Goal: Information Seeking & Learning: Learn about a topic

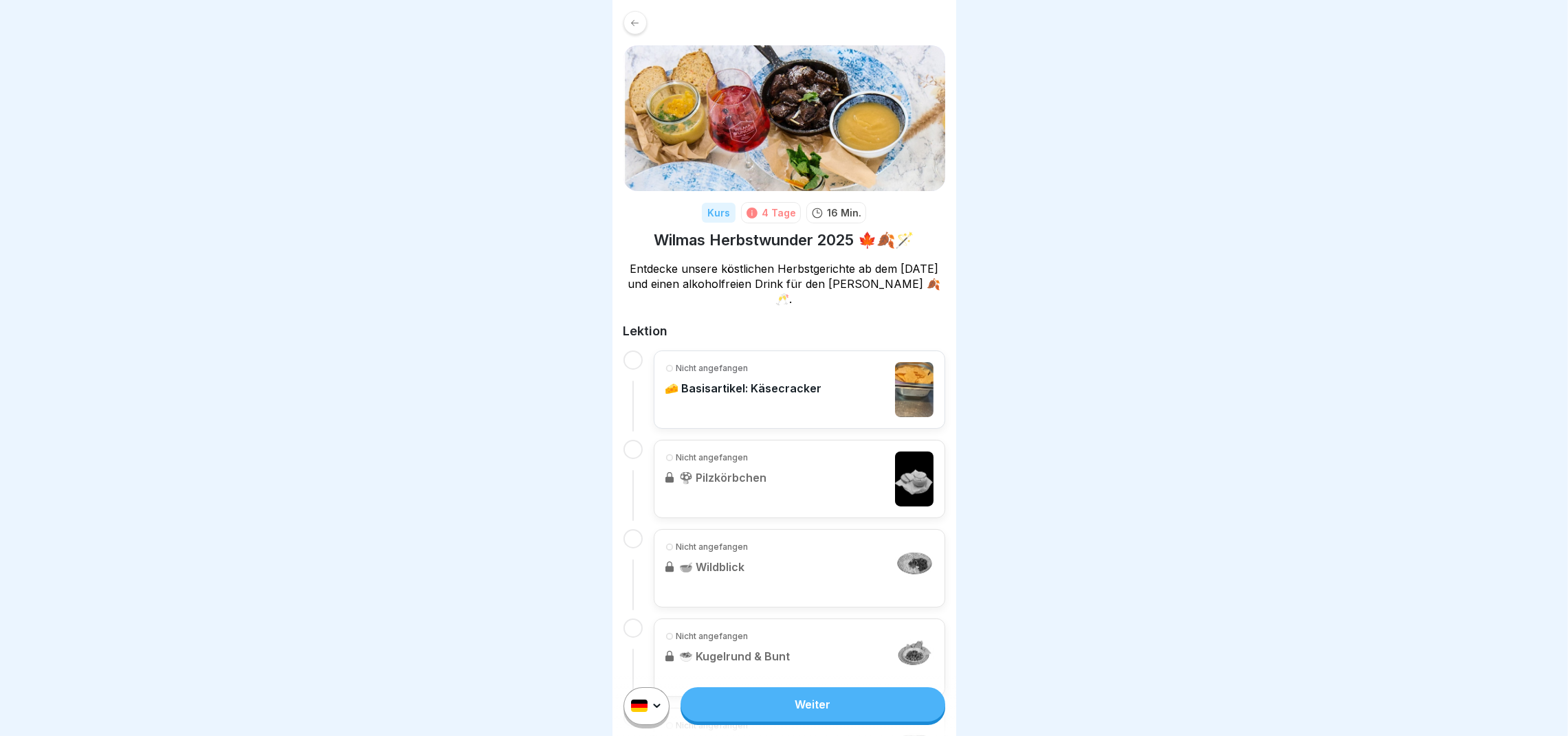
click at [726, 377] on div "Nicht angefangen 🧀 Basisartikel: Käsecracker" at bounding box center [744, 390] width 157 height 55
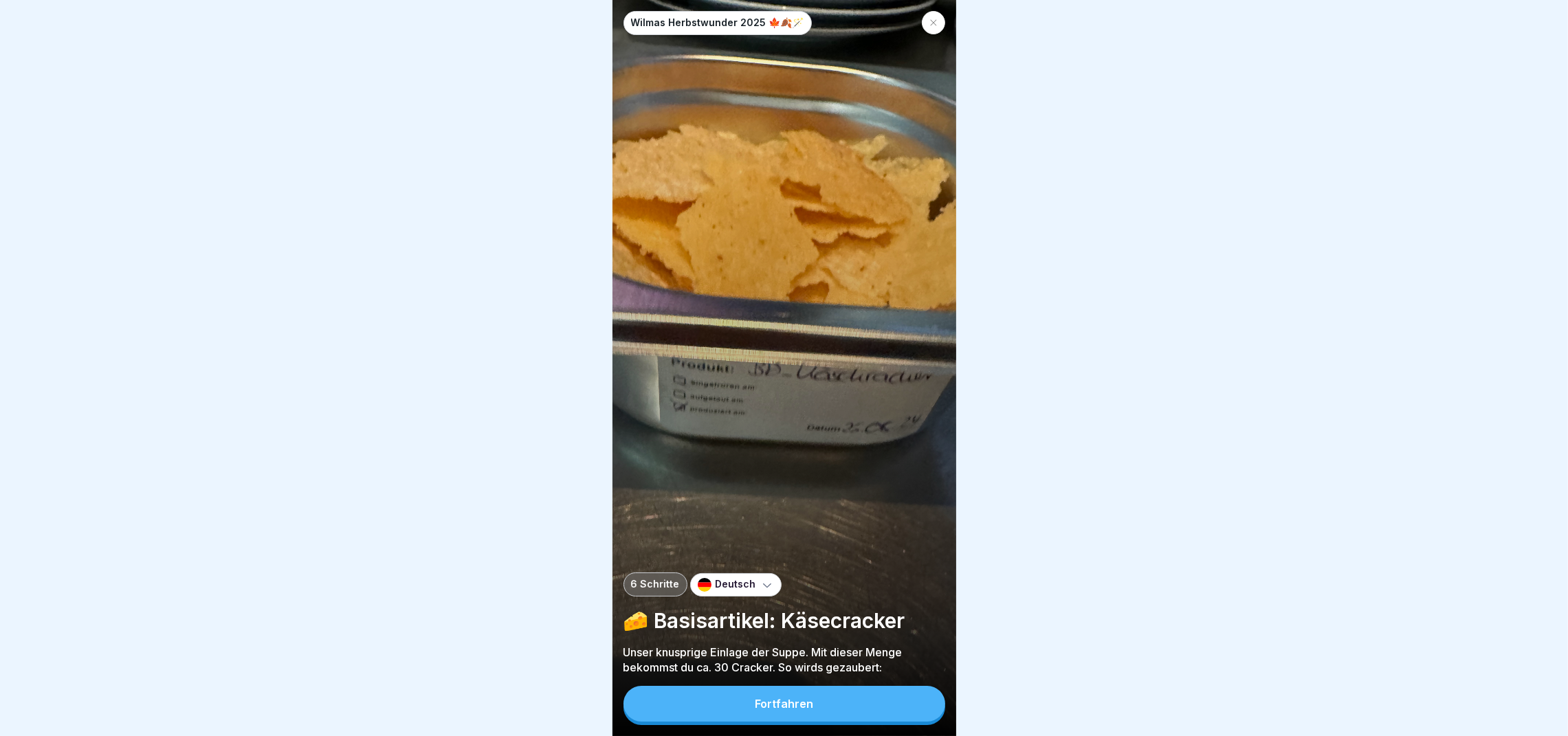
click at [873, 718] on button "Fortfahren" at bounding box center [784, 704] width 322 height 36
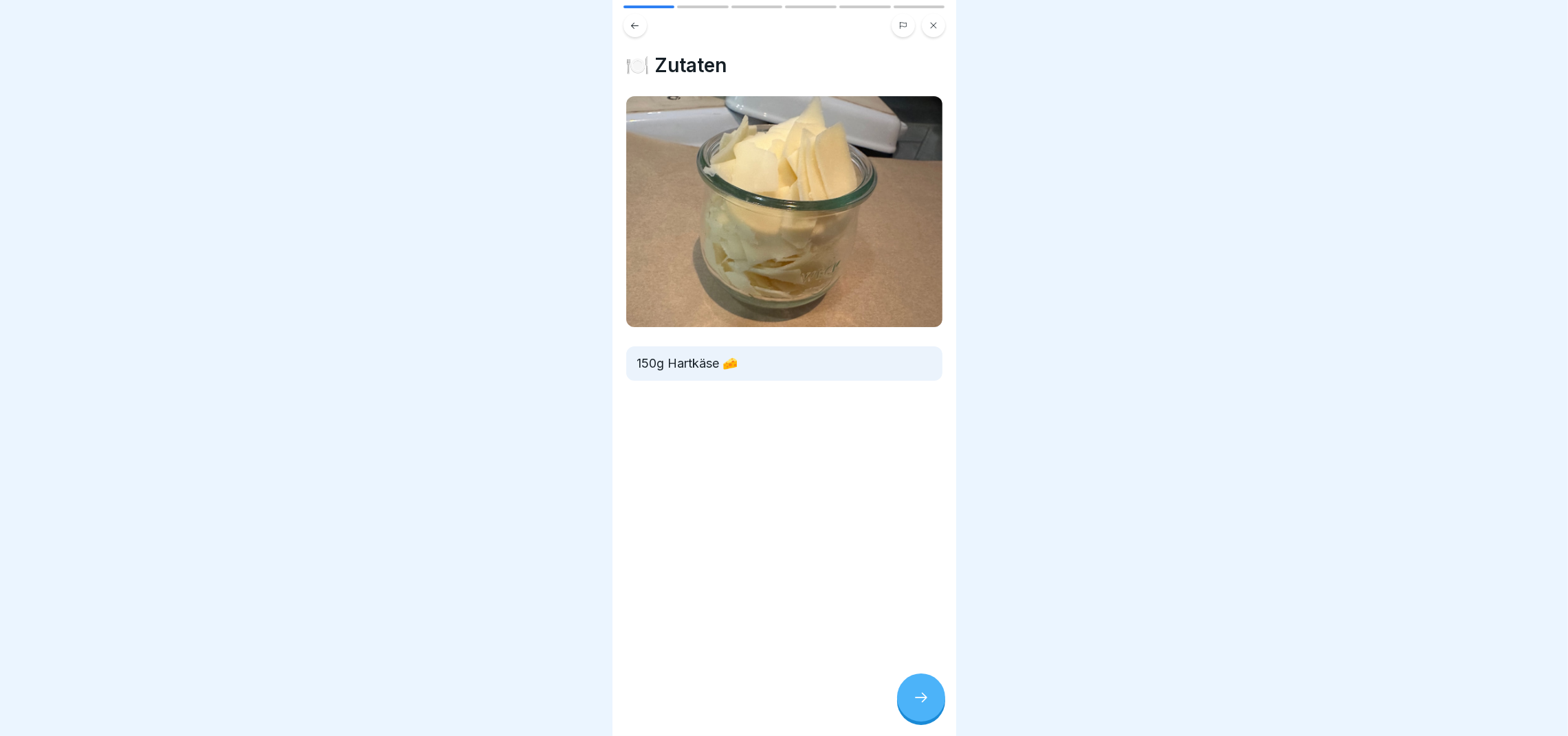
click at [928, 698] on div at bounding box center [921, 697] width 48 height 48
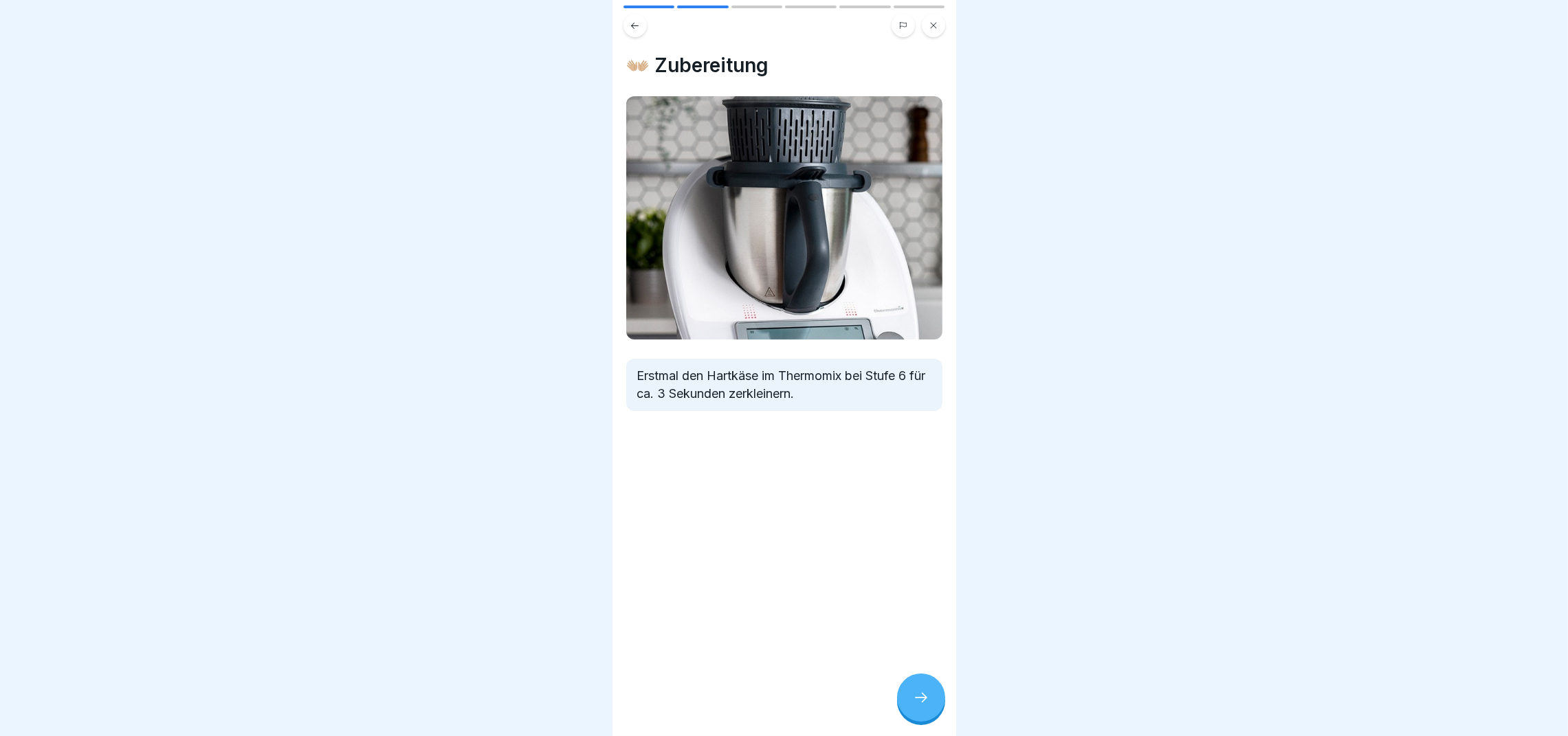
click at [928, 698] on div at bounding box center [921, 697] width 48 height 48
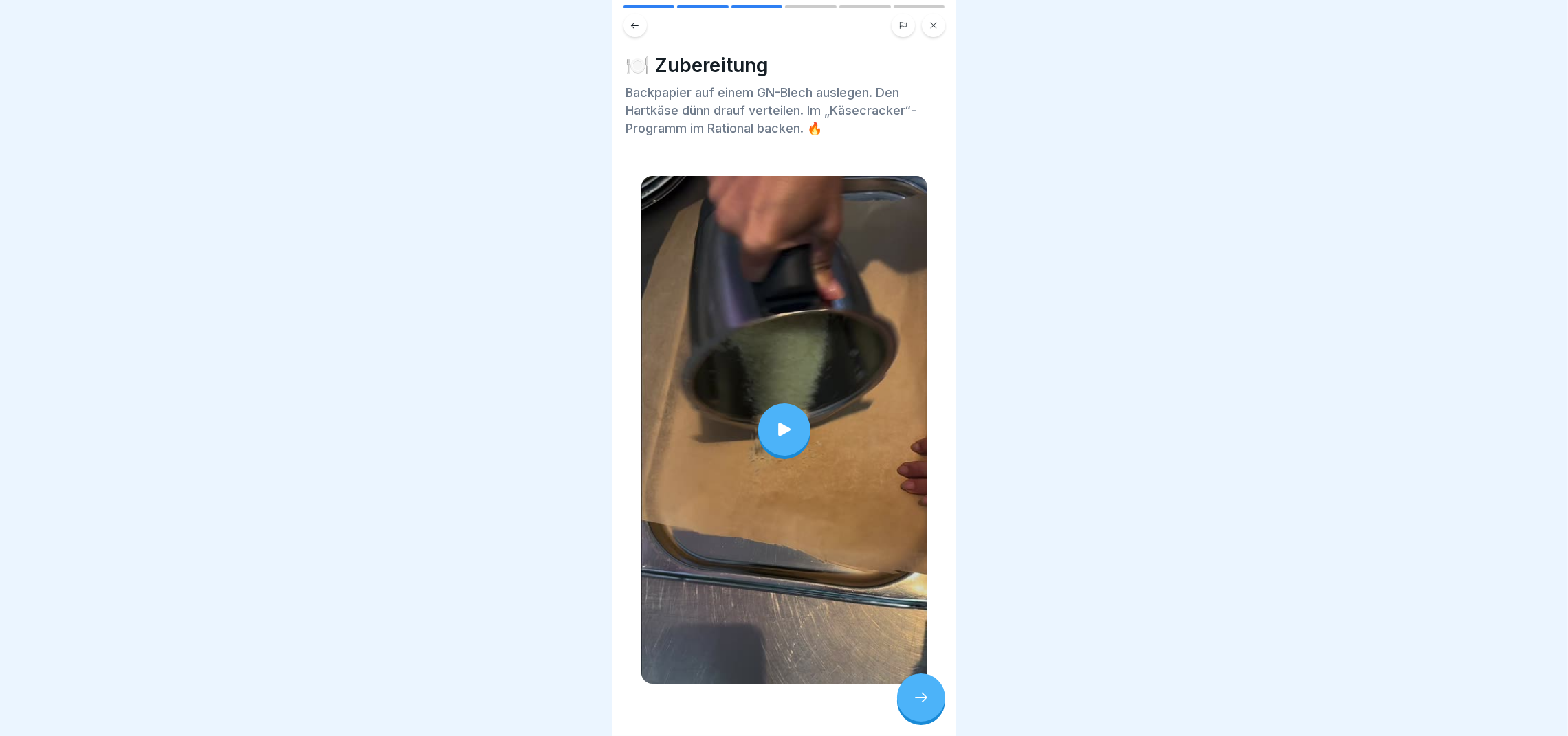
click at [790, 448] on div at bounding box center [784, 431] width 286 height 508
click at [917, 722] on div at bounding box center [921, 697] width 48 height 48
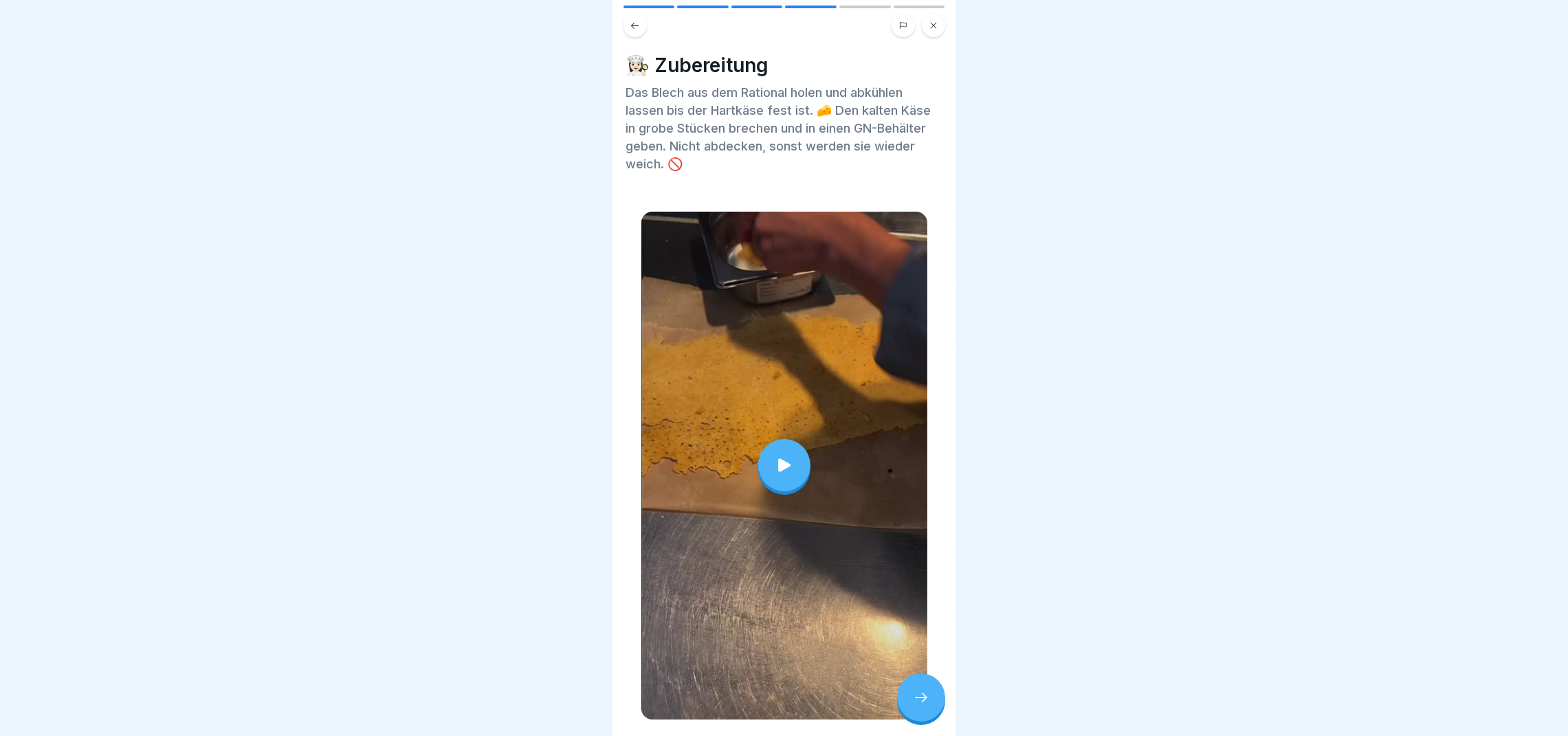
click at [773, 468] on div at bounding box center [784, 465] width 52 height 52
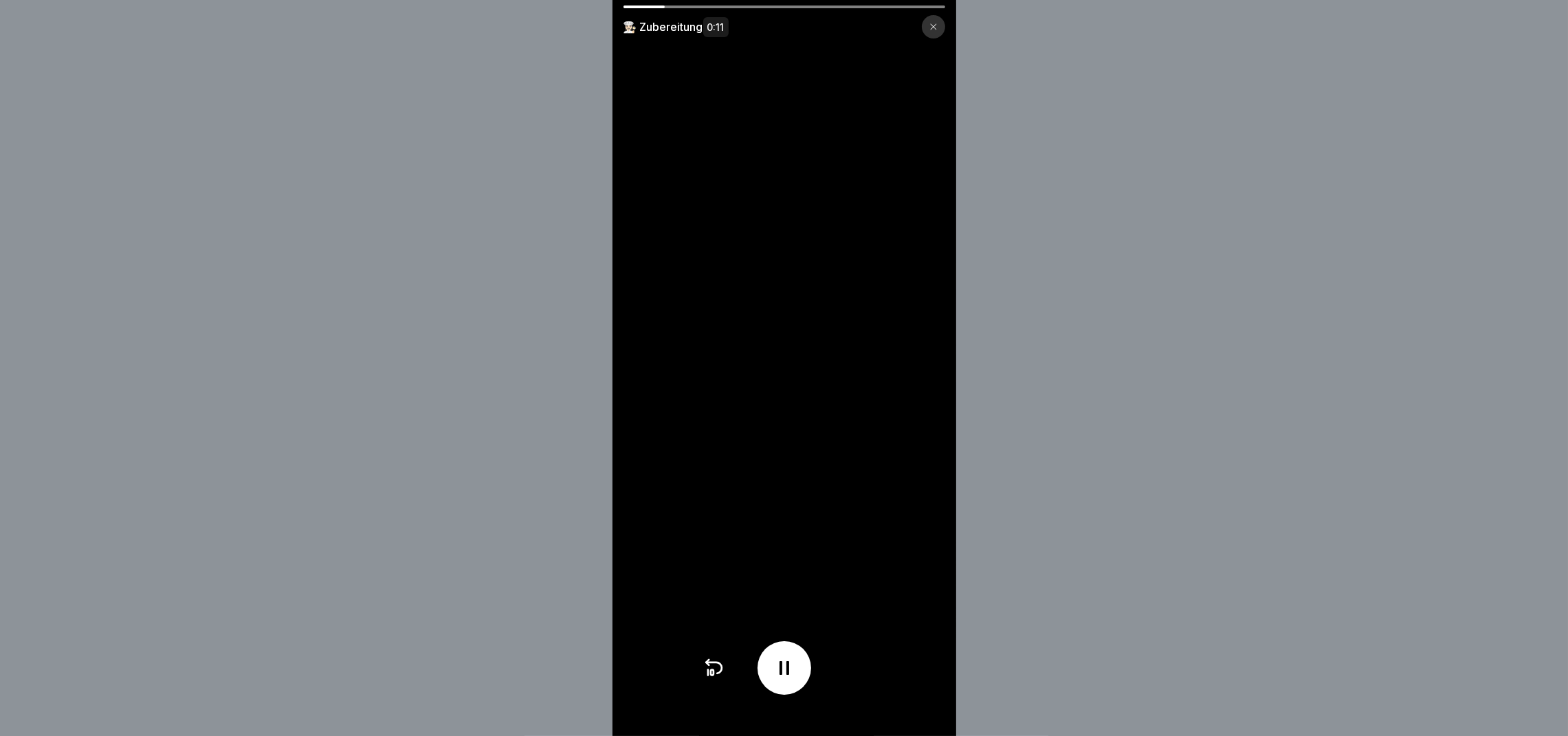
click at [1264, 504] on div "👩🏻‍🍳 Zubereitung 0:11" at bounding box center [784, 368] width 1568 height 736
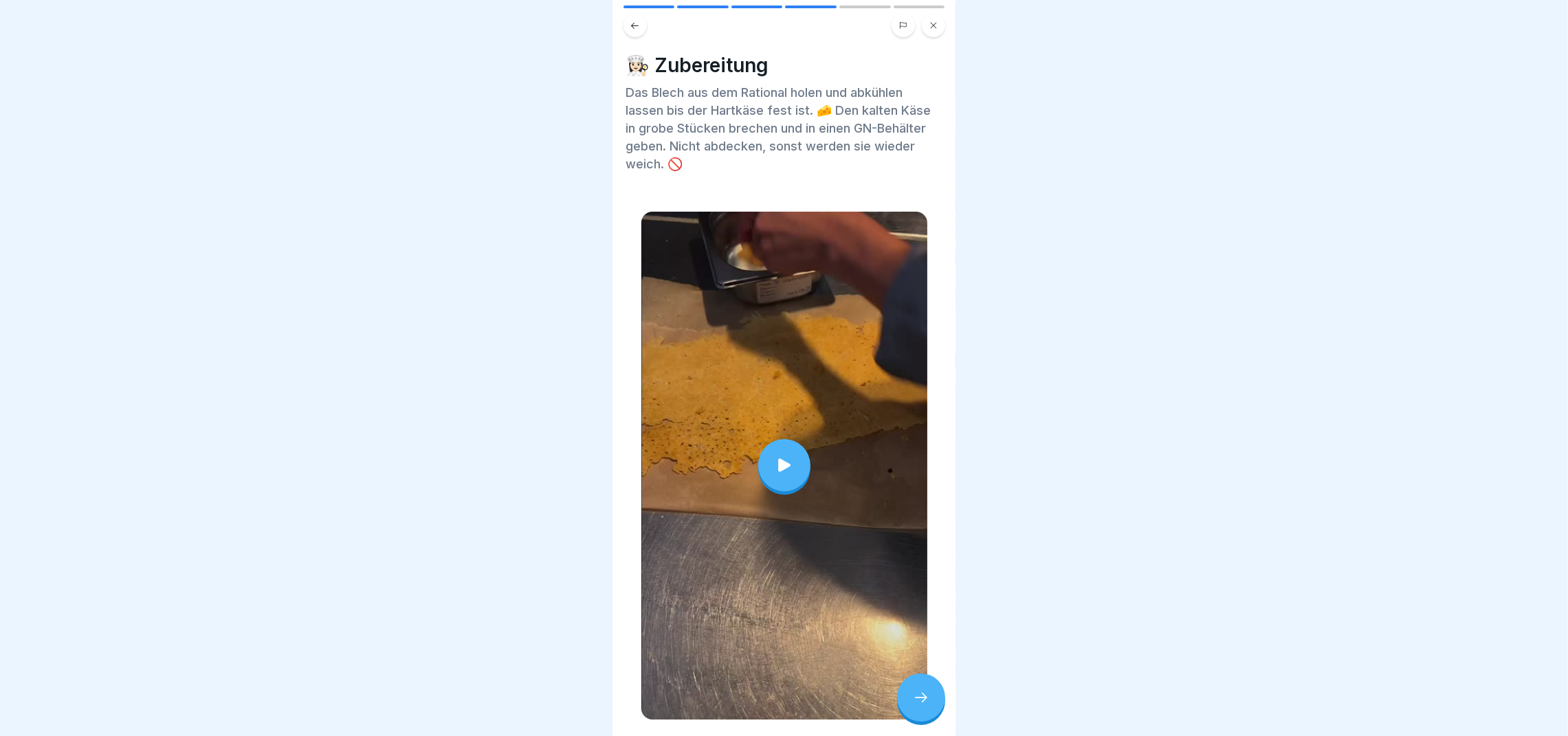
click at [923, 706] on icon at bounding box center [920, 697] width 16 height 16
click at [913, 706] on icon at bounding box center [920, 697] width 16 height 16
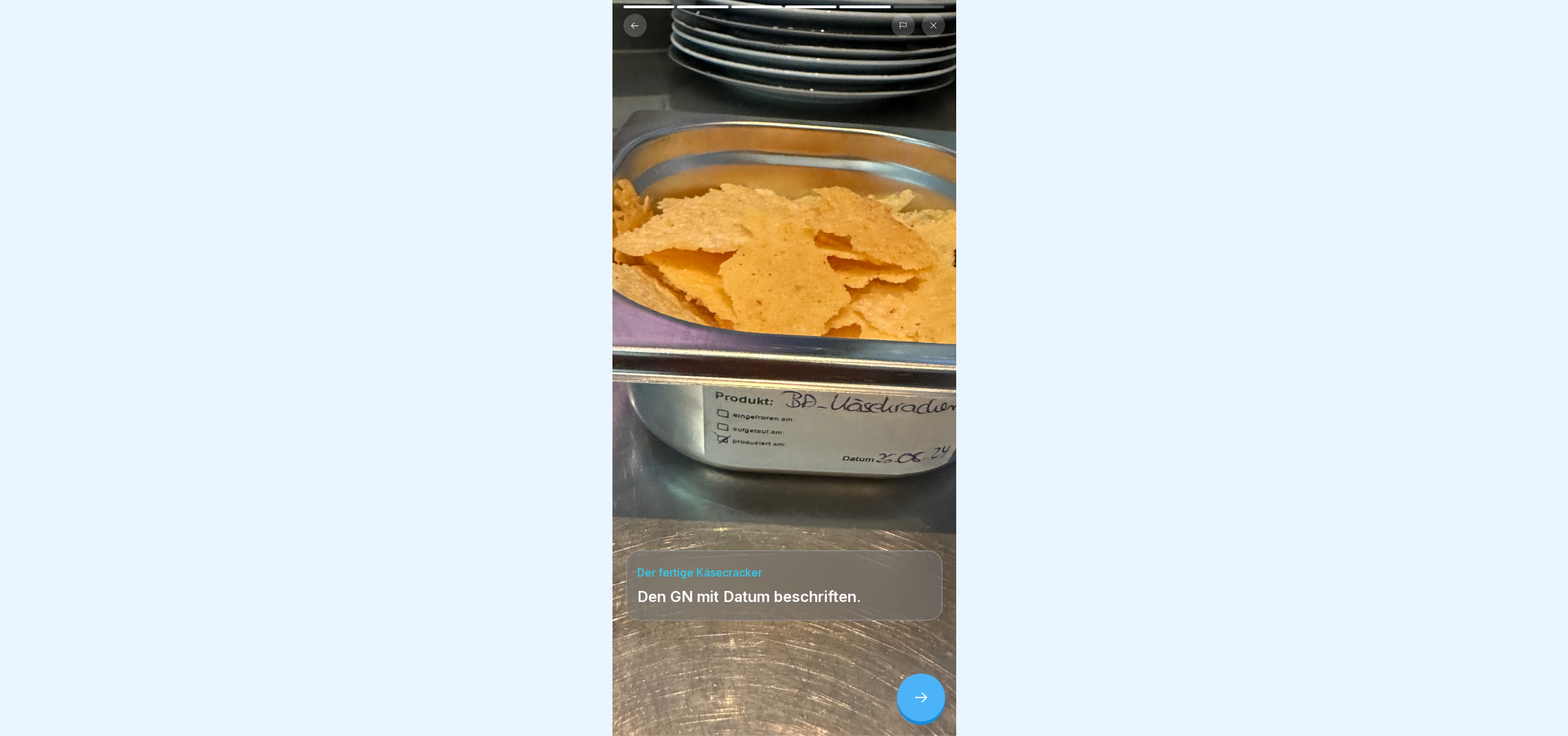
click at [913, 706] on icon at bounding box center [920, 697] width 16 height 16
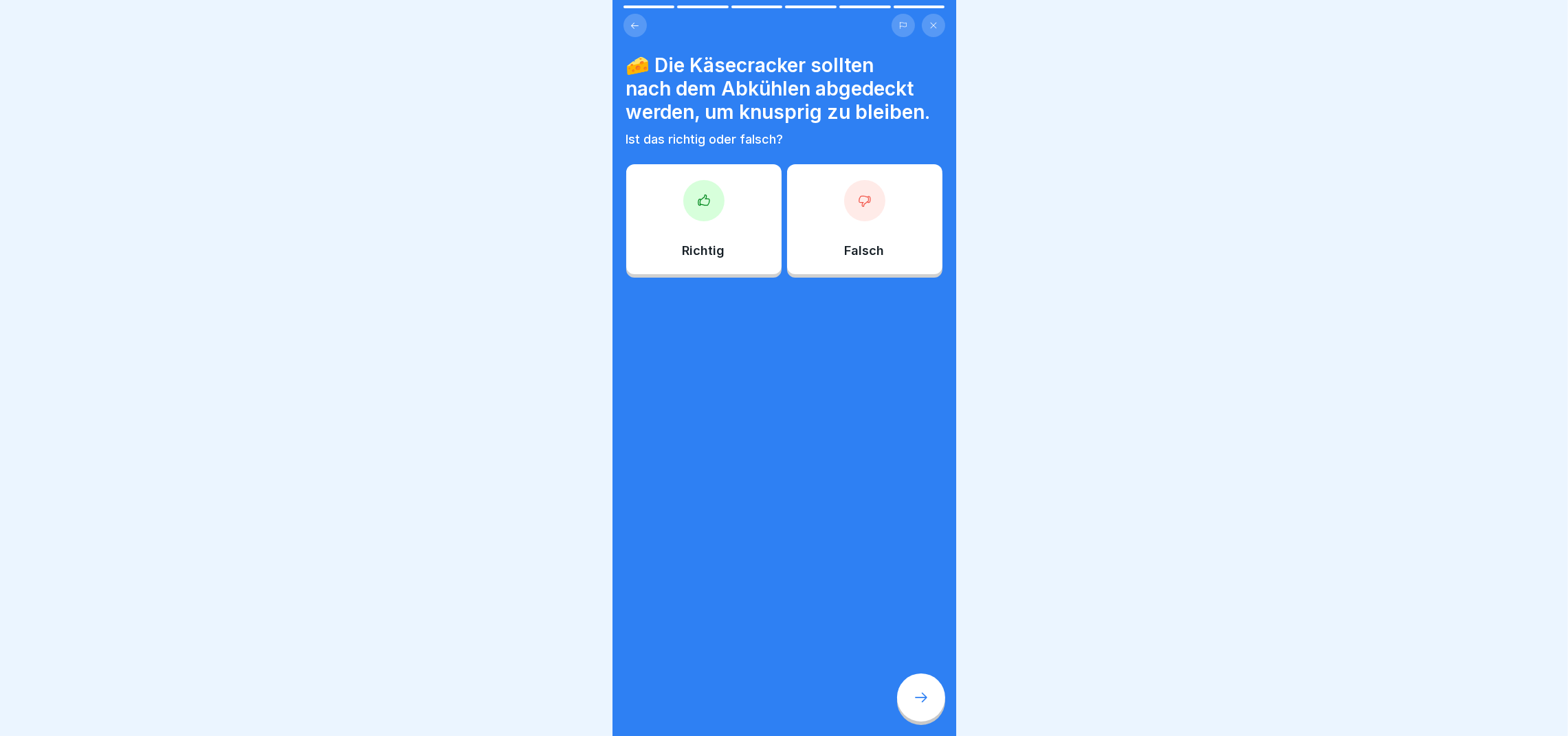
click at [844, 221] on div at bounding box center [864, 200] width 41 height 41
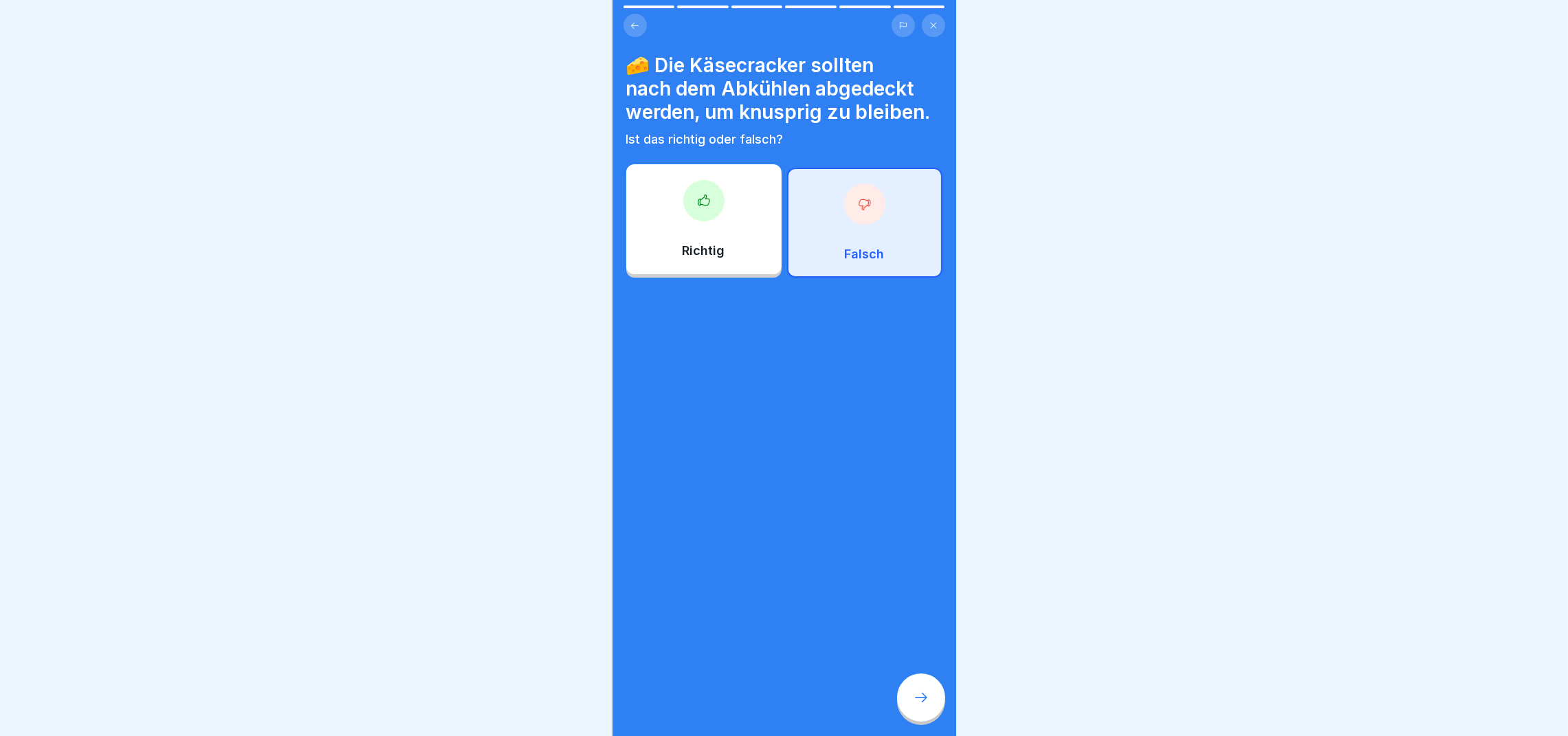
click at [923, 705] on div at bounding box center [921, 697] width 48 height 48
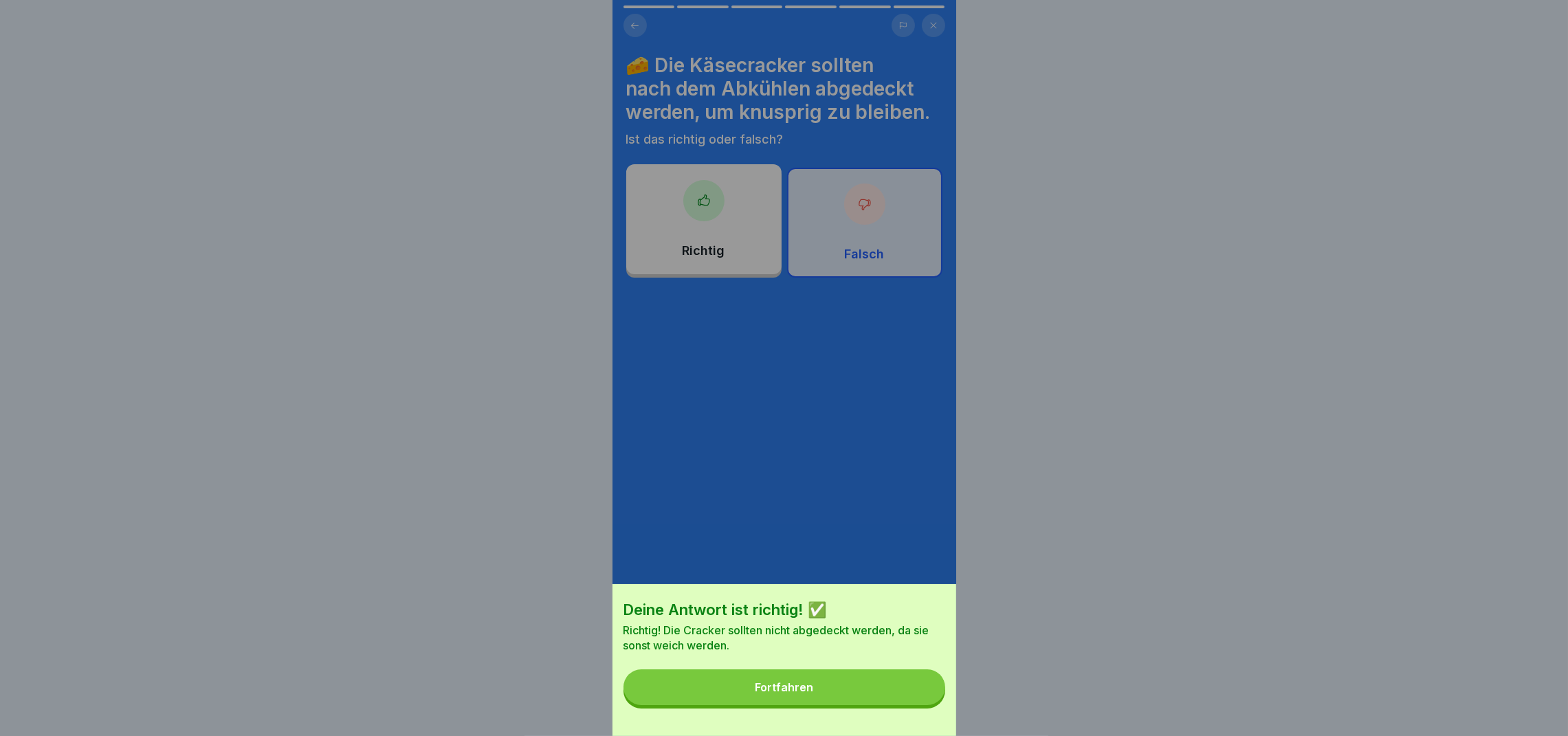
click at [880, 706] on button "Fortfahren" at bounding box center [784, 688] width 322 height 36
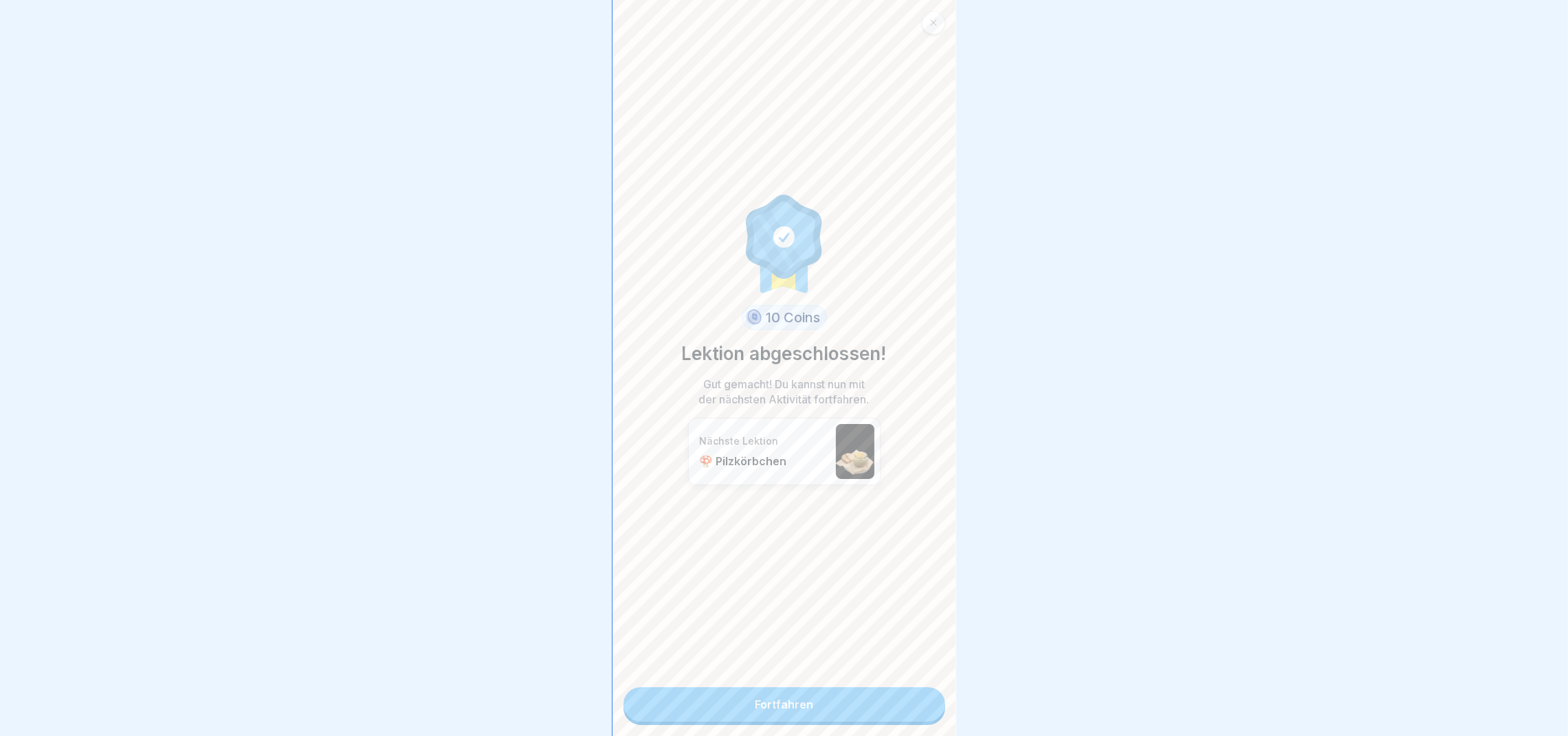
click at [880, 708] on link "Fortfahren" at bounding box center [784, 705] width 322 height 34
click at [761, 703] on link "Fortfahren" at bounding box center [784, 705] width 322 height 34
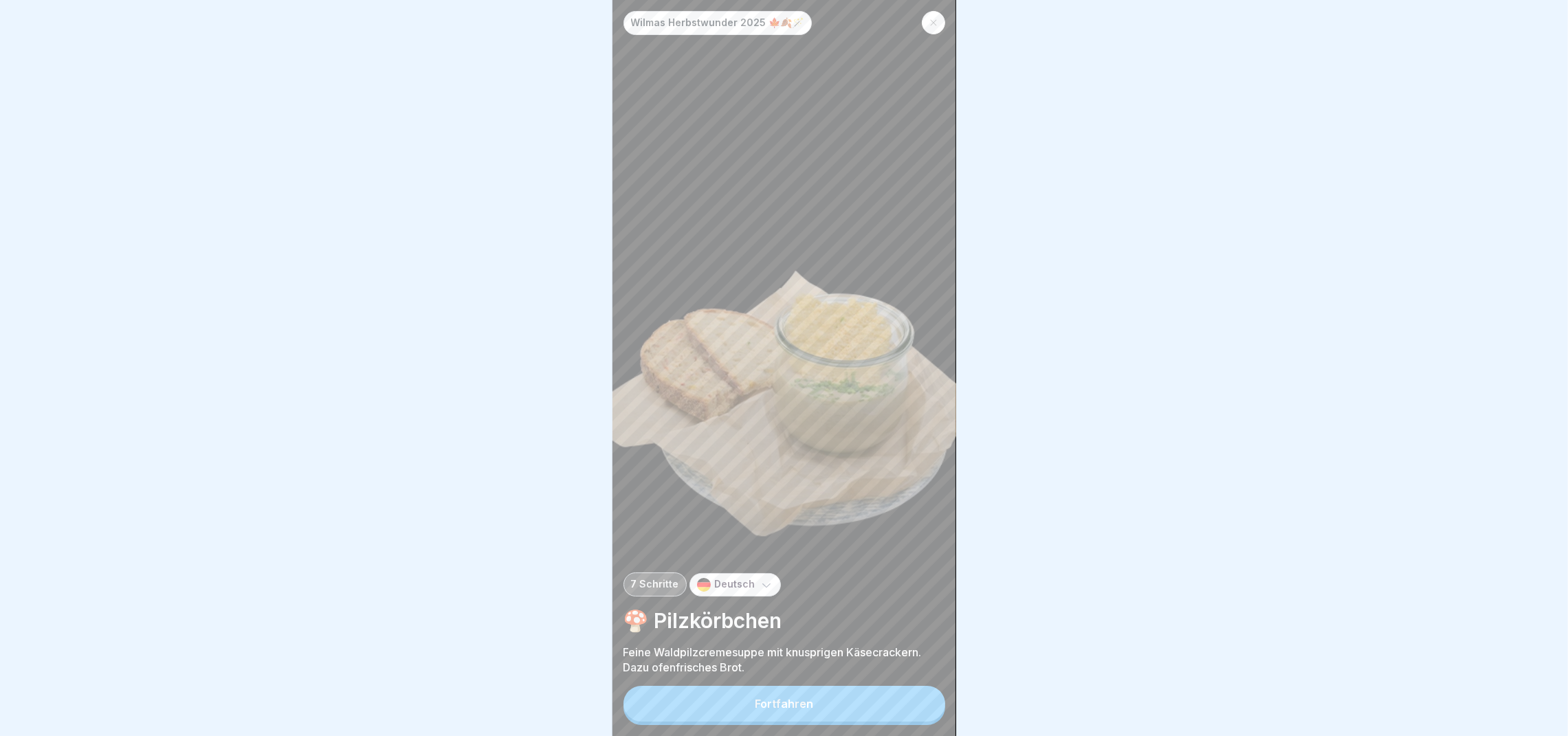
click at [777, 708] on button "Fortfahren" at bounding box center [784, 704] width 322 height 36
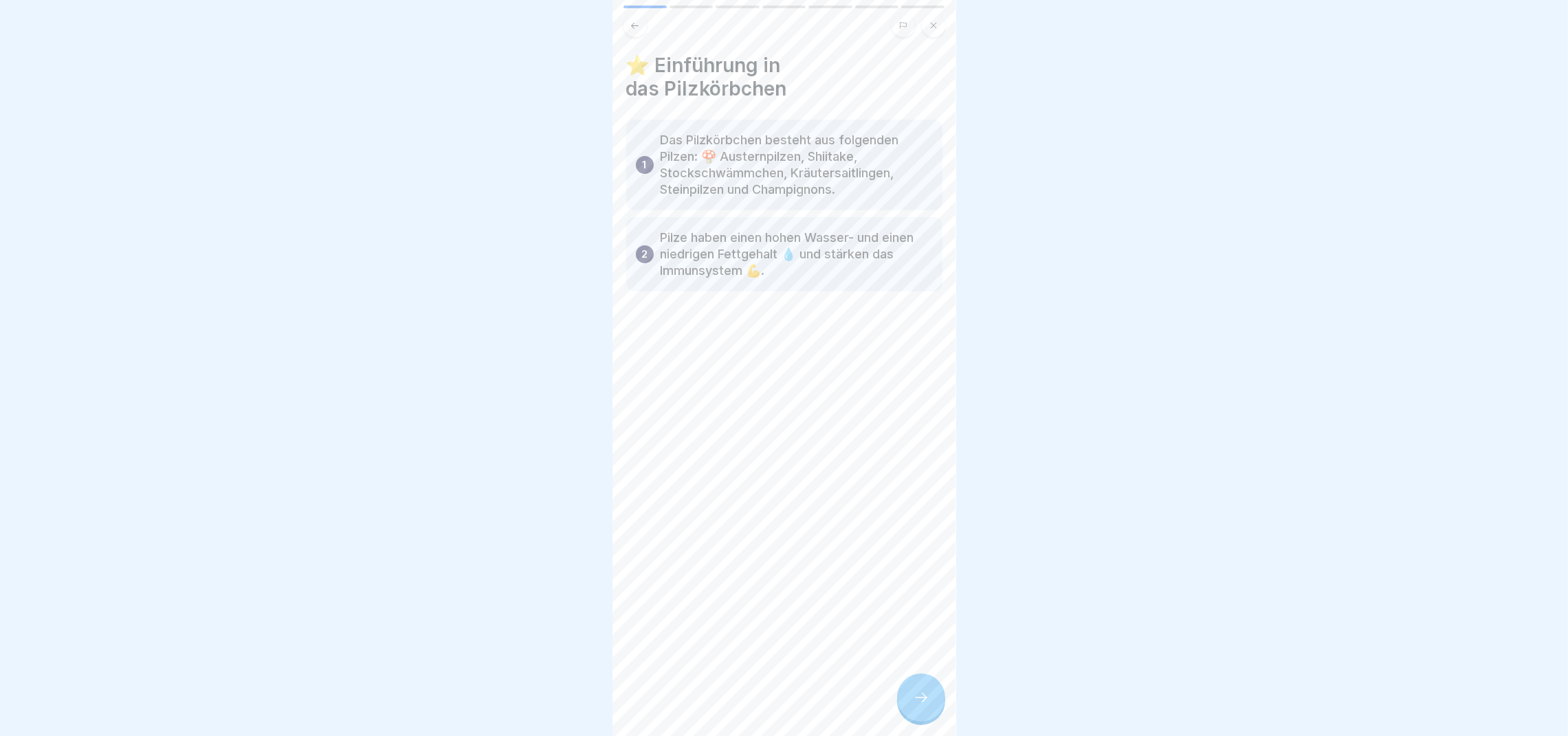
click at [917, 706] on icon at bounding box center [920, 697] width 16 height 16
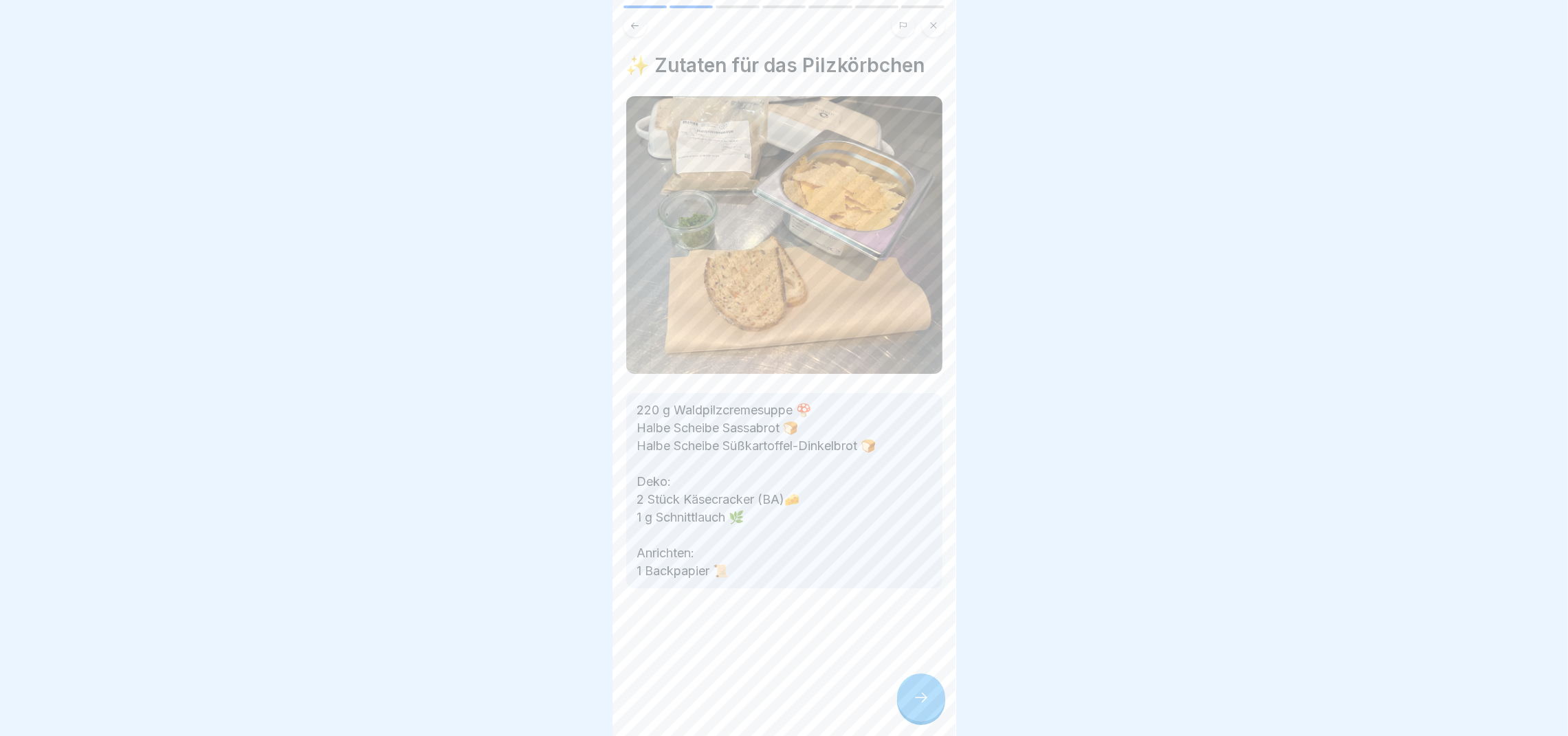
click at [917, 706] on icon at bounding box center [920, 697] width 16 height 16
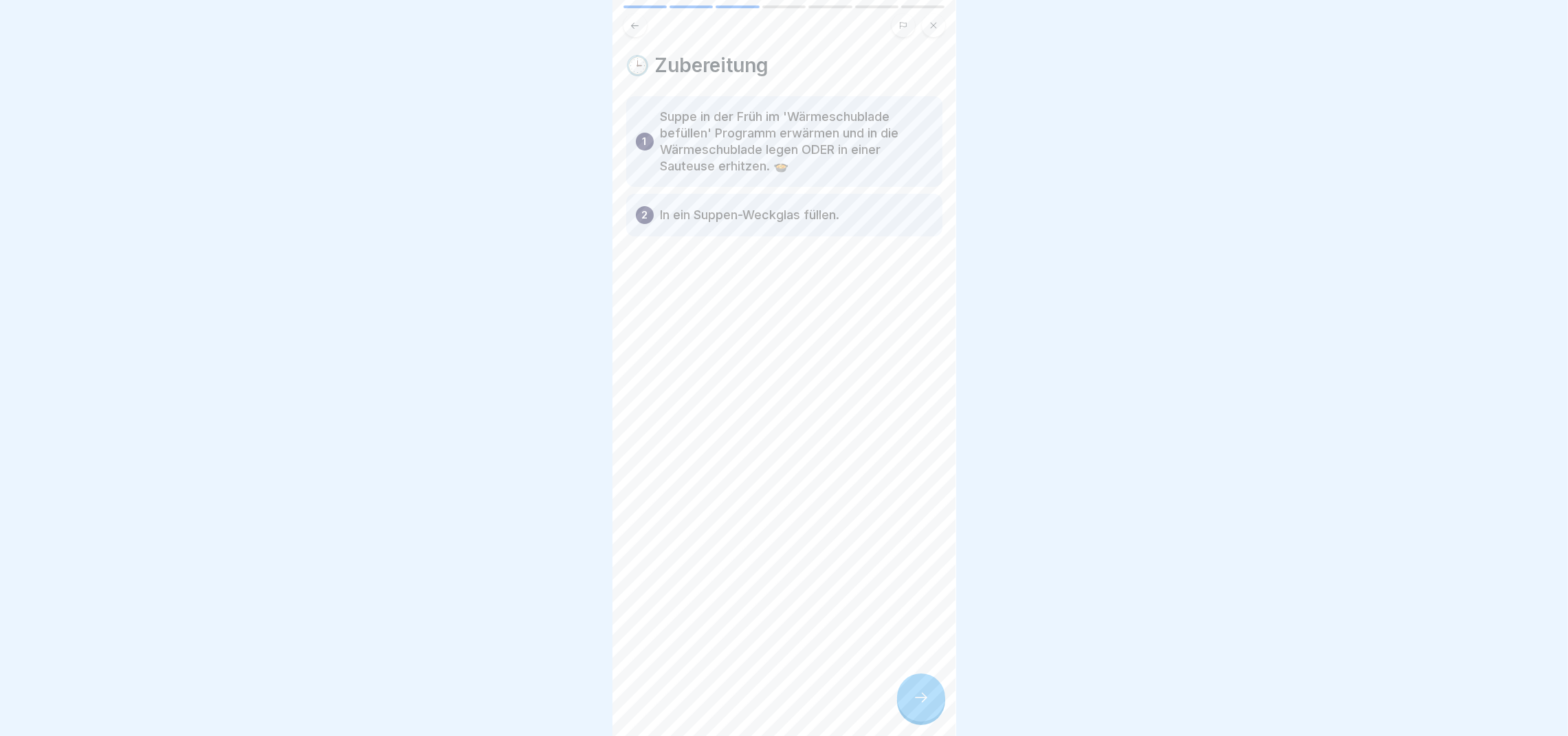
click at [917, 706] on icon at bounding box center [920, 697] width 16 height 16
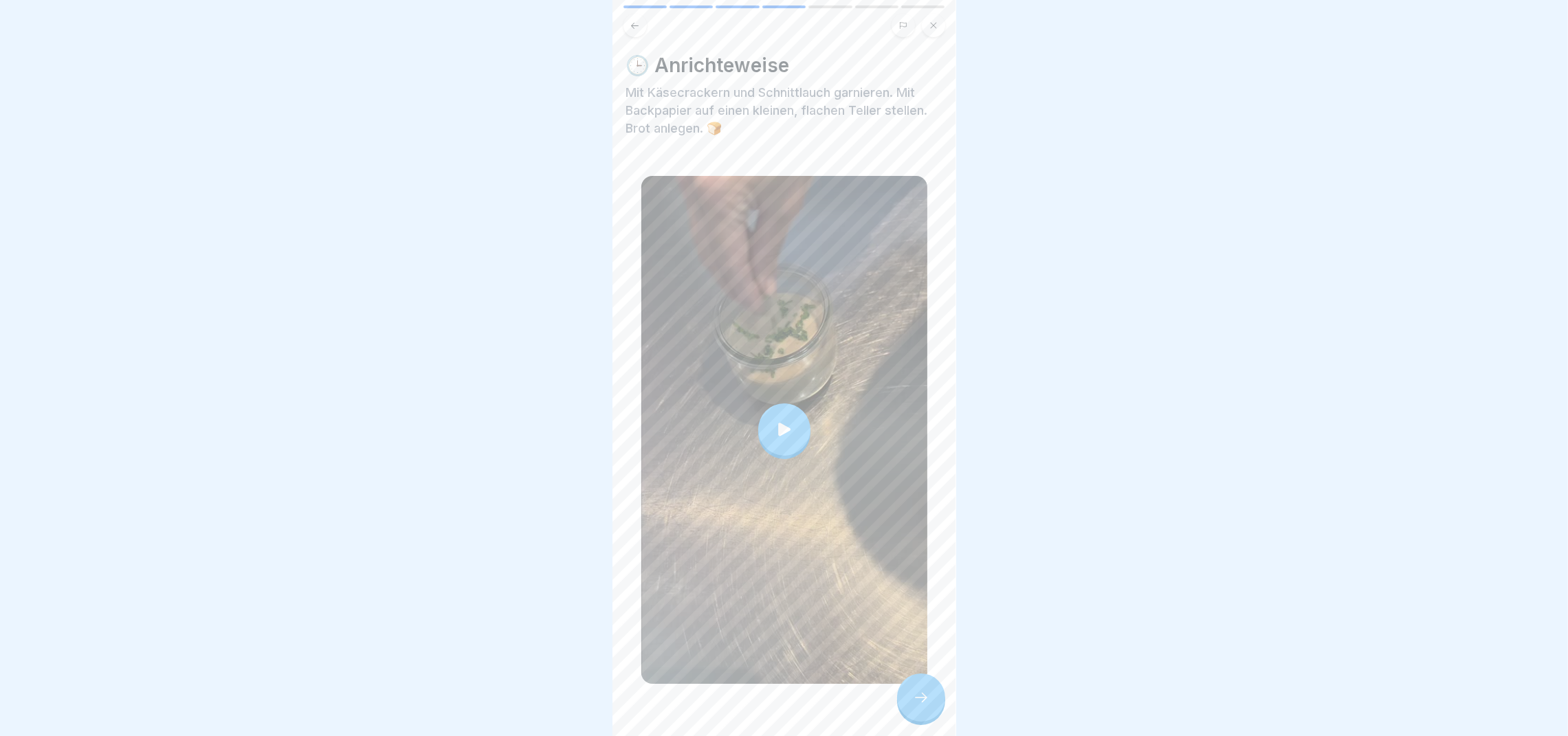
click at [794, 430] on div at bounding box center [784, 429] width 52 height 52
click at [634, 23] on icon at bounding box center [635, 26] width 10 height 10
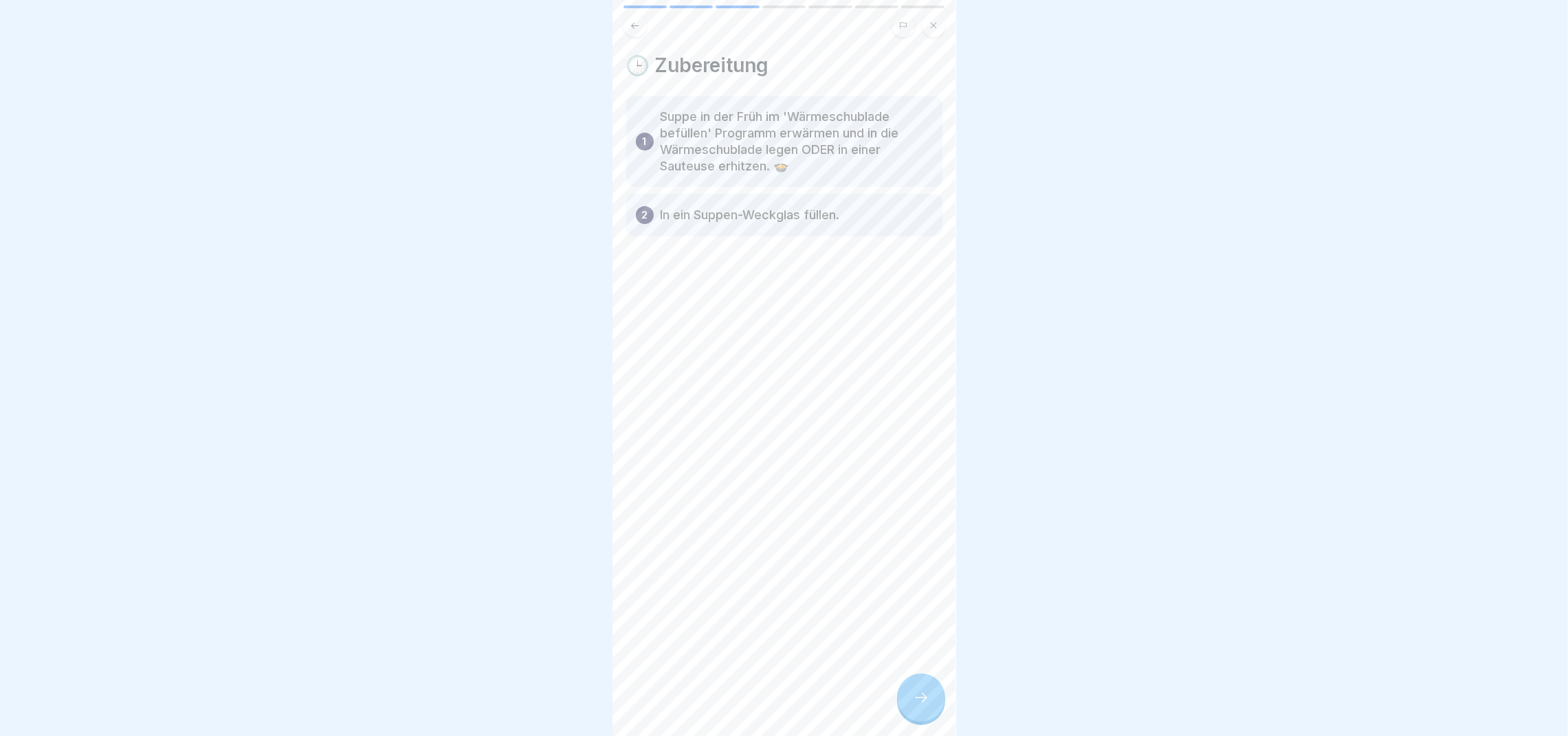
click at [928, 706] on div at bounding box center [921, 697] width 48 height 48
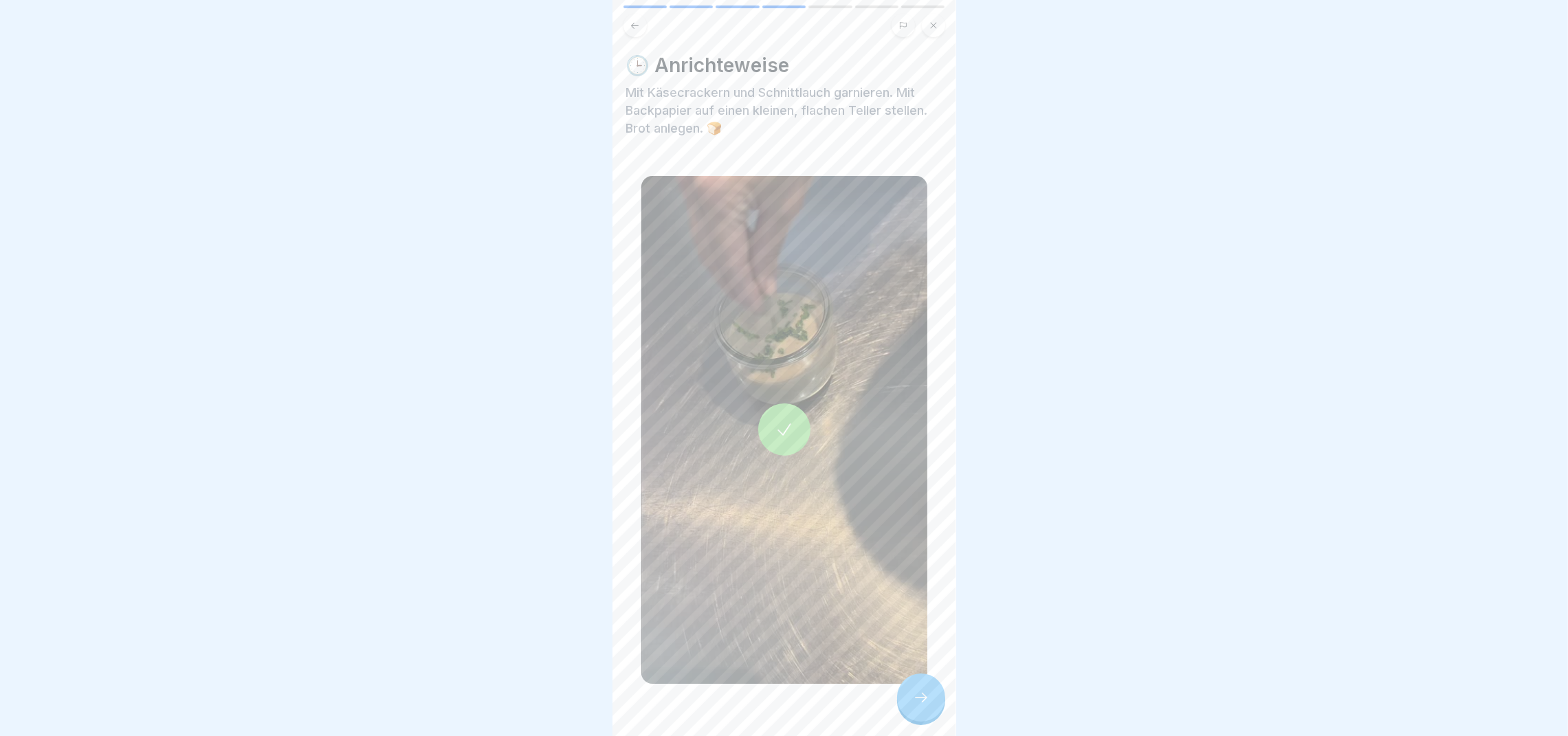
click at [928, 706] on div at bounding box center [921, 697] width 48 height 48
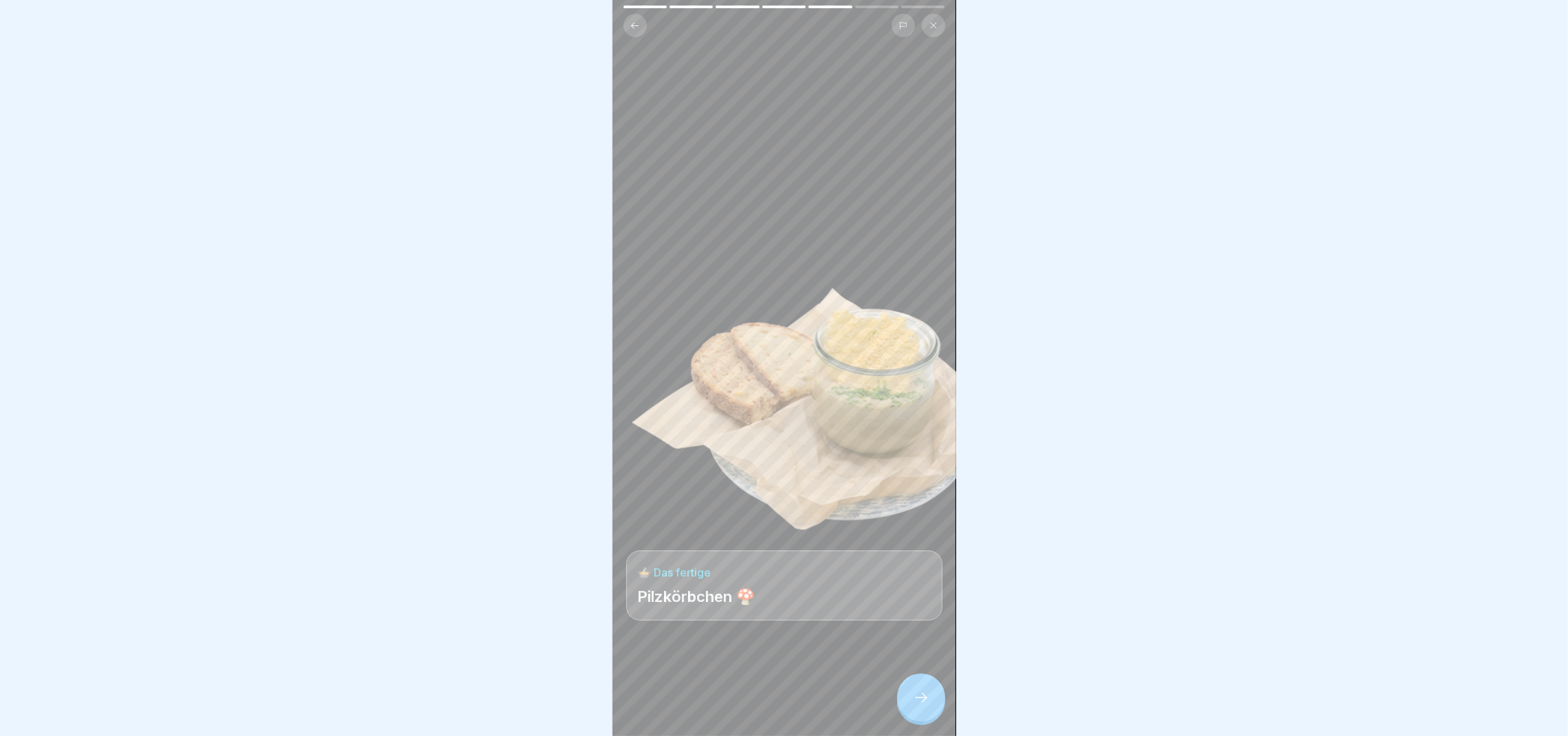
click at [928, 706] on div at bounding box center [921, 697] width 48 height 48
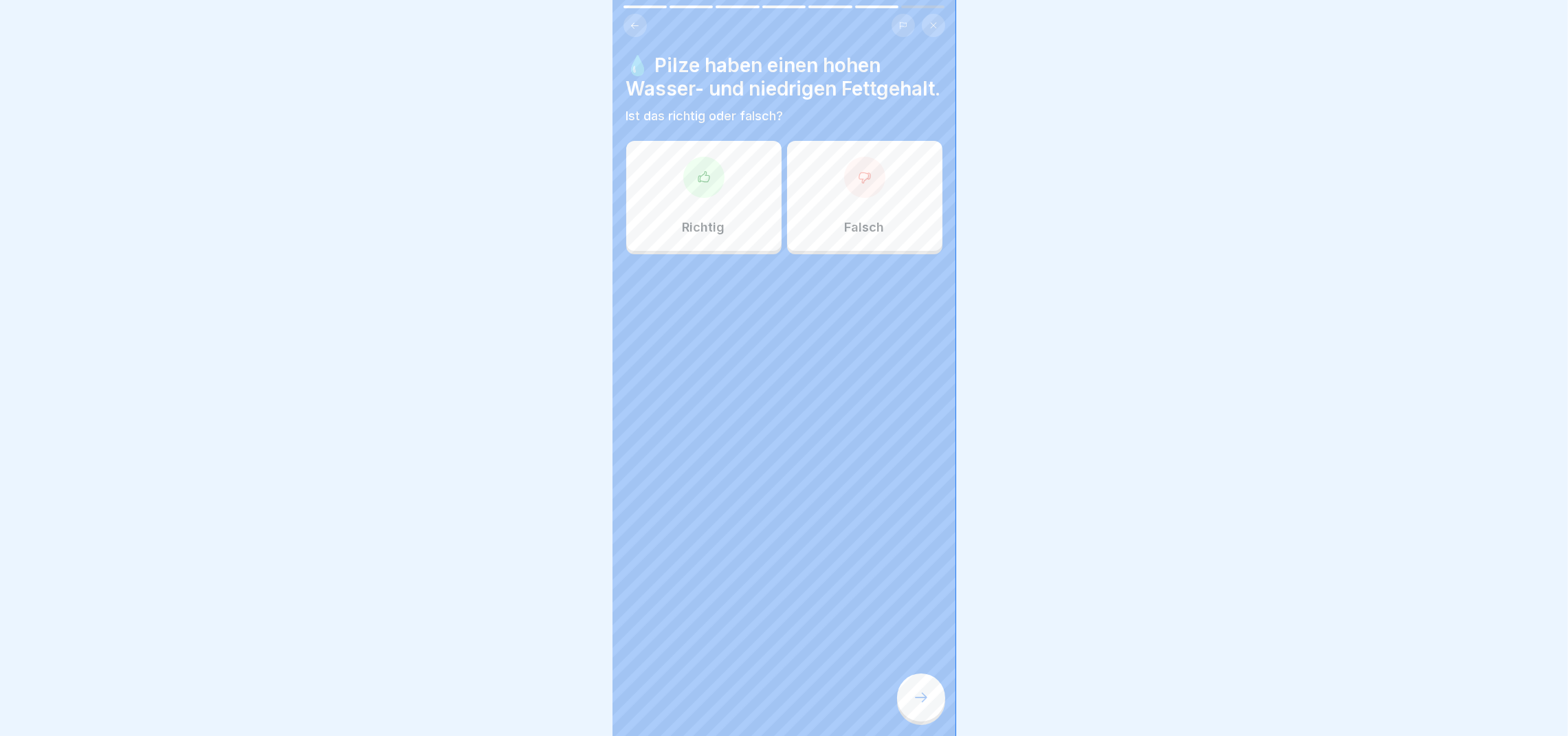
click at [730, 200] on div "Richtig" at bounding box center [704, 196] width 156 height 110
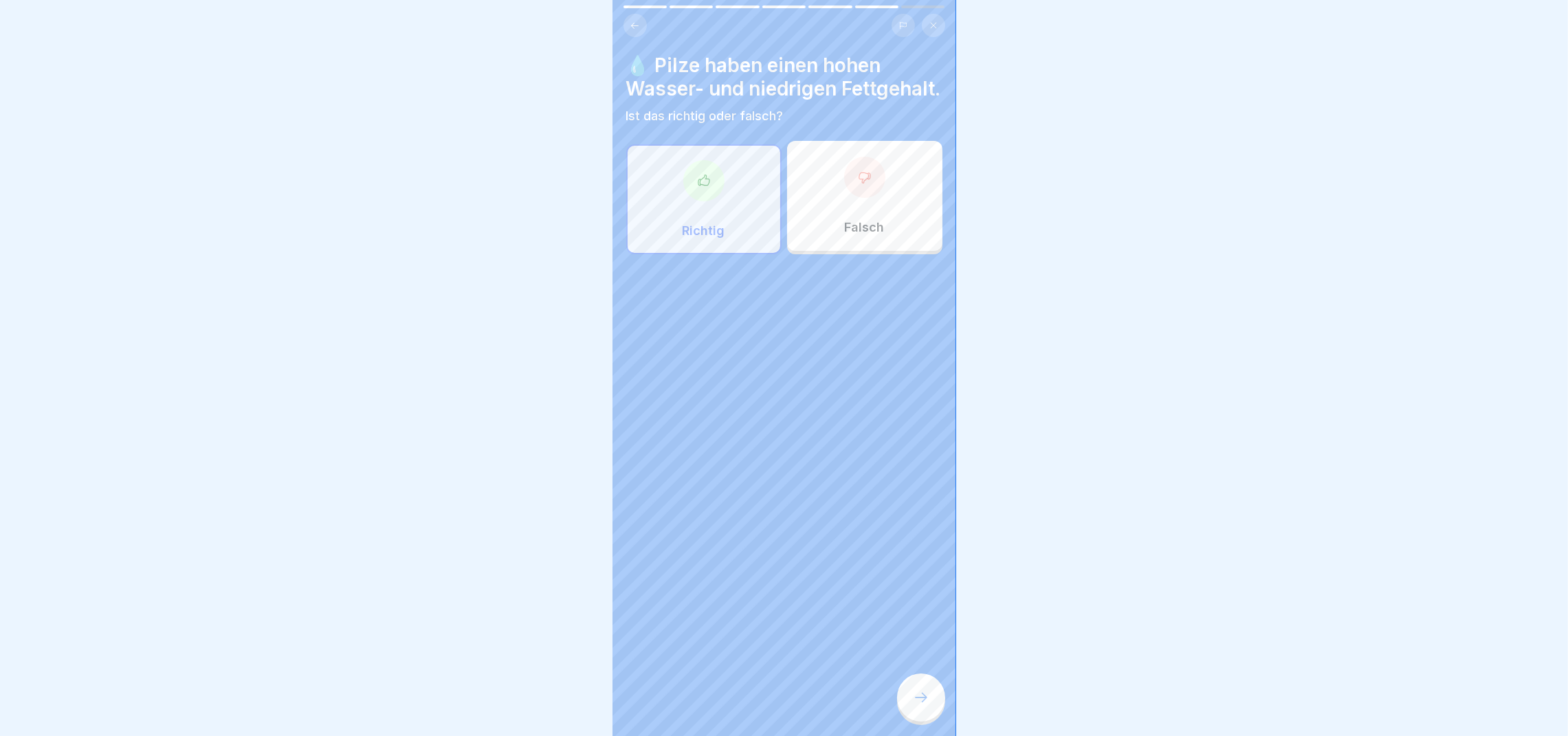
click at [914, 706] on icon at bounding box center [920, 697] width 16 height 16
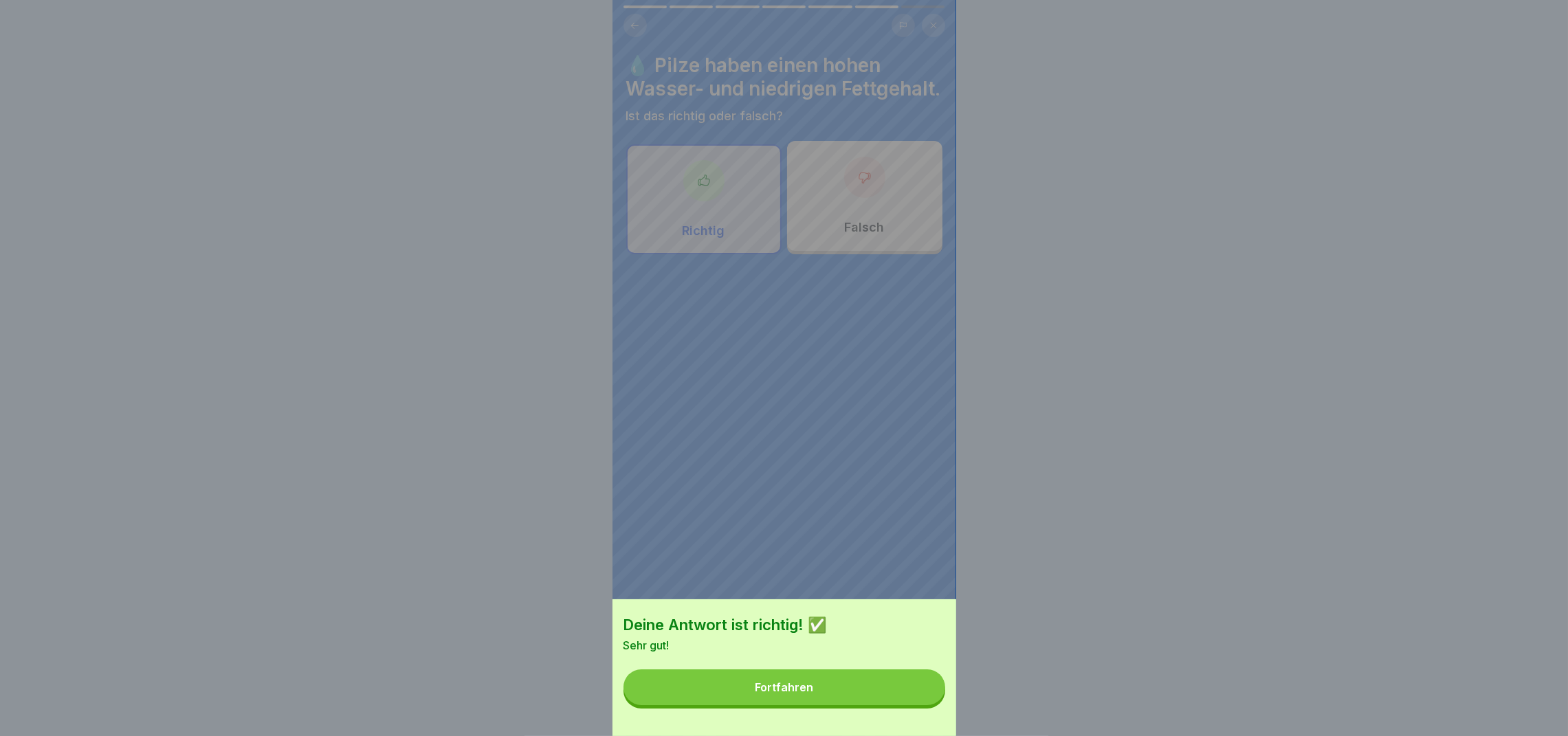
click at [877, 698] on button "Fortfahren" at bounding box center [784, 688] width 322 height 36
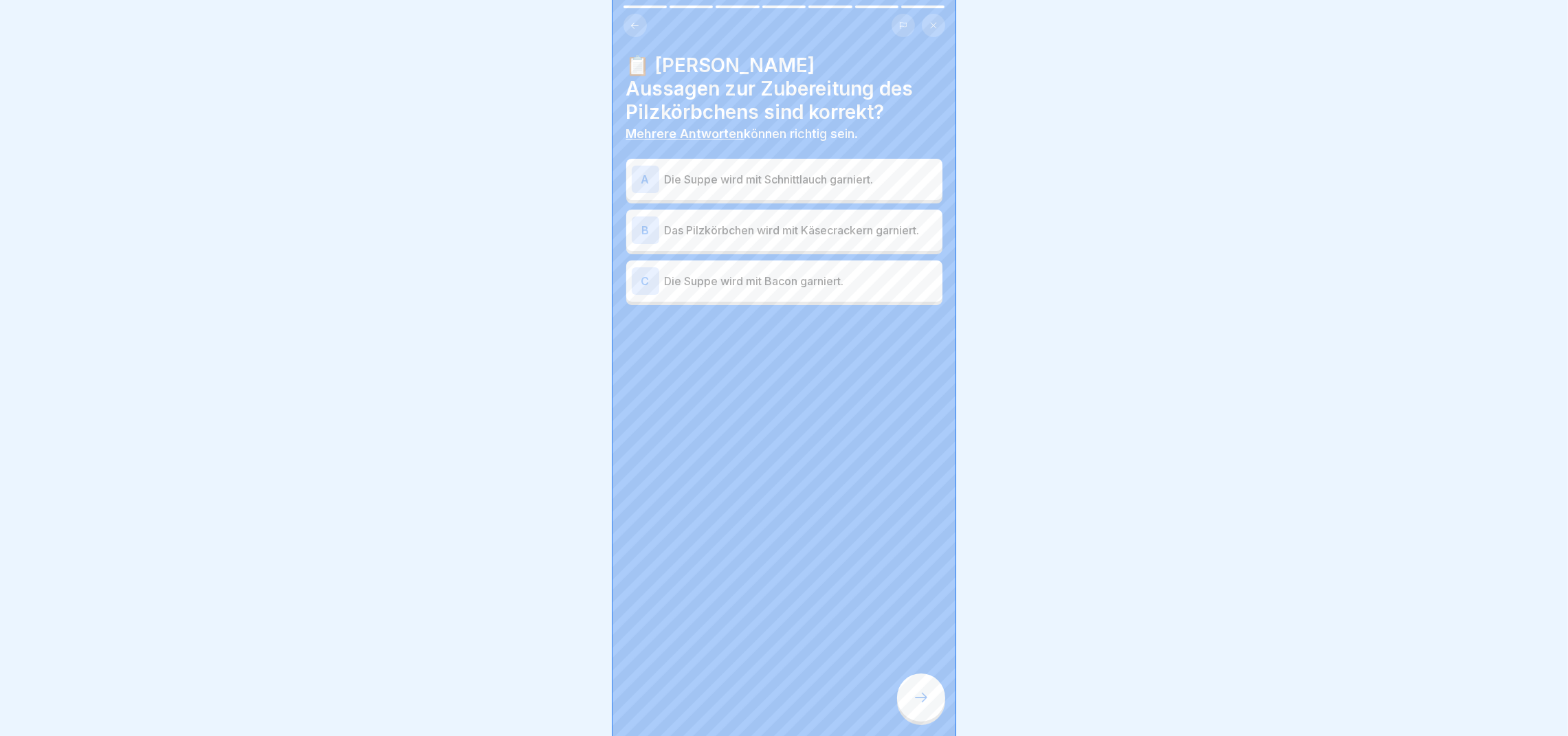
click at [713, 223] on p "Das Pilzkörbchen wird mit Käsecrackern garniert." at bounding box center [801, 230] width 272 height 16
click at [708, 173] on p "Die Suppe wird mit Schnittlauch garniert." at bounding box center [801, 178] width 272 height 16
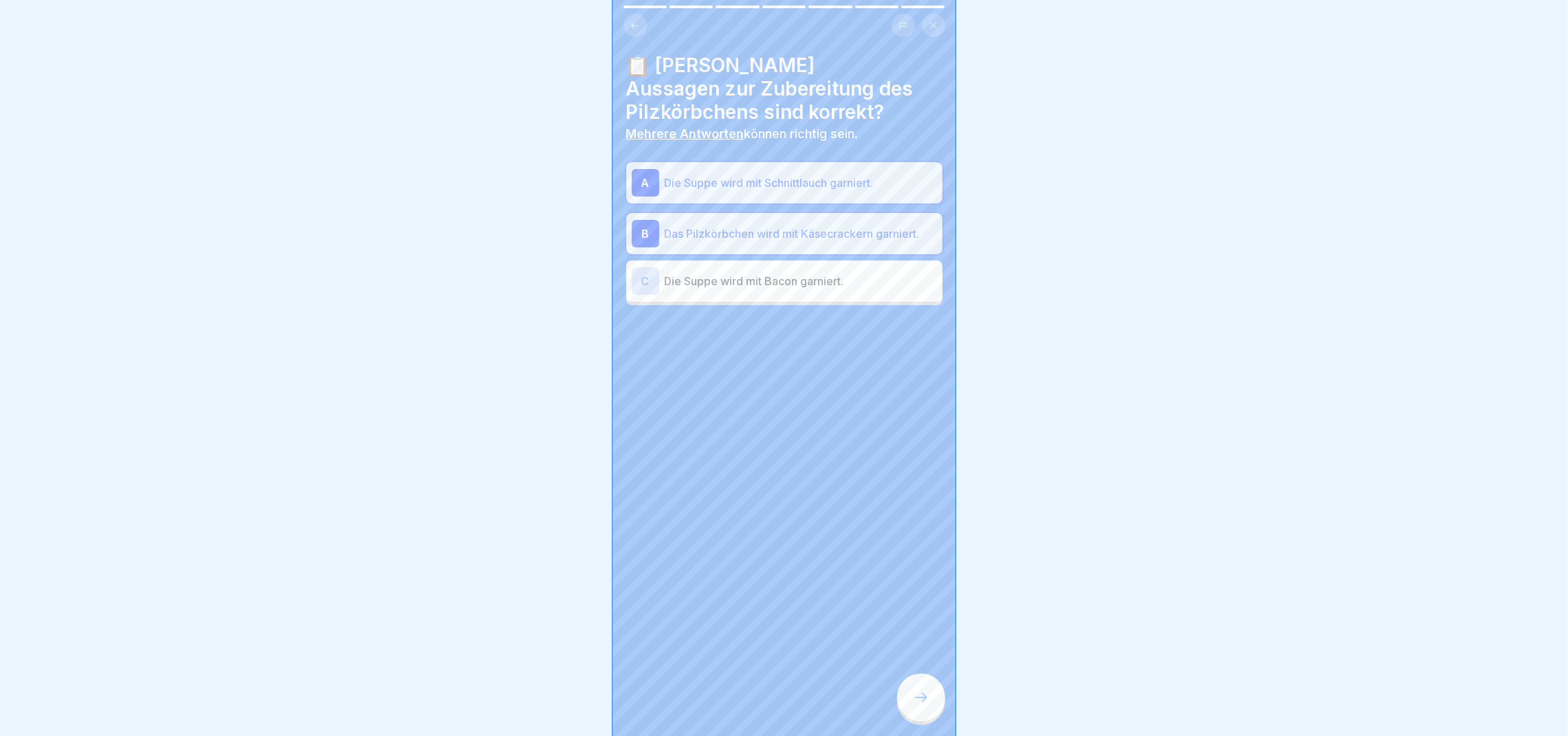
click at [915, 699] on div at bounding box center [921, 697] width 48 height 48
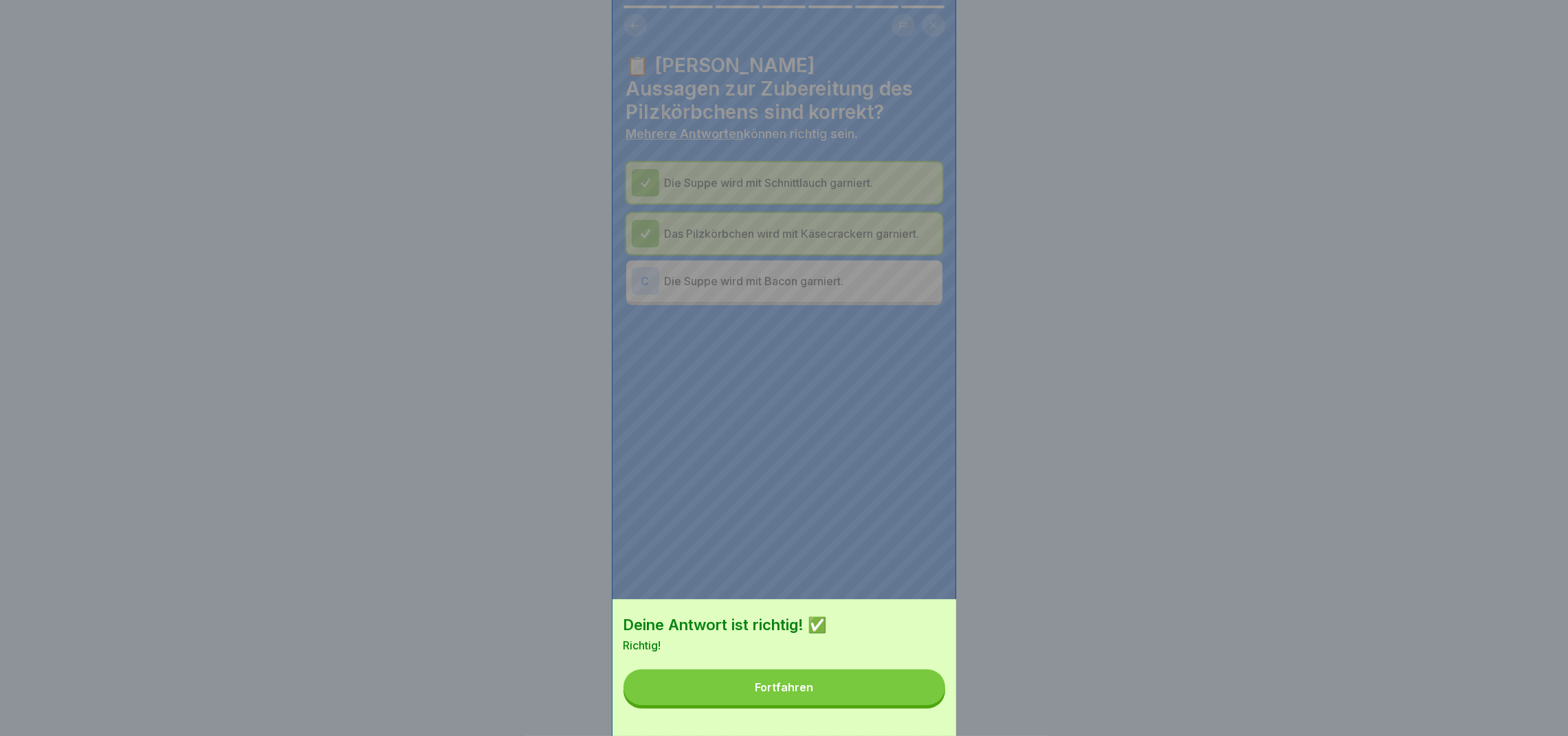
click at [905, 706] on button "Fortfahren" at bounding box center [784, 688] width 322 height 36
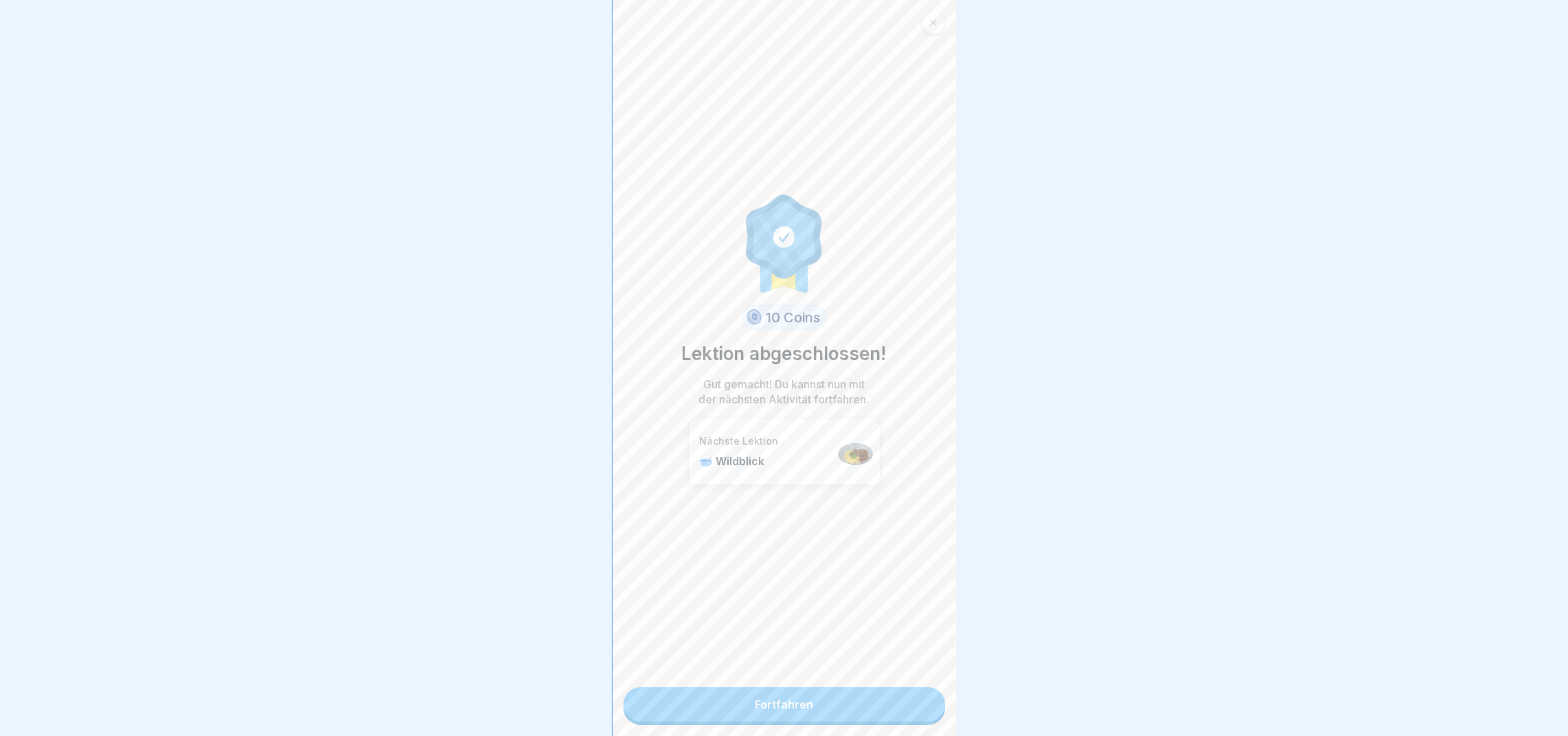
click at [845, 705] on link "Fortfahren" at bounding box center [784, 705] width 322 height 34
click at [789, 690] on link "Fortfahren" at bounding box center [784, 705] width 322 height 34
click at [895, 713] on link "Fortfahren" at bounding box center [784, 705] width 322 height 34
click at [819, 706] on link "Fortfahren" at bounding box center [784, 705] width 322 height 34
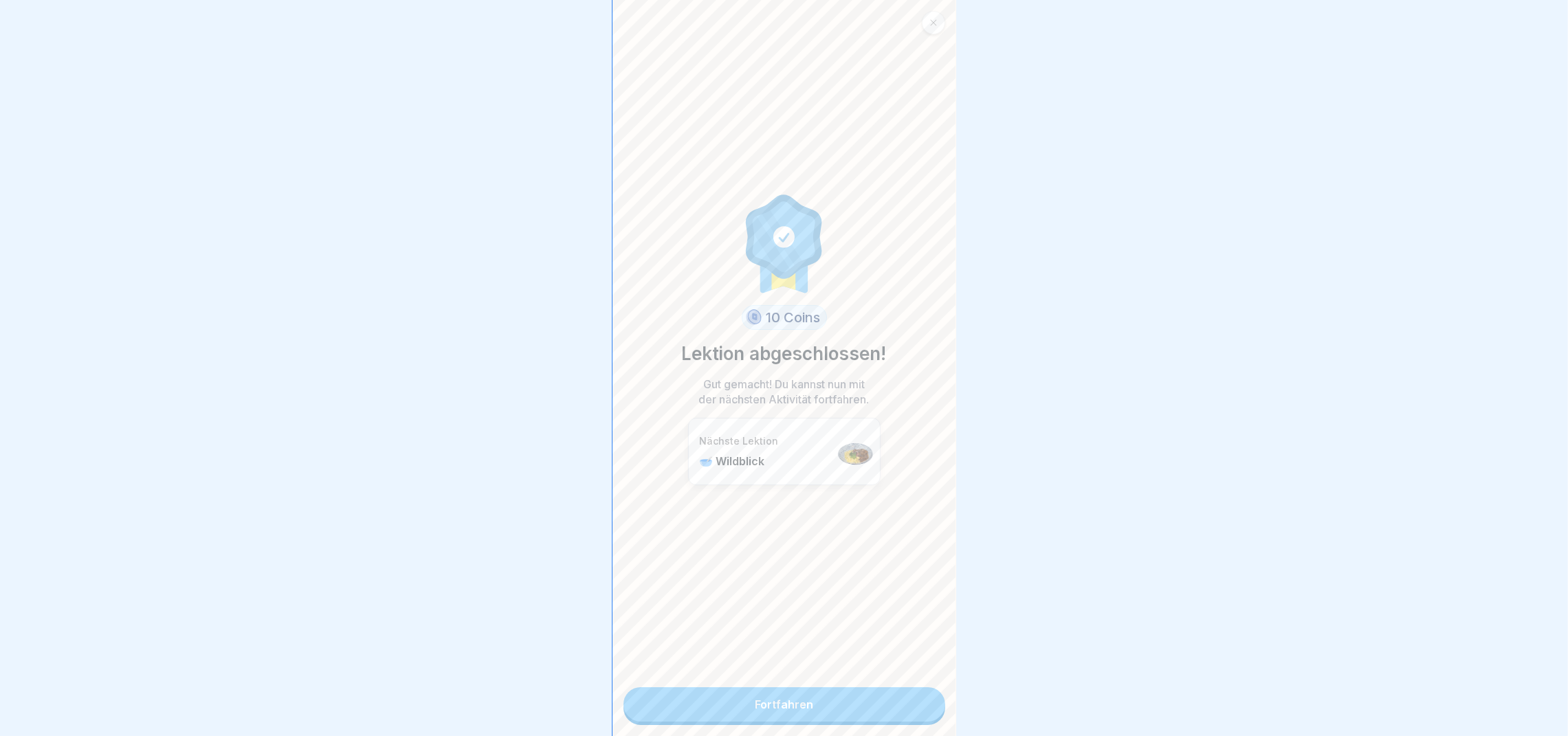
scroll to position [15, 0]
click at [819, 706] on link "Fortfahren" at bounding box center [784, 705] width 322 height 34
click at [810, 688] on link "Fortfahren" at bounding box center [784, 705] width 322 height 34
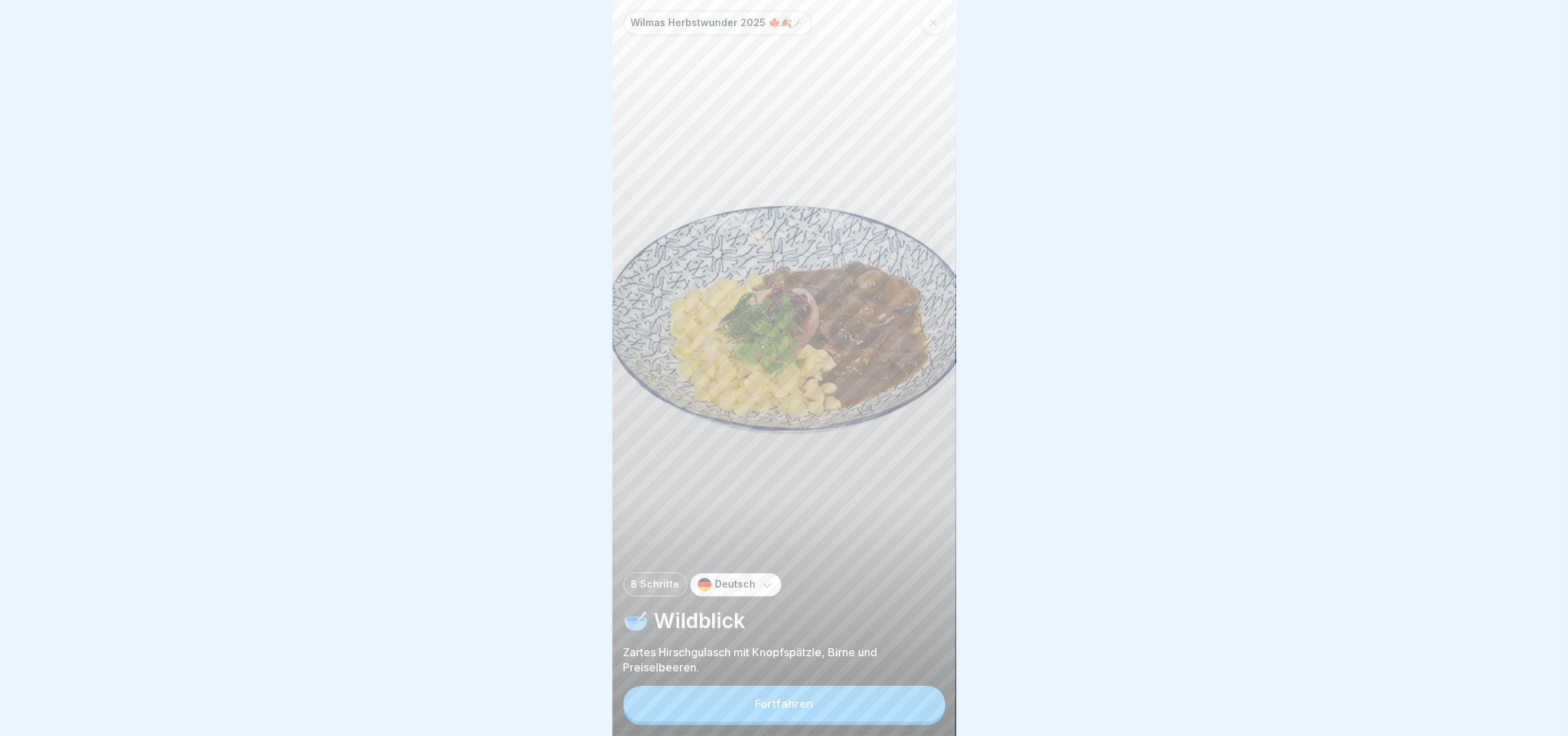
click at [812, 722] on button "Fortfahren" at bounding box center [784, 704] width 322 height 36
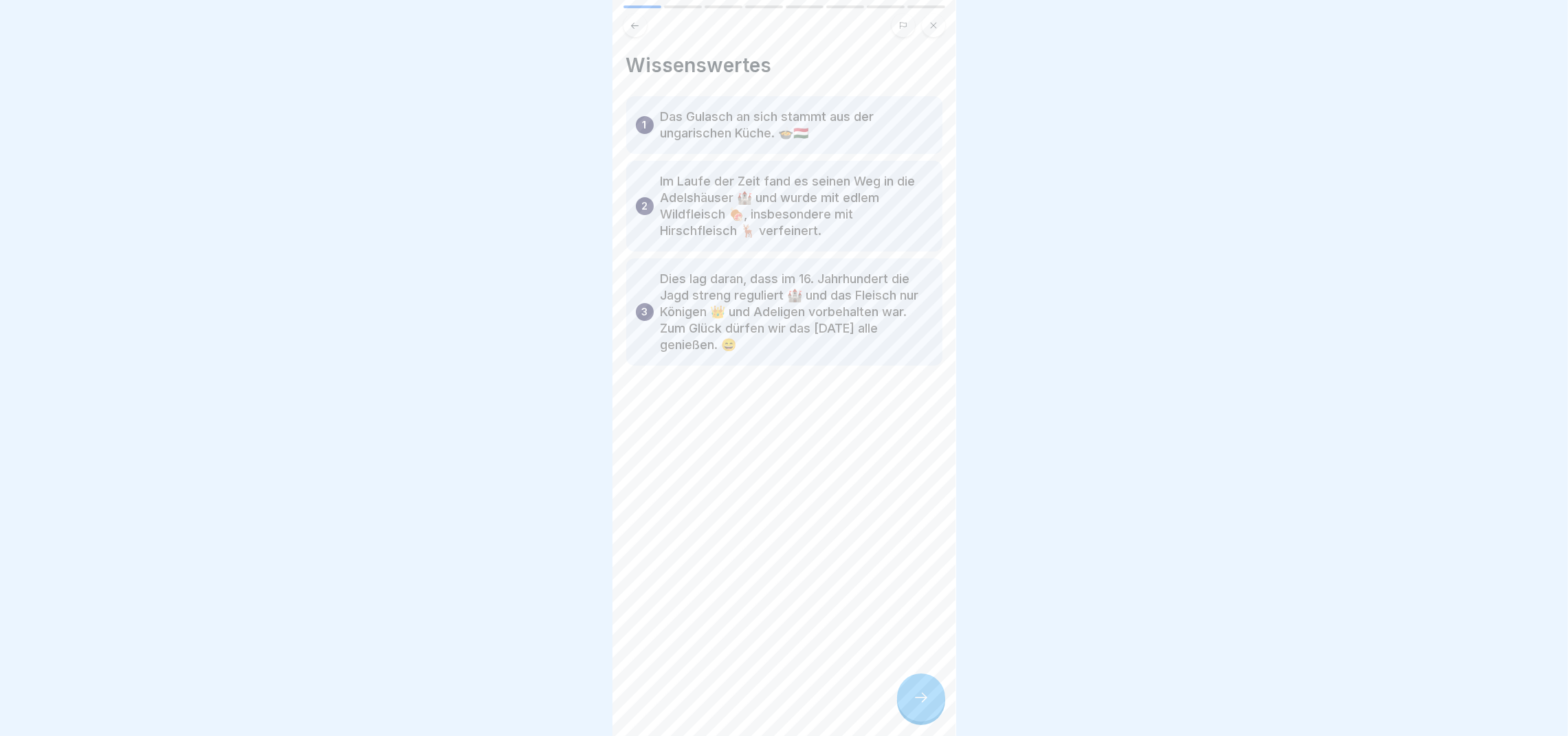
scroll to position [15, 0]
click at [923, 690] on div at bounding box center [921, 697] width 48 height 48
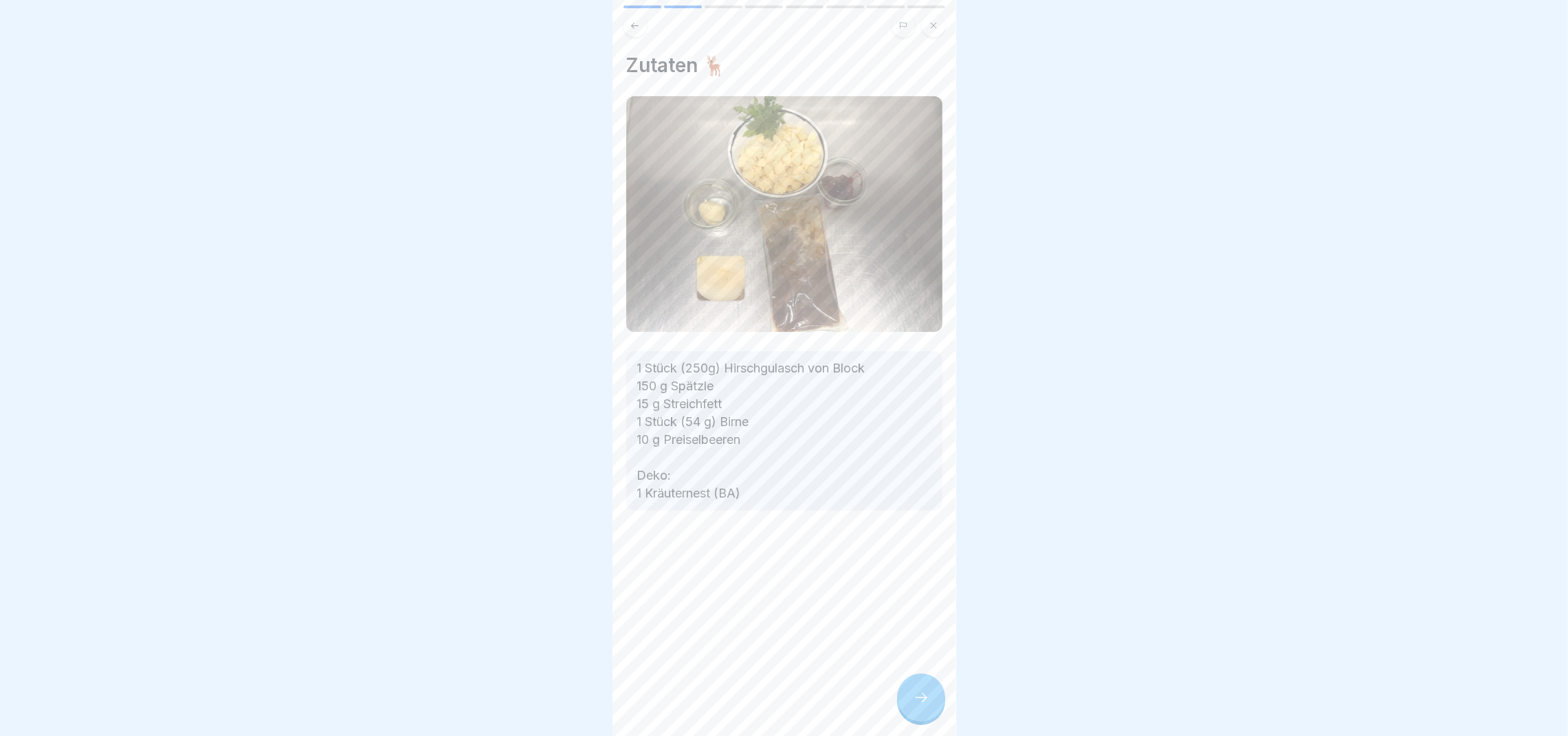
click at [923, 690] on div at bounding box center [921, 697] width 48 height 48
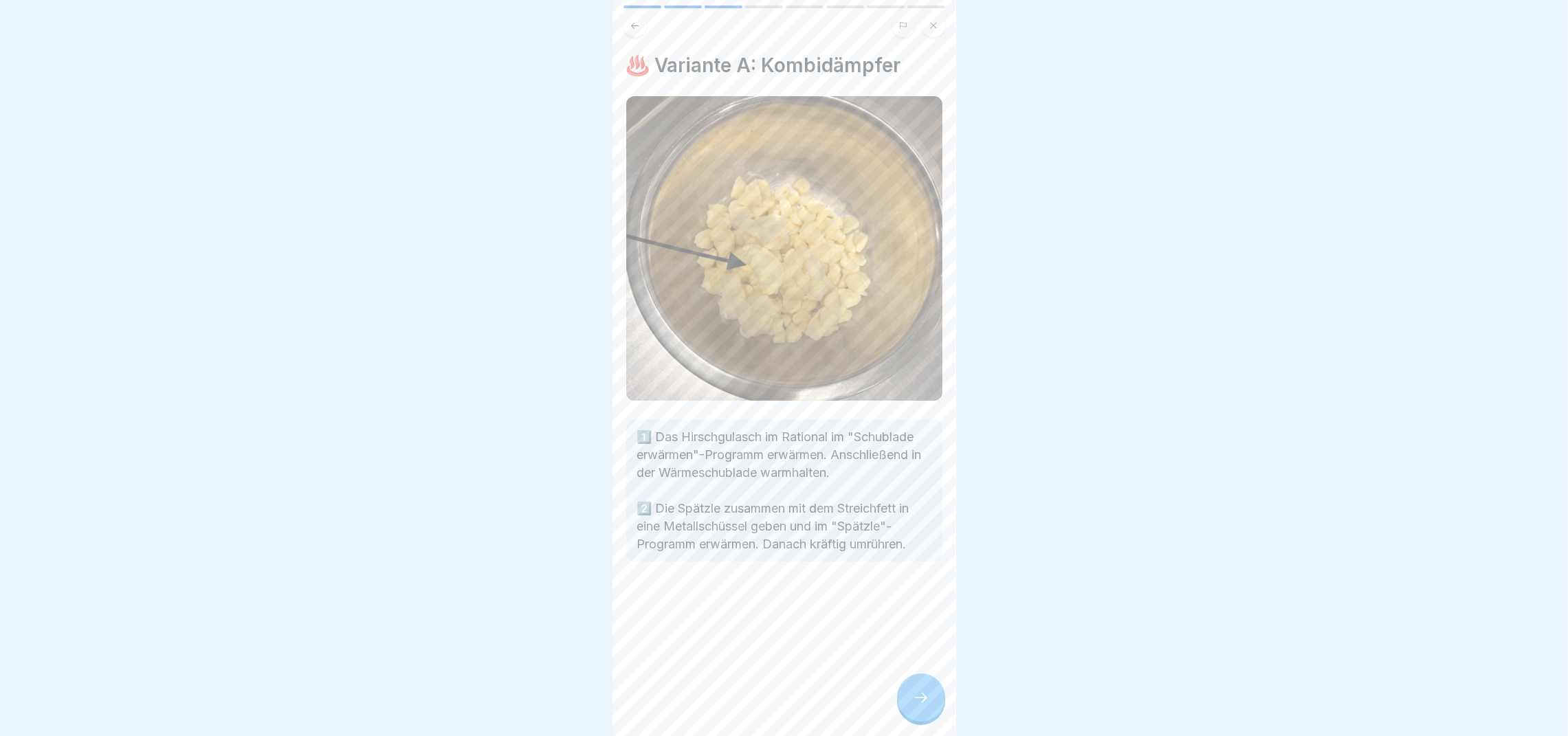
click at [923, 690] on div at bounding box center [921, 697] width 48 height 48
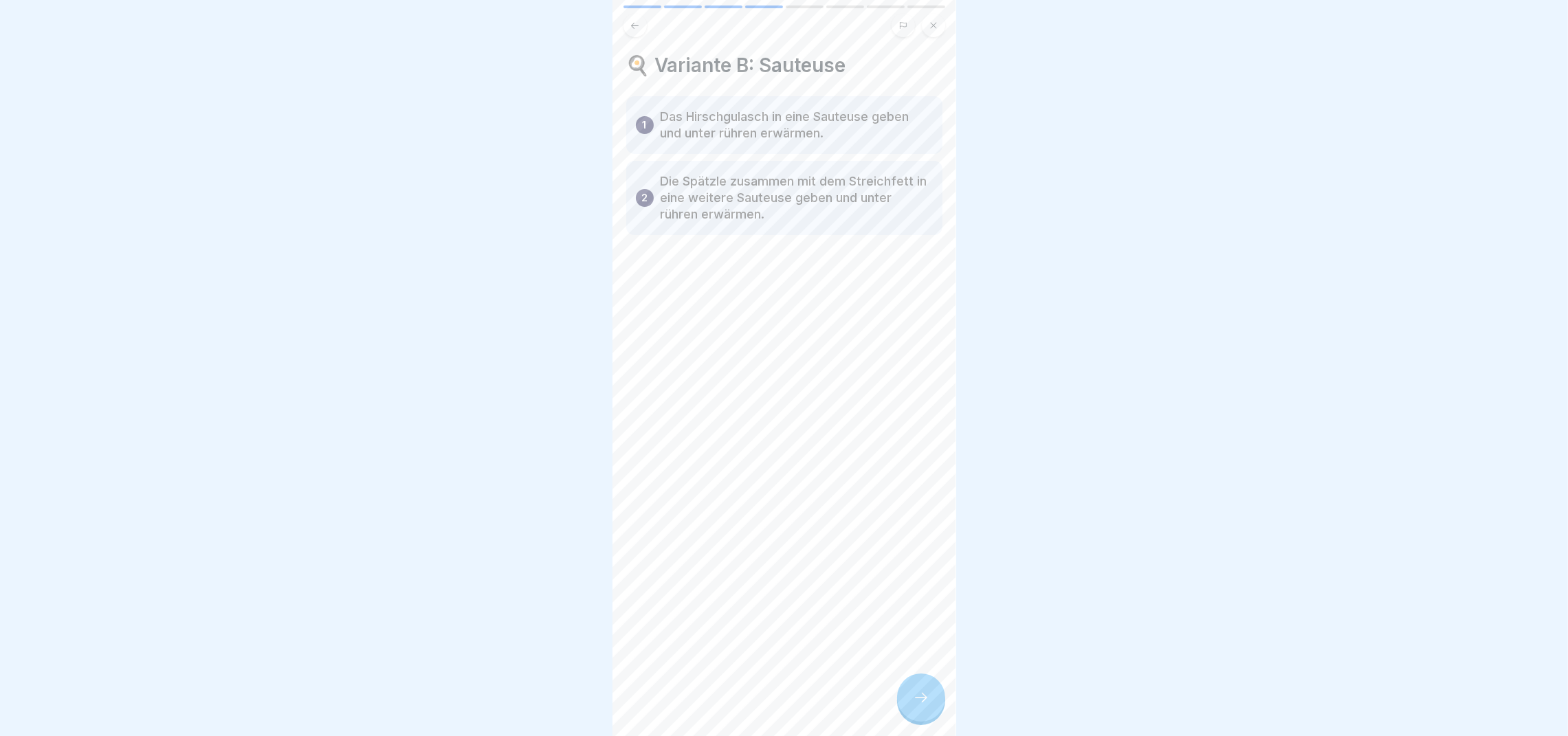
click at [923, 690] on div at bounding box center [921, 697] width 48 height 48
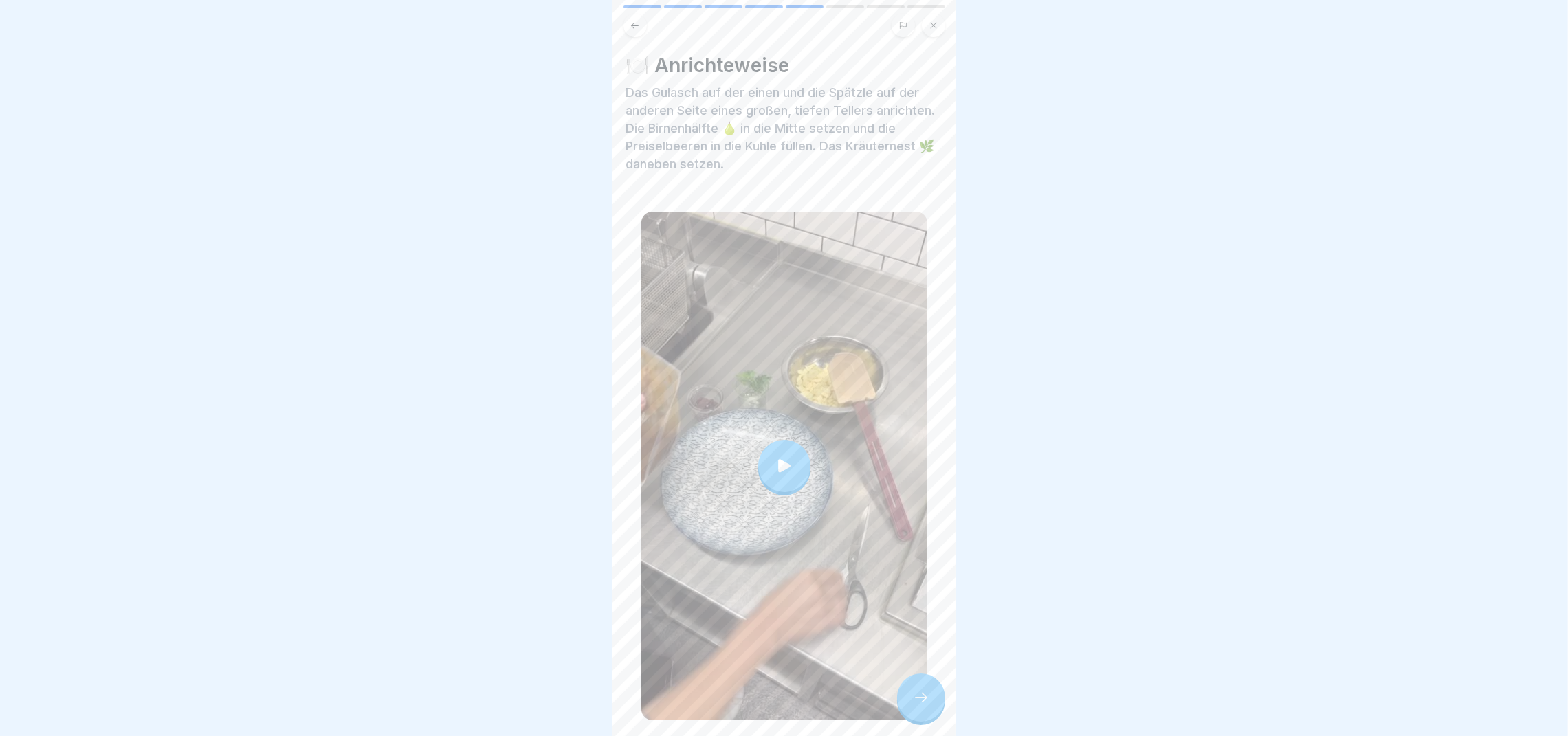
click at [766, 440] on div at bounding box center [784, 466] width 52 height 52
click at [925, 692] on icon at bounding box center [920, 697] width 16 height 16
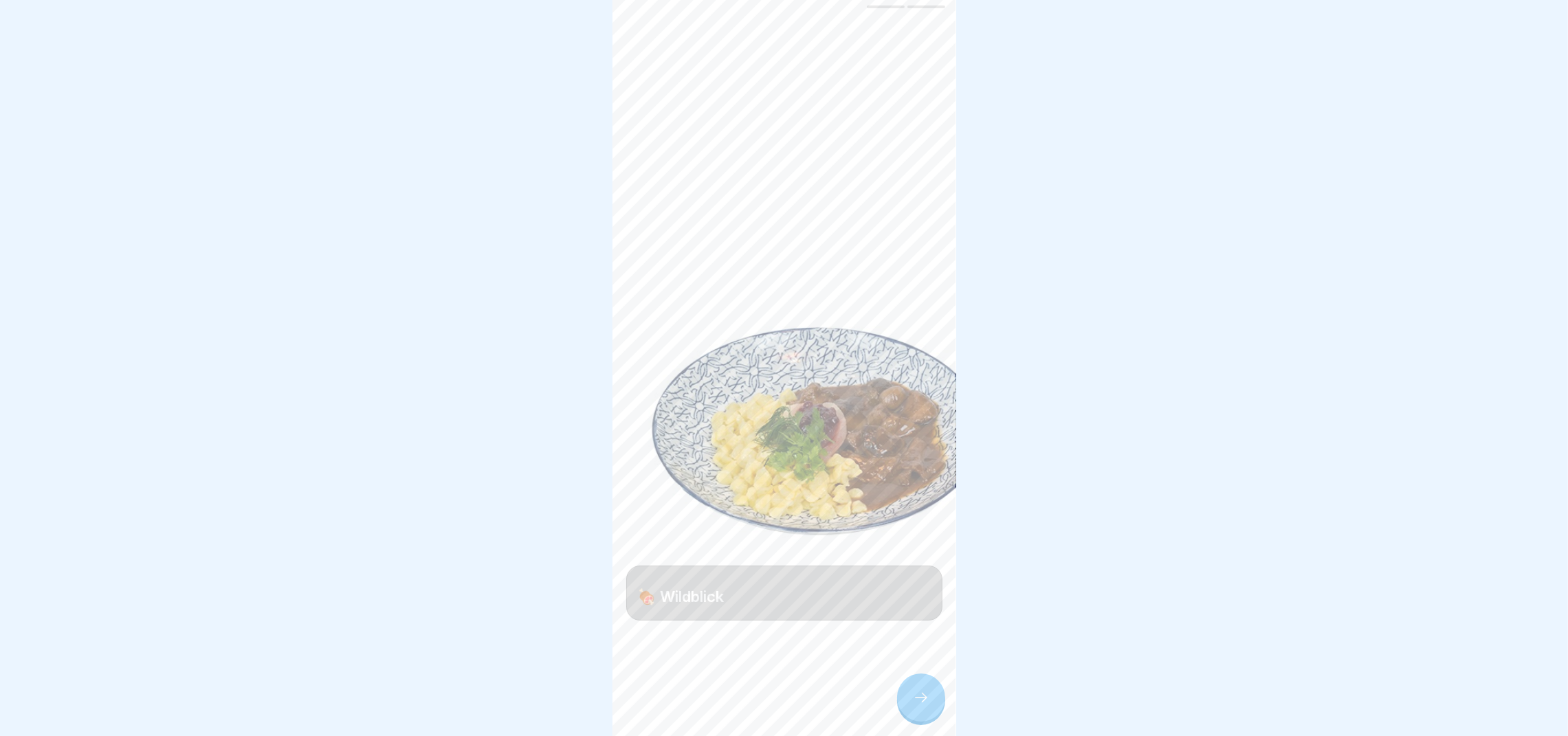
click at [925, 692] on icon at bounding box center [920, 697] width 16 height 16
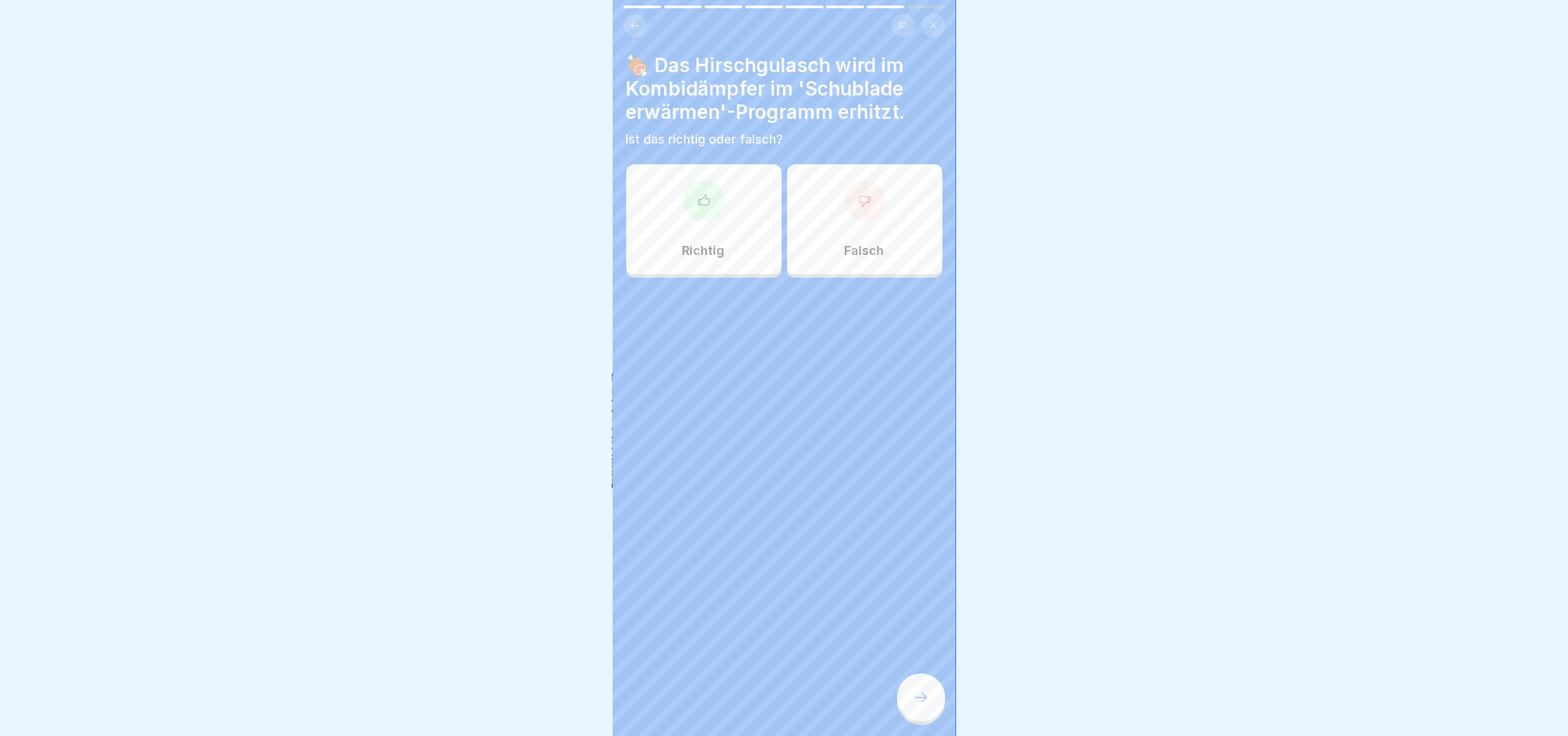
click at [711, 218] on div "Richtig" at bounding box center [704, 219] width 156 height 110
click at [914, 689] on div at bounding box center [921, 697] width 48 height 48
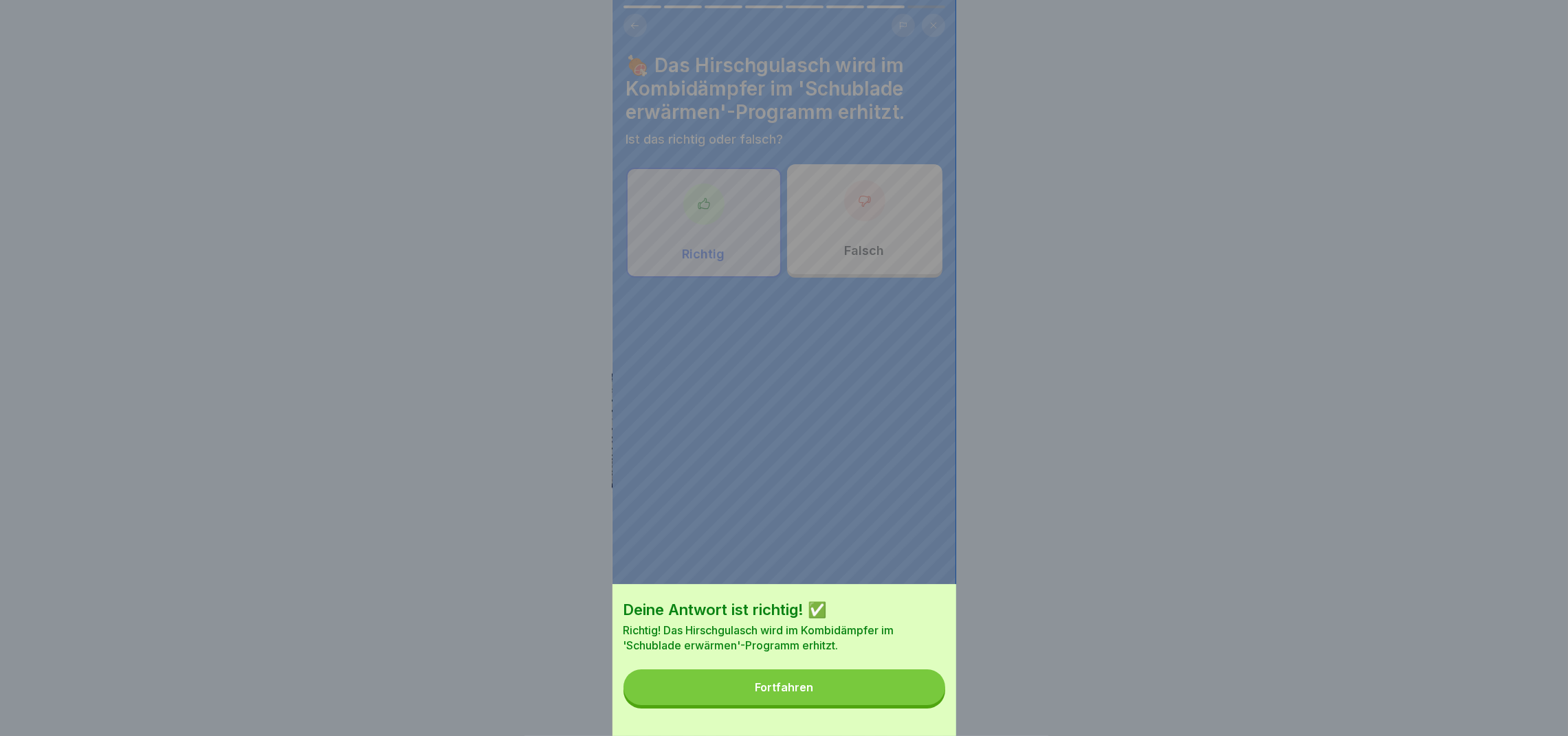
click at [905, 698] on button "Fortfahren" at bounding box center [784, 688] width 322 height 36
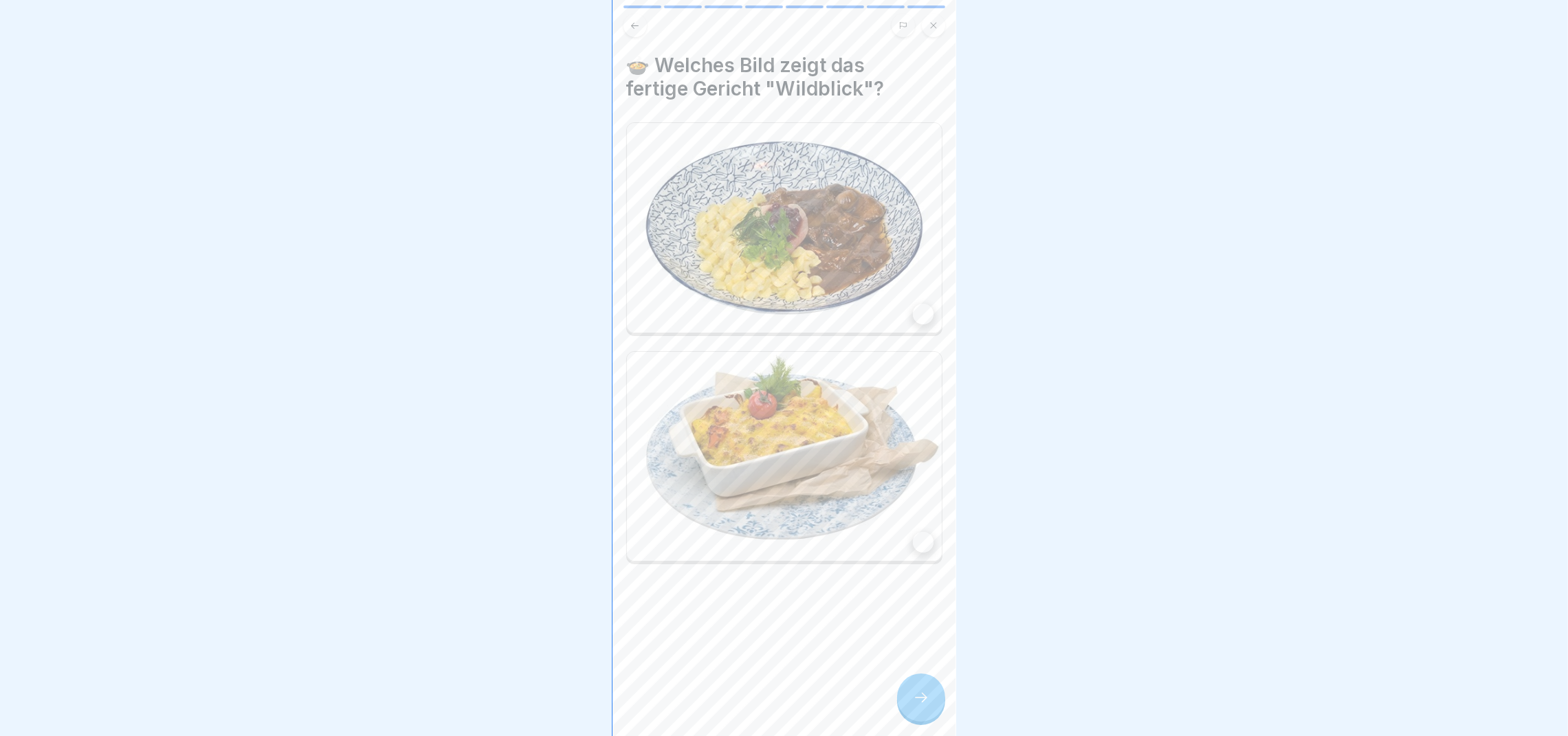
click at [905, 698] on div at bounding box center [921, 697] width 48 height 48
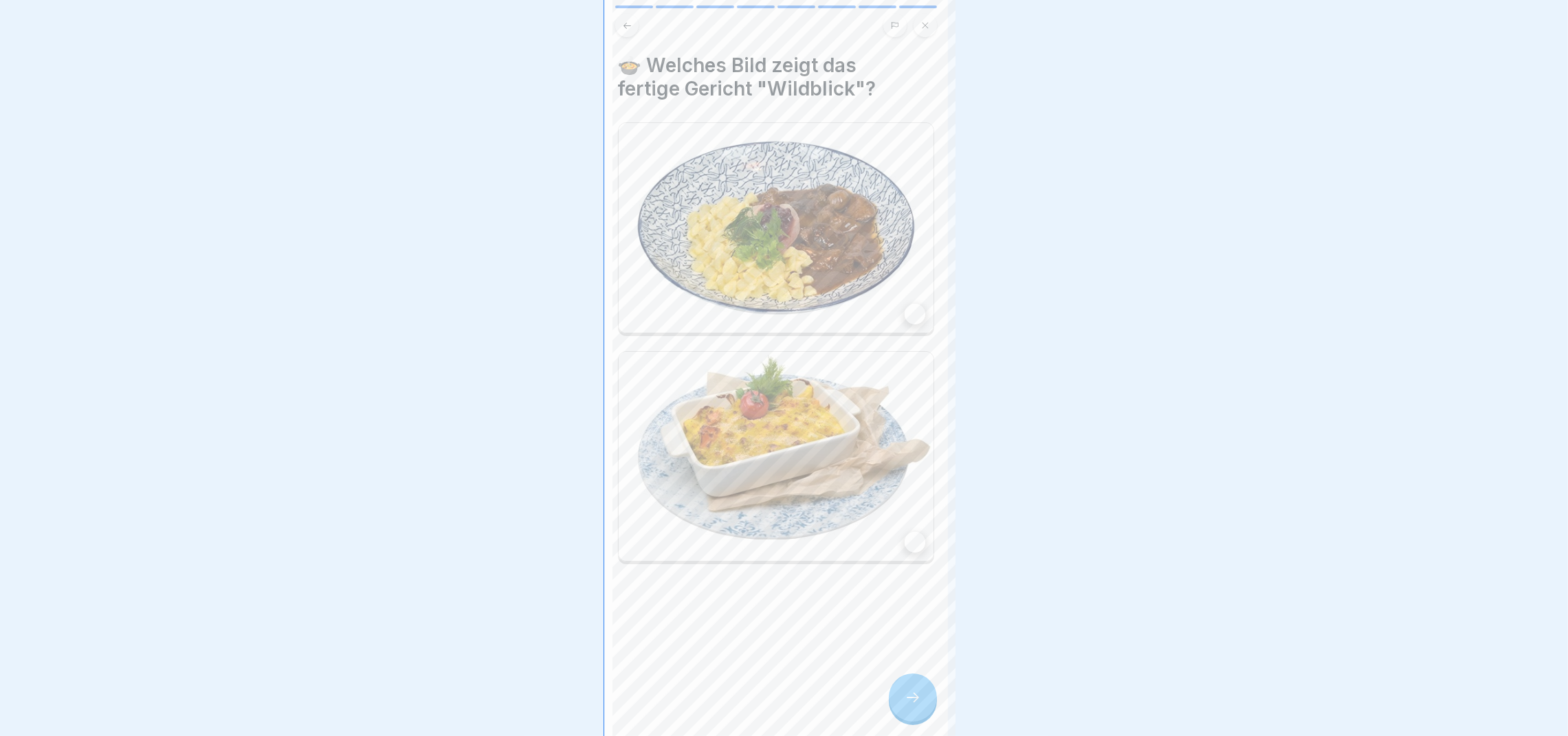
scroll to position [0, 0]
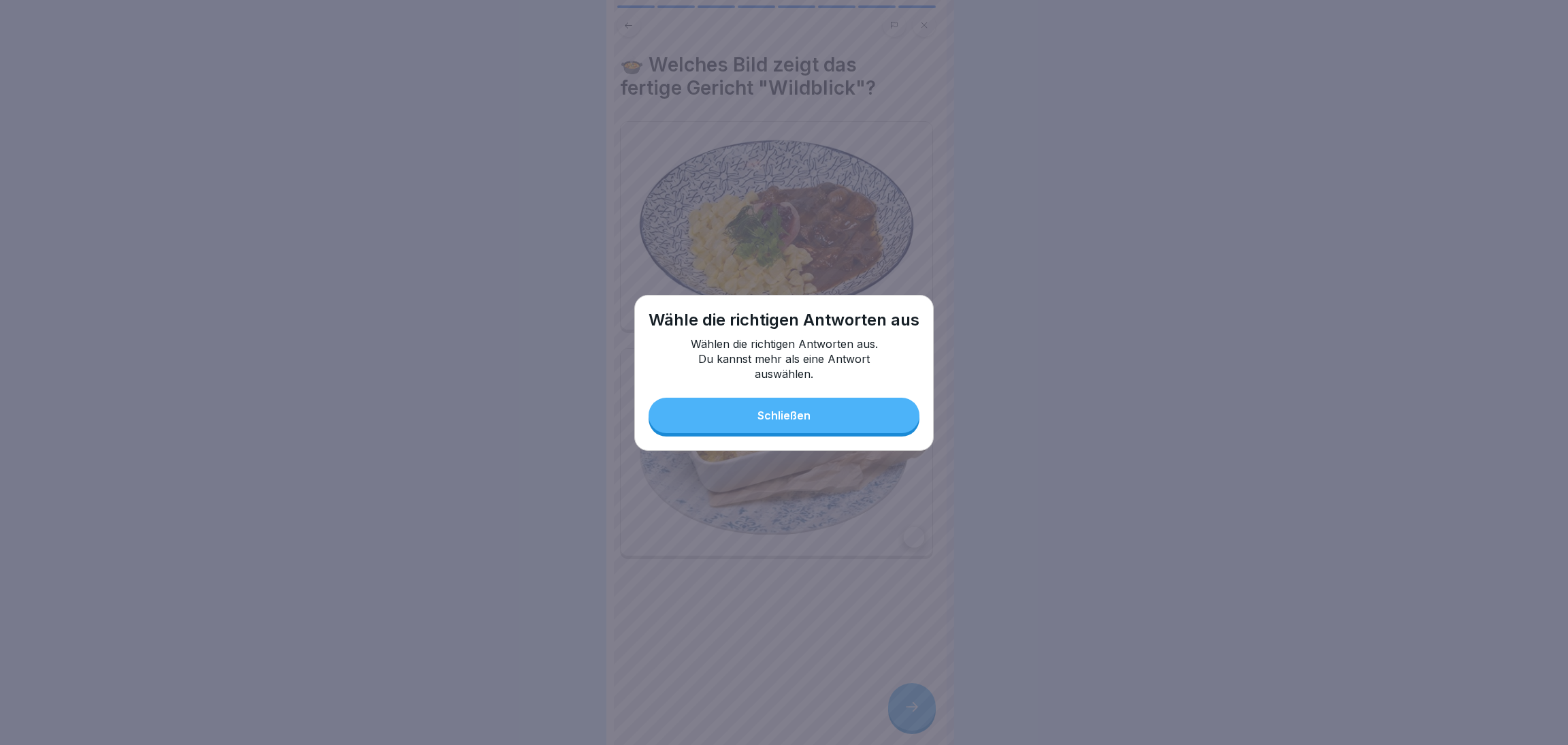
click at [794, 397] on div "Wähle die richtigen Antworten aus Wählen die richtigen Antworten aus. Du kannst…" at bounding box center [783, 373] width 300 height 156
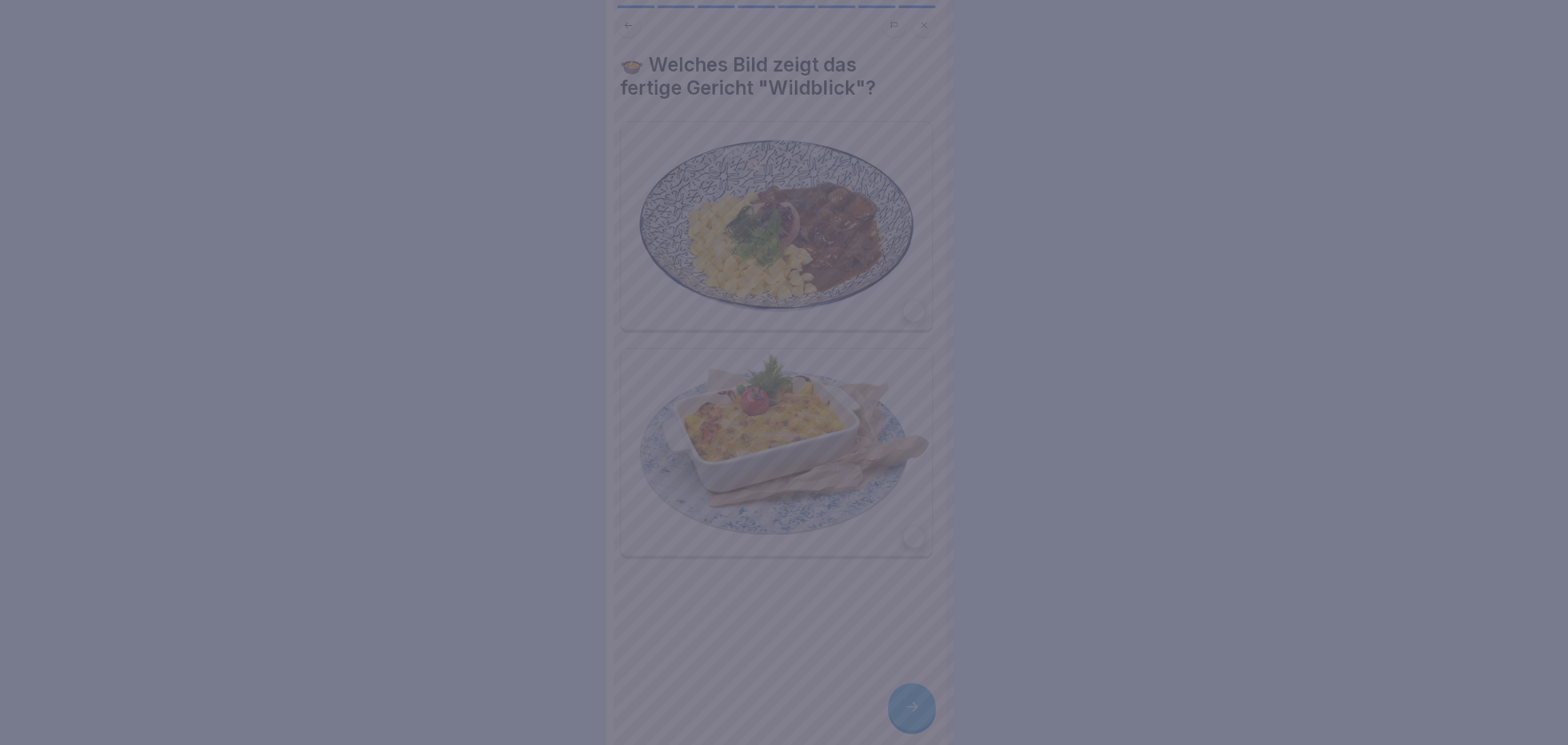
click at [758, 655] on div at bounding box center [784, 372] width 1568 height 745
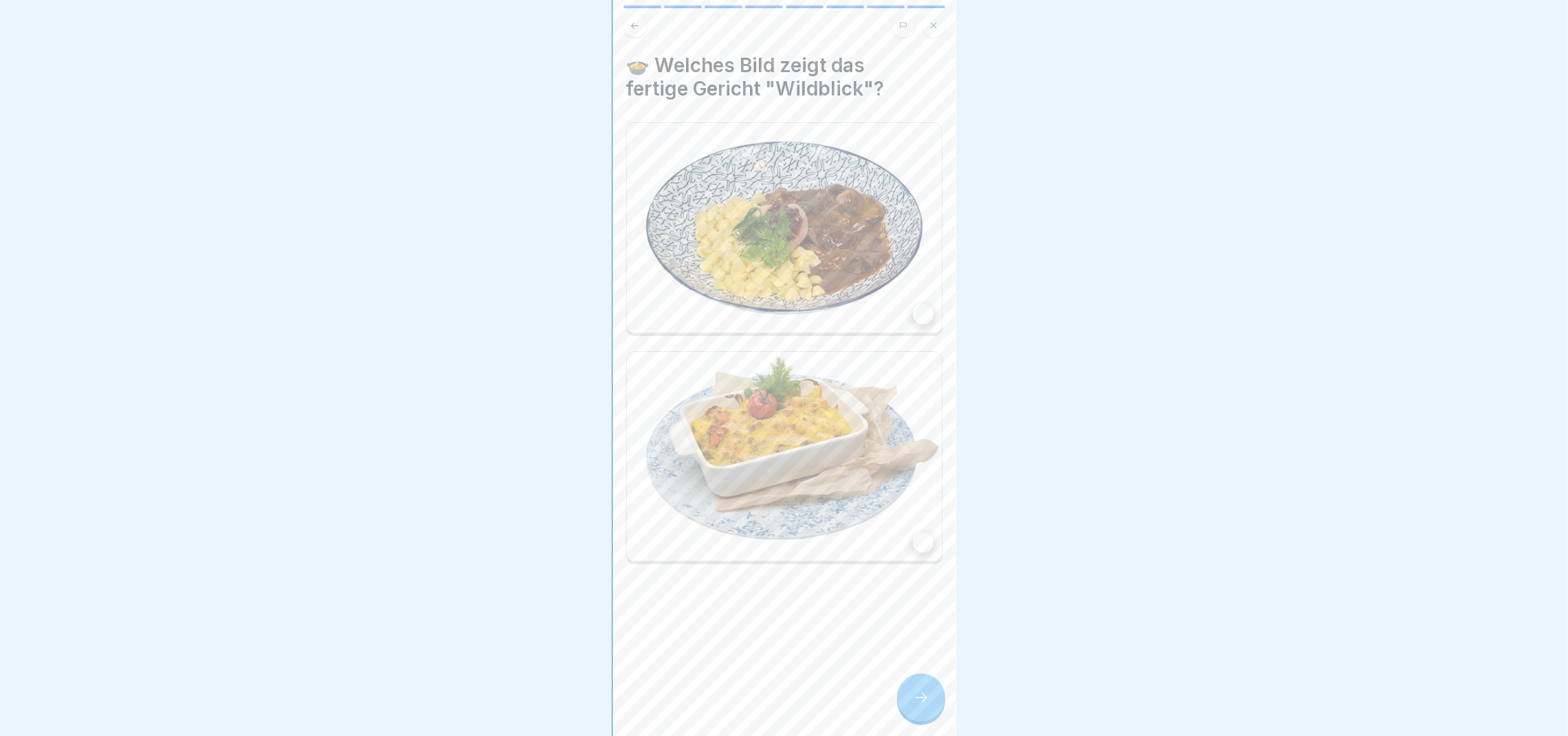
click at [791, 264] on img at bounding box center [784, 228] width 315 height 210
click at [919, 698] on div at bounding box center [921, 697] width 48 height 48
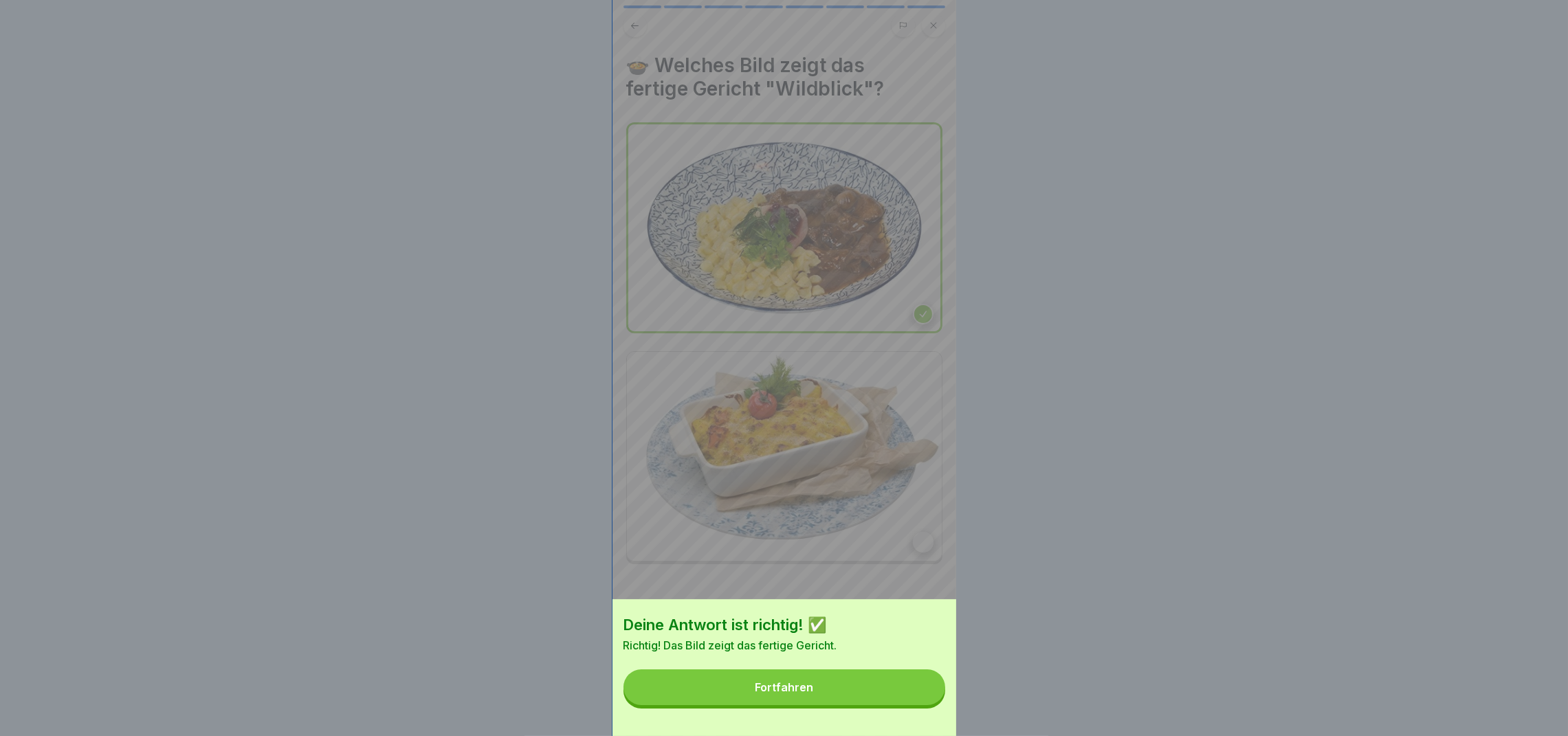
click at [914, 702] on button "Fortfahren" at bounding box center [784, 688] width 322 height 36
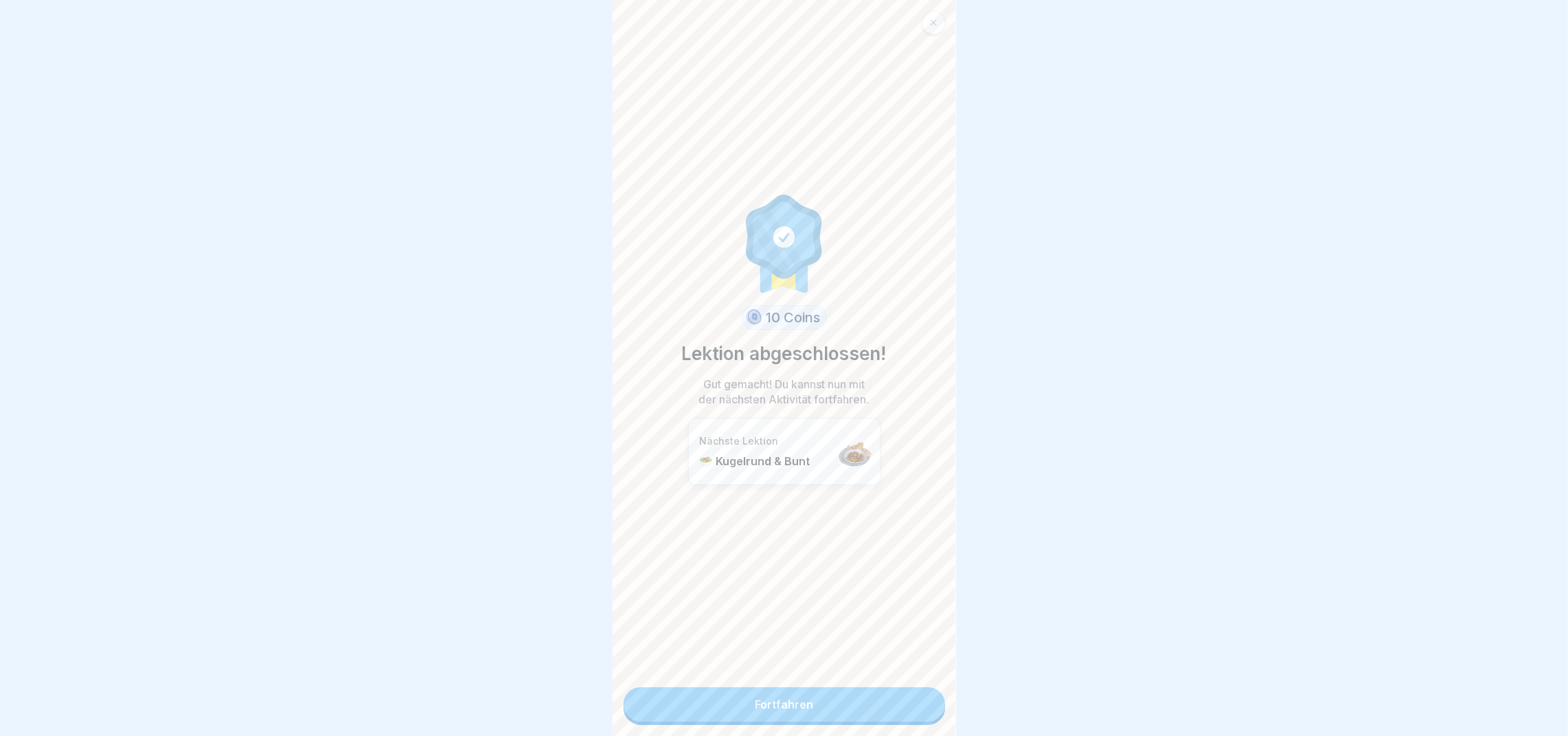
click at [914, 702] on link "Fortfahren" at bounding box center [784, 705] width 322 height 34
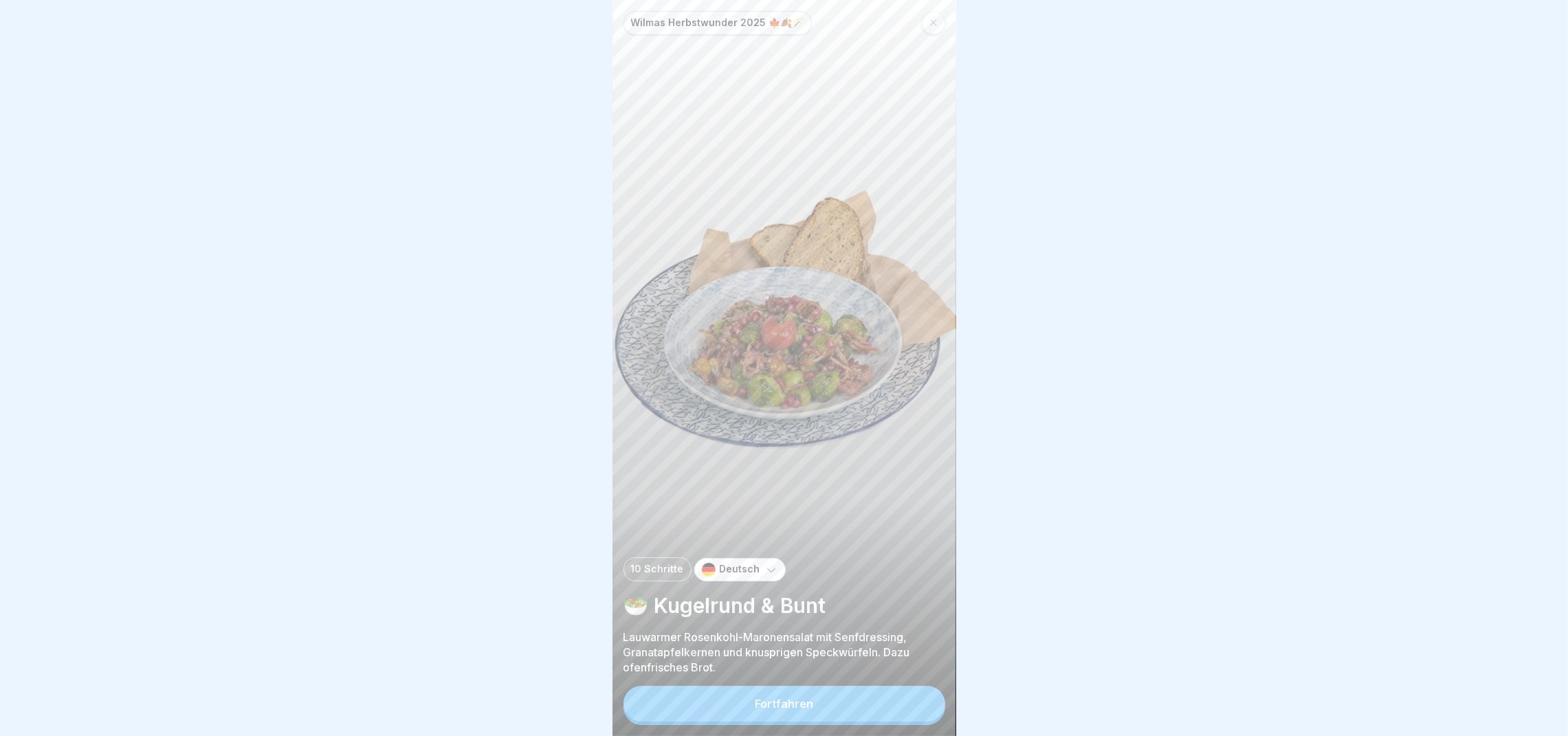
click at [848, 720] on button "Fortfahren" at bounding box center [784, 704] width 322 height 36
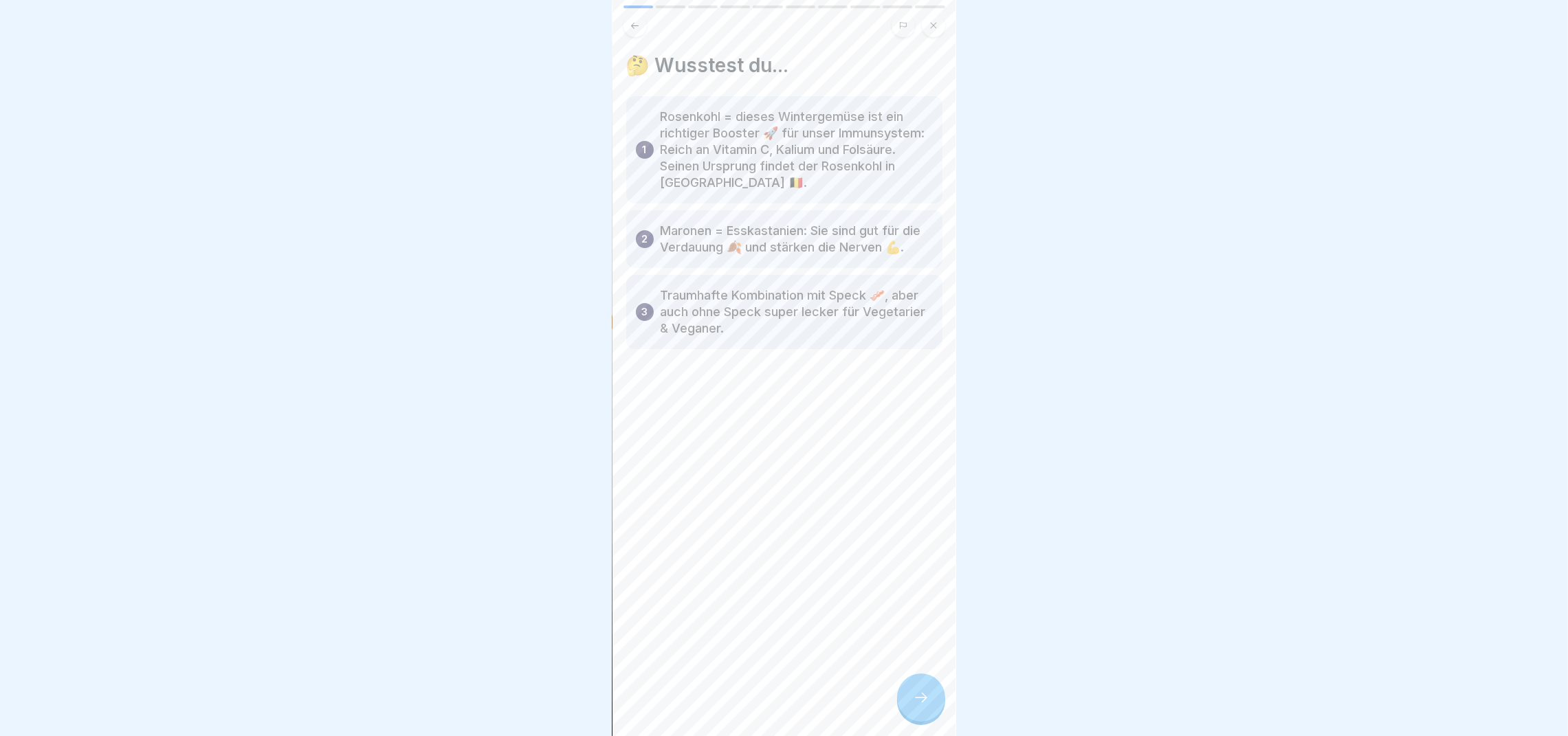
click at [918, 706] on icon at bounding box center [920, 697] width 16 height 16
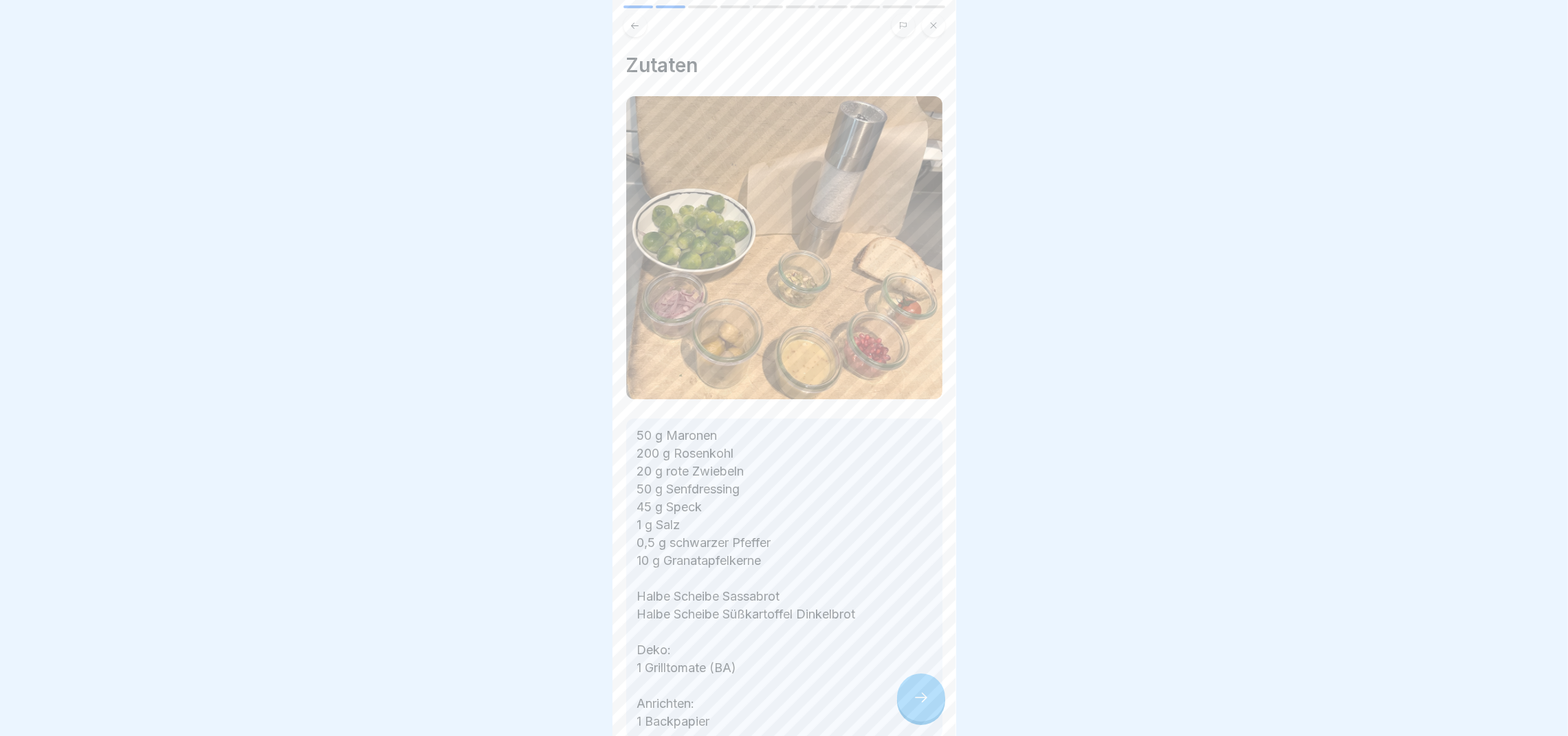
click at [918, 706] on icon at bounding box center [920, 697] width 16 height 16
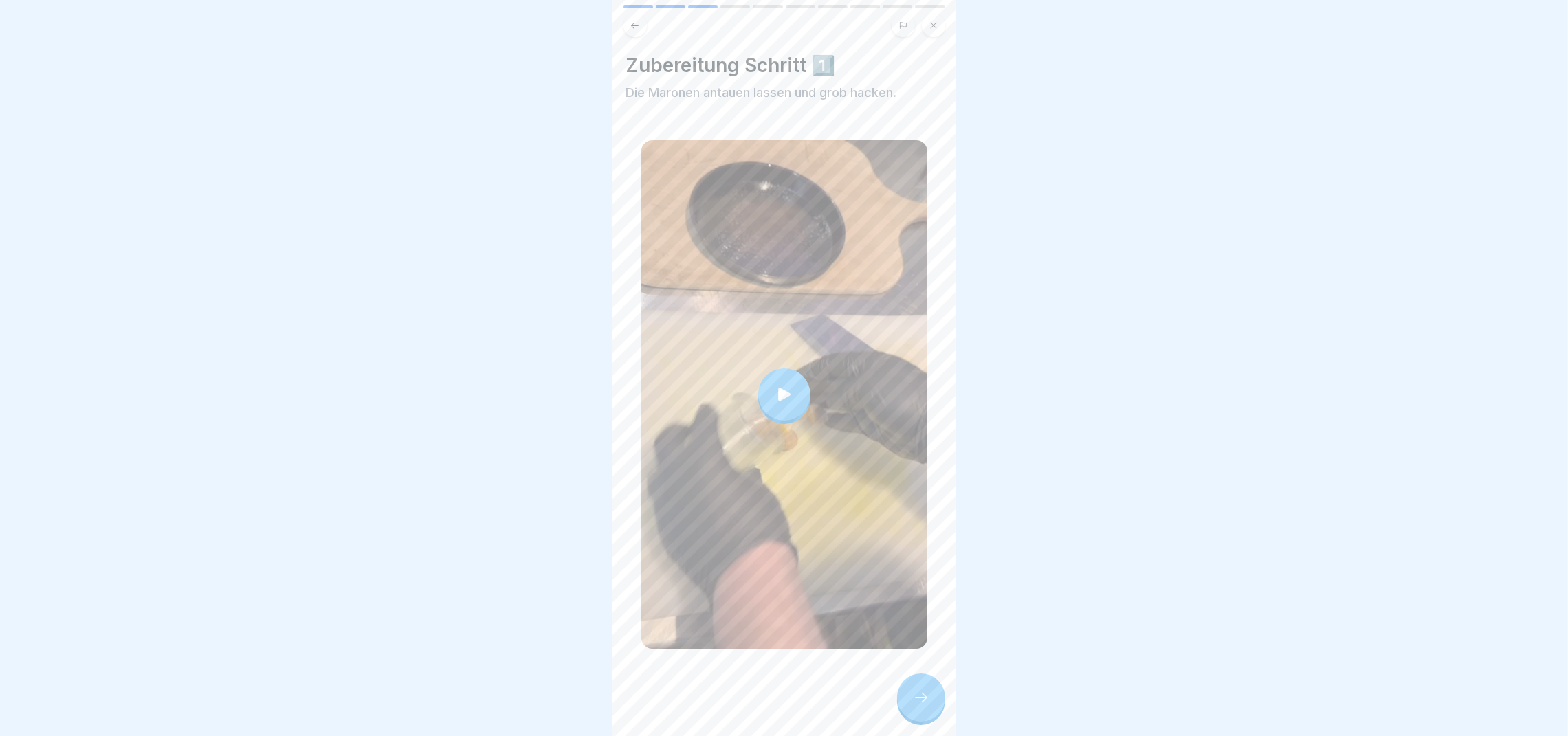
click at [765, 391] on div at bounding box center [784, 394] width 52 height 52
click at [926, 706] on icon at bounding box center [920, 697] width 16 height 16
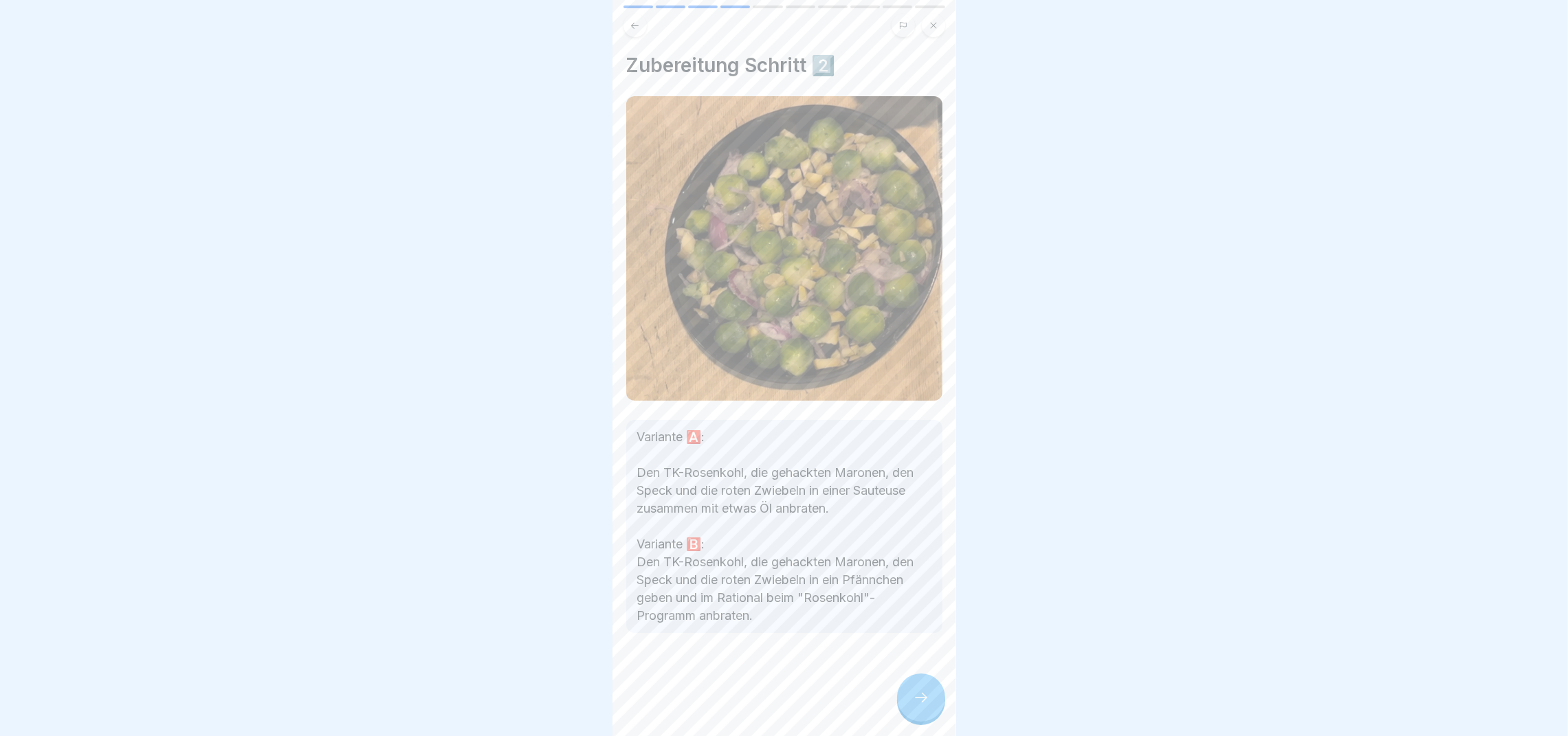
click at [926, 706] on icon at bounding box center [920, 697] width 16 height 16
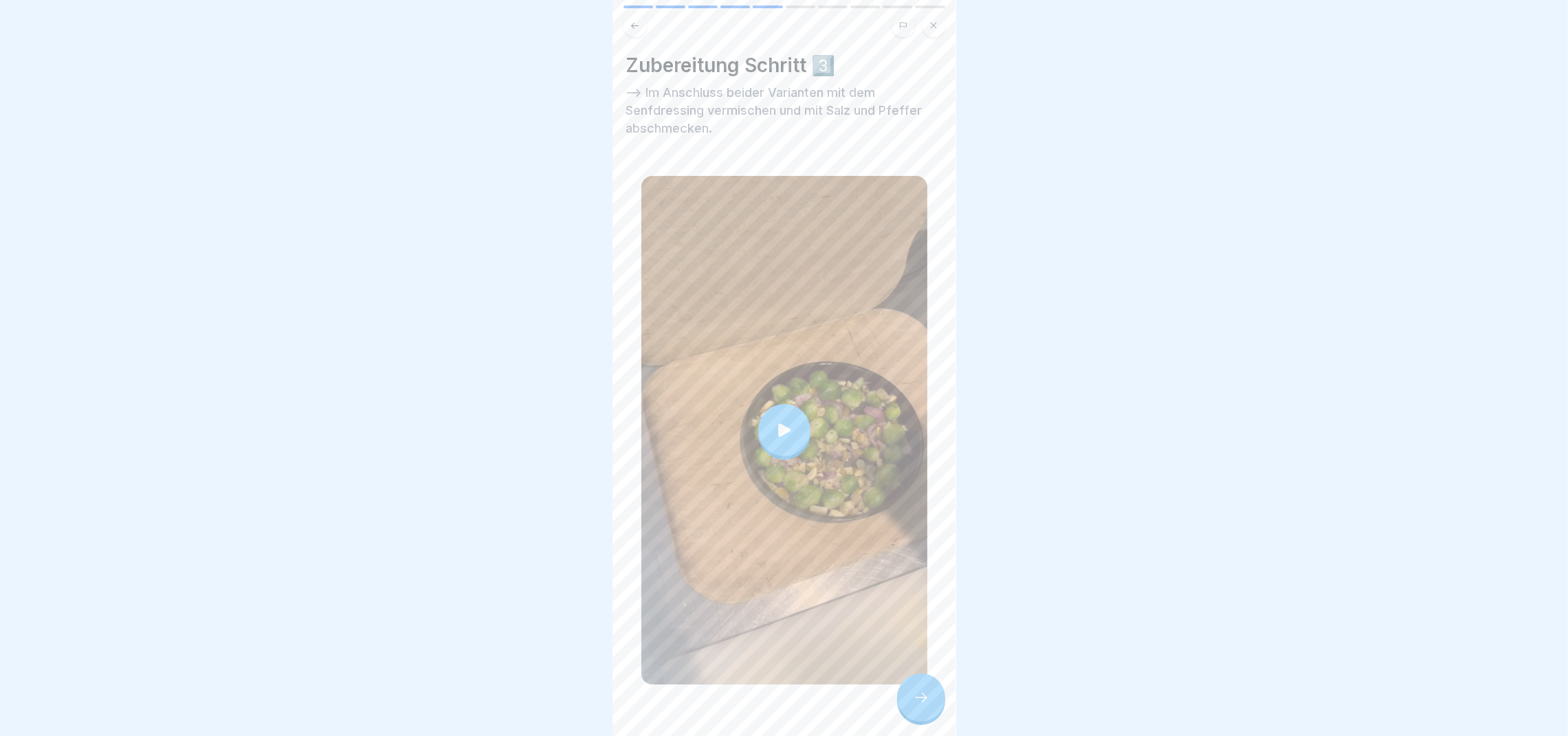
click at [781, 428] on div at bounding box center [784, 430] width 52 height 52
click at [920, 706] on icon at bounding box center [920, 697] width 16 height 16
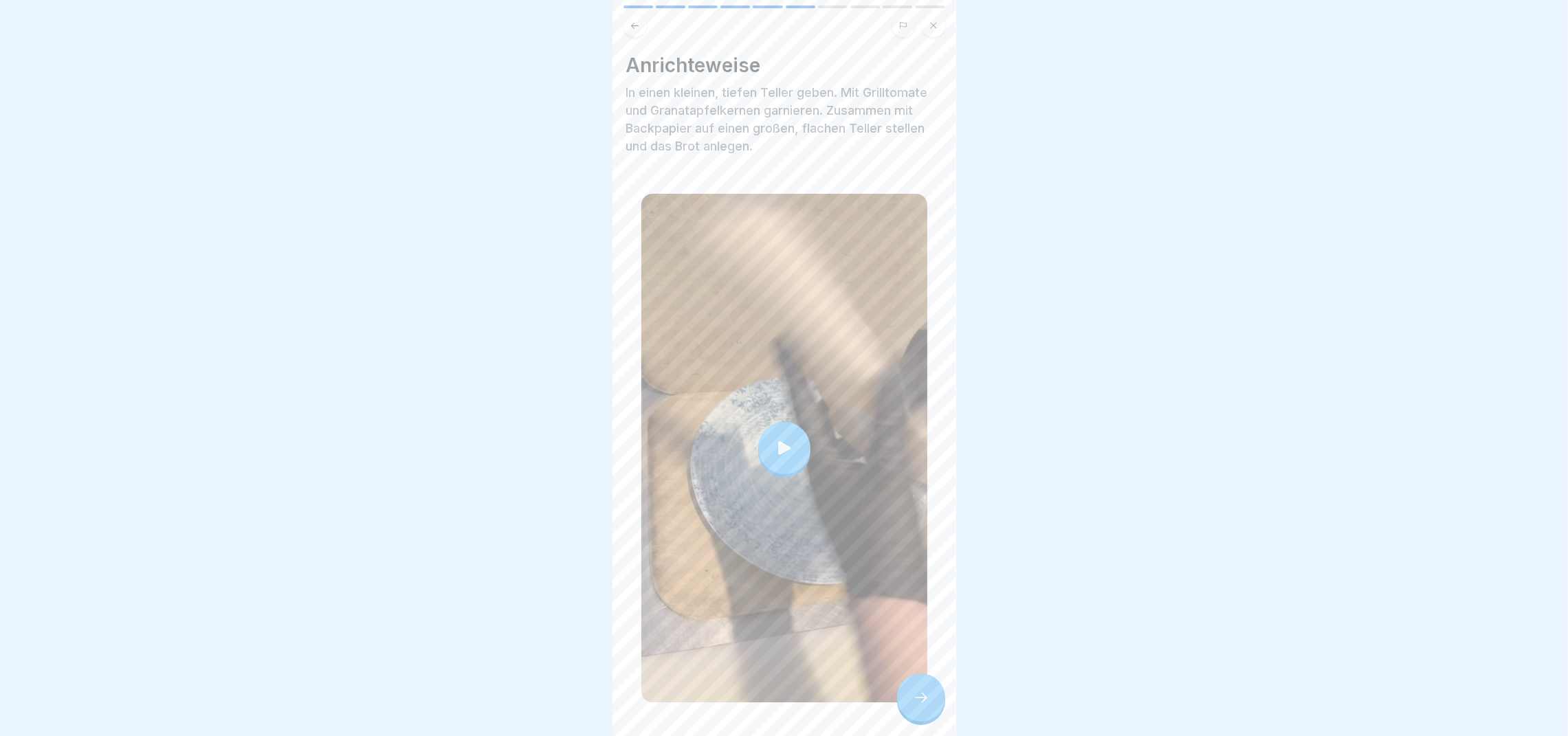
click at [775, 438] on icon at bounding box center [784, 448] width 19 height 19
click at [917, 706] on icon at bounding box center [920, 697] width 16 height 16
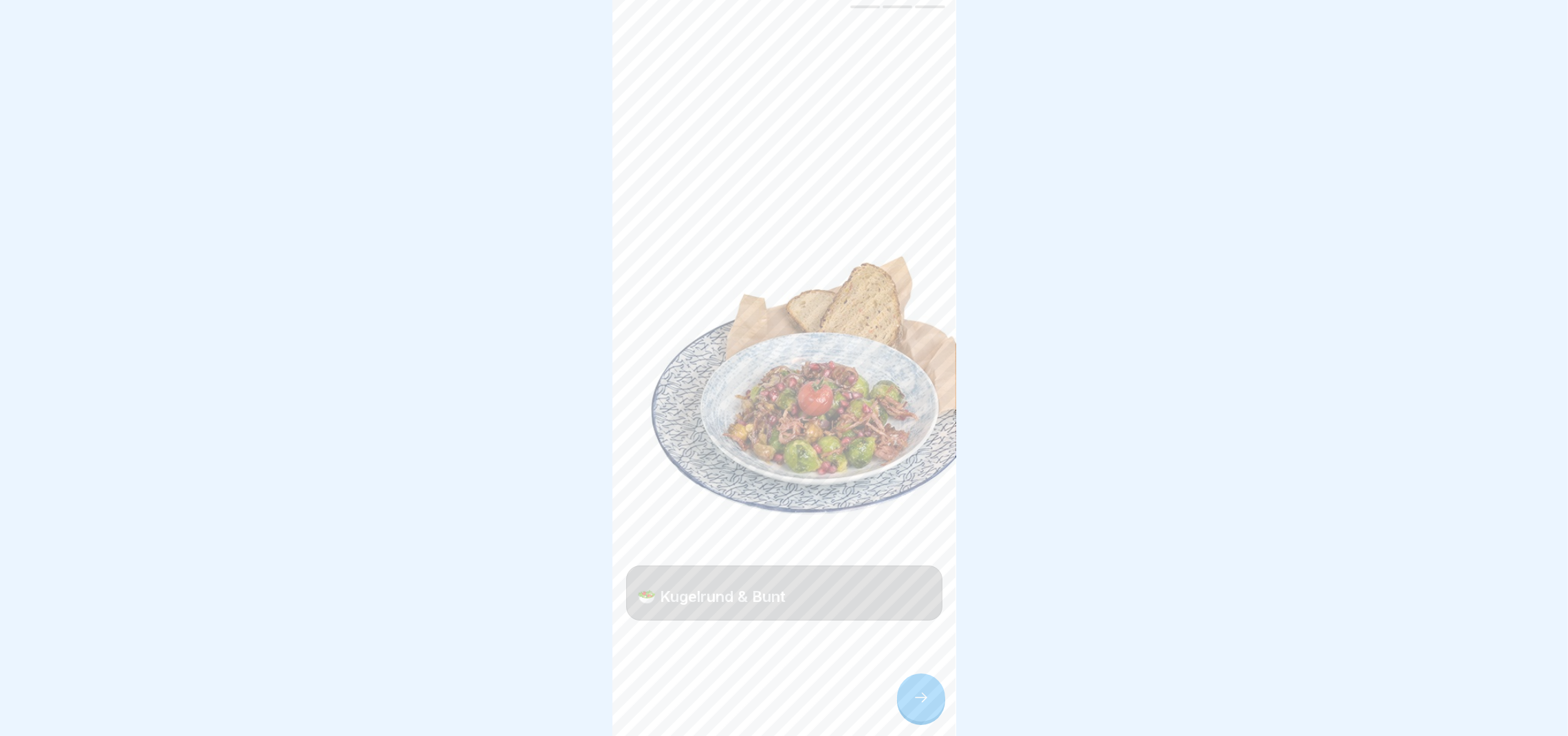
click at [917, 706] on icon at bounding box center [920, 697] width 16 height 16
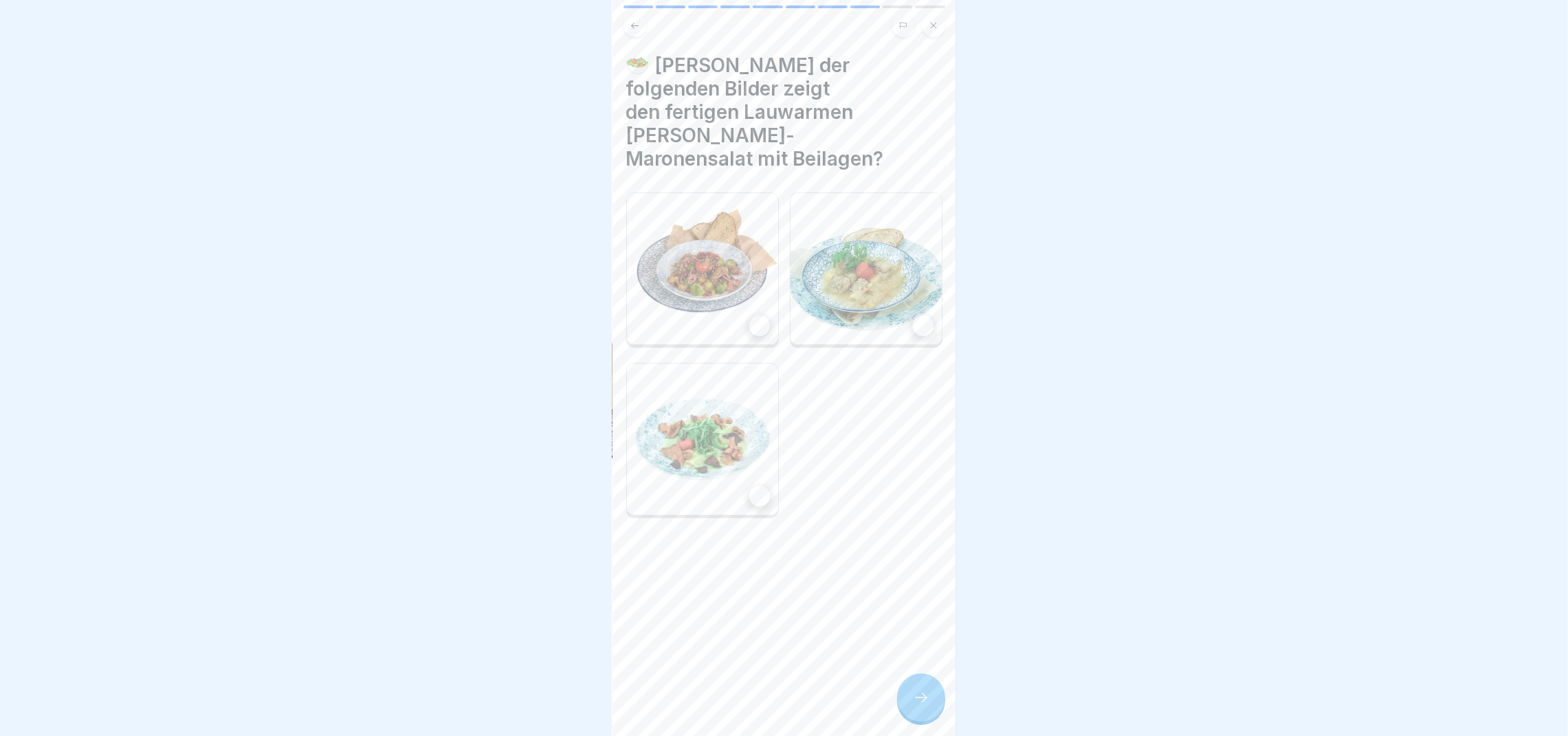
click at [716, 224] on img at bounding box center [702, 268] width 151 height 151
click at [920, 705] on div at bounding box center [921, 697] width 48 height 48
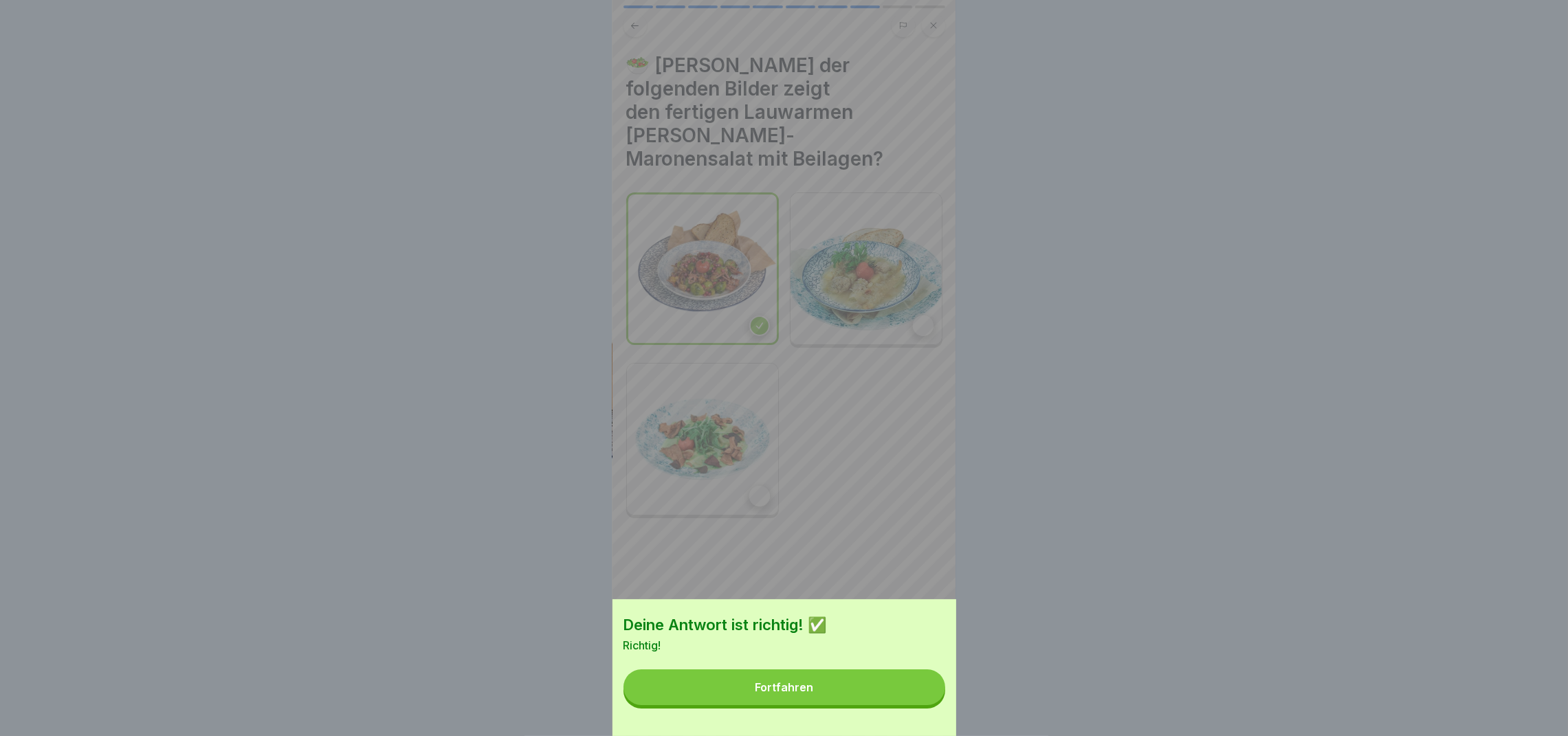
click at [916, 705] on button "Fortfahren" at bounding box center [784, 688] width 322 height 36
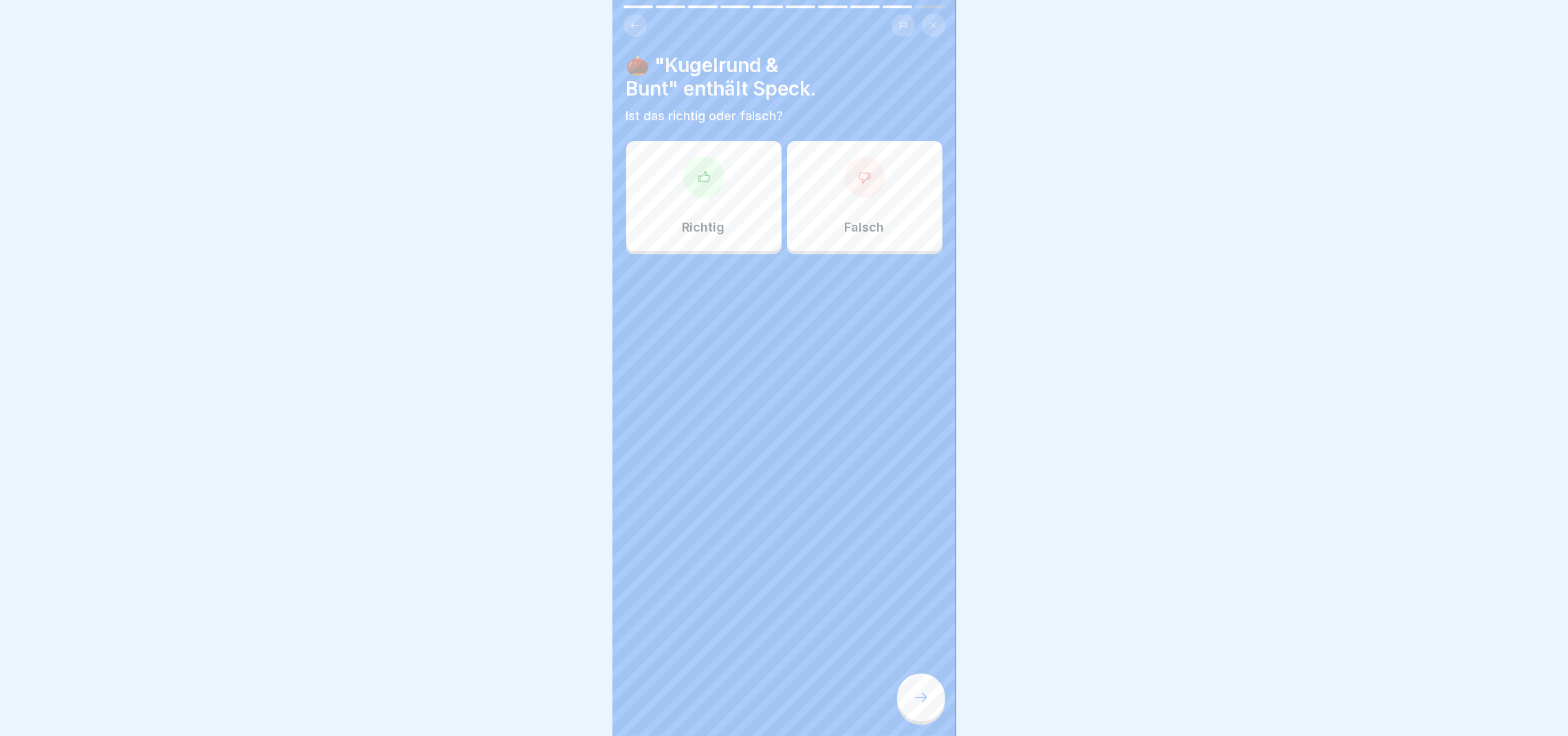
click at [700, 183] on icon at bounding box center [704, 177] width 13 height 13
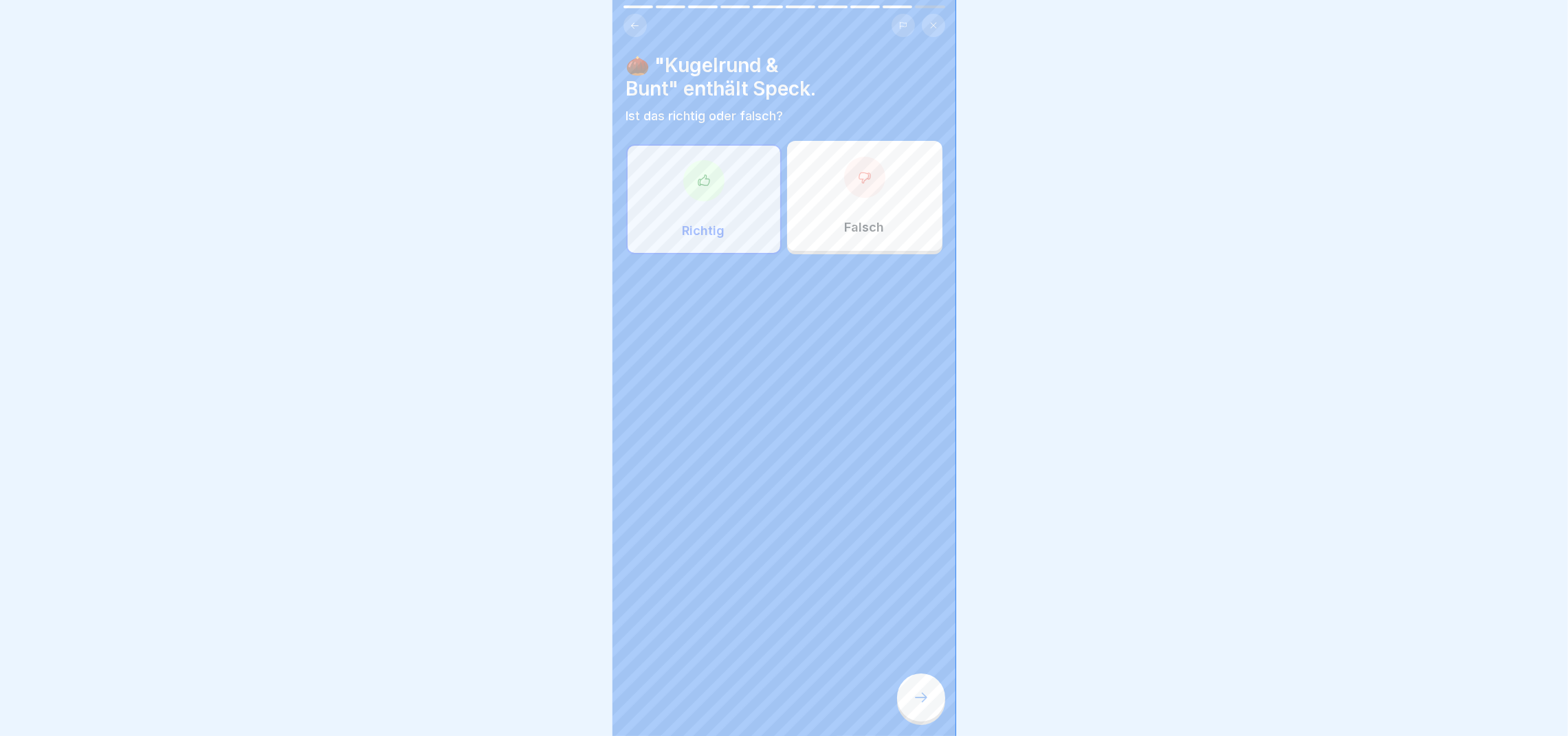
click at [906, 722] on div at bounding box center [921, 697] width 48 height 48
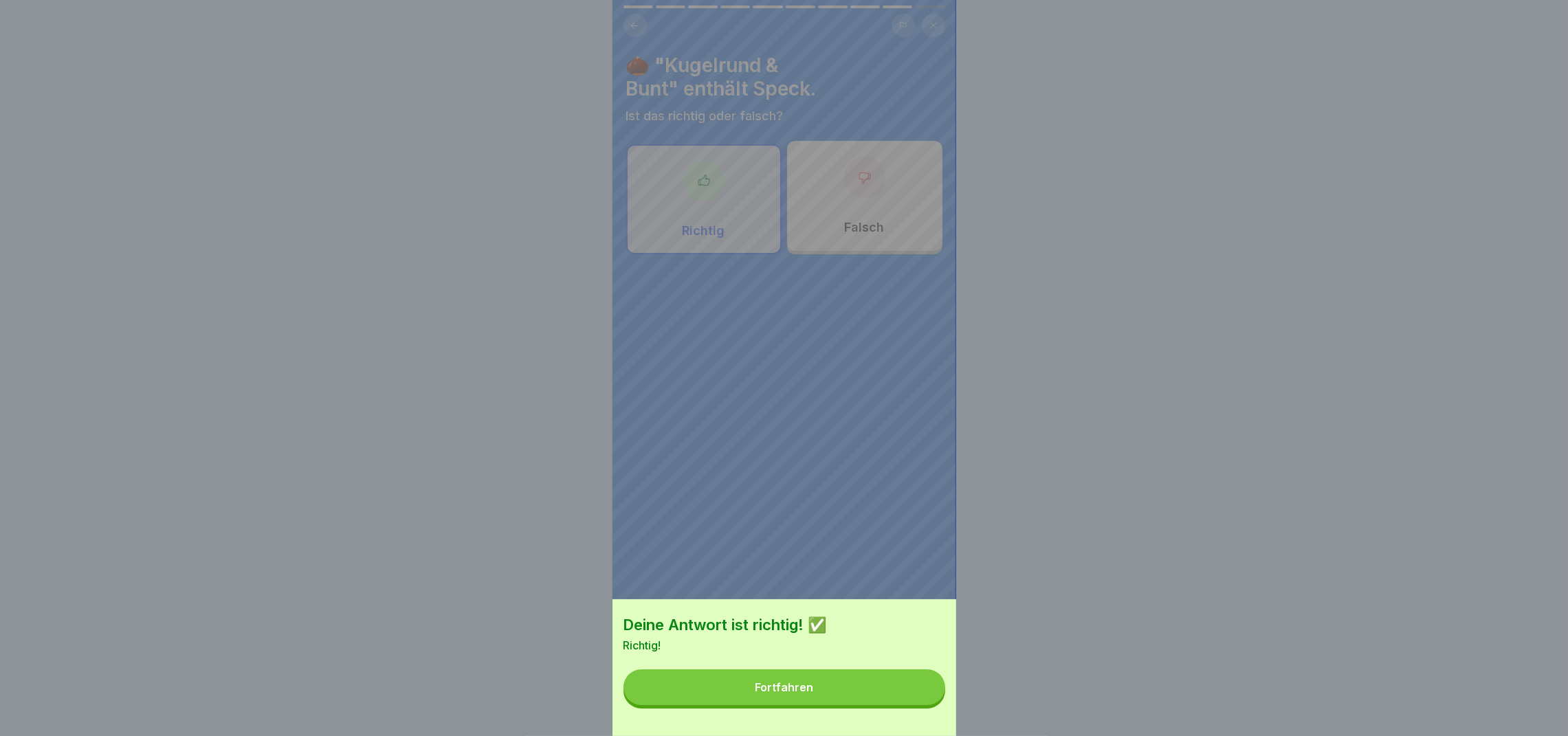
click at [821, 693] on button "Fortfahren" at bounding box center [784, 688] width 322 height 36
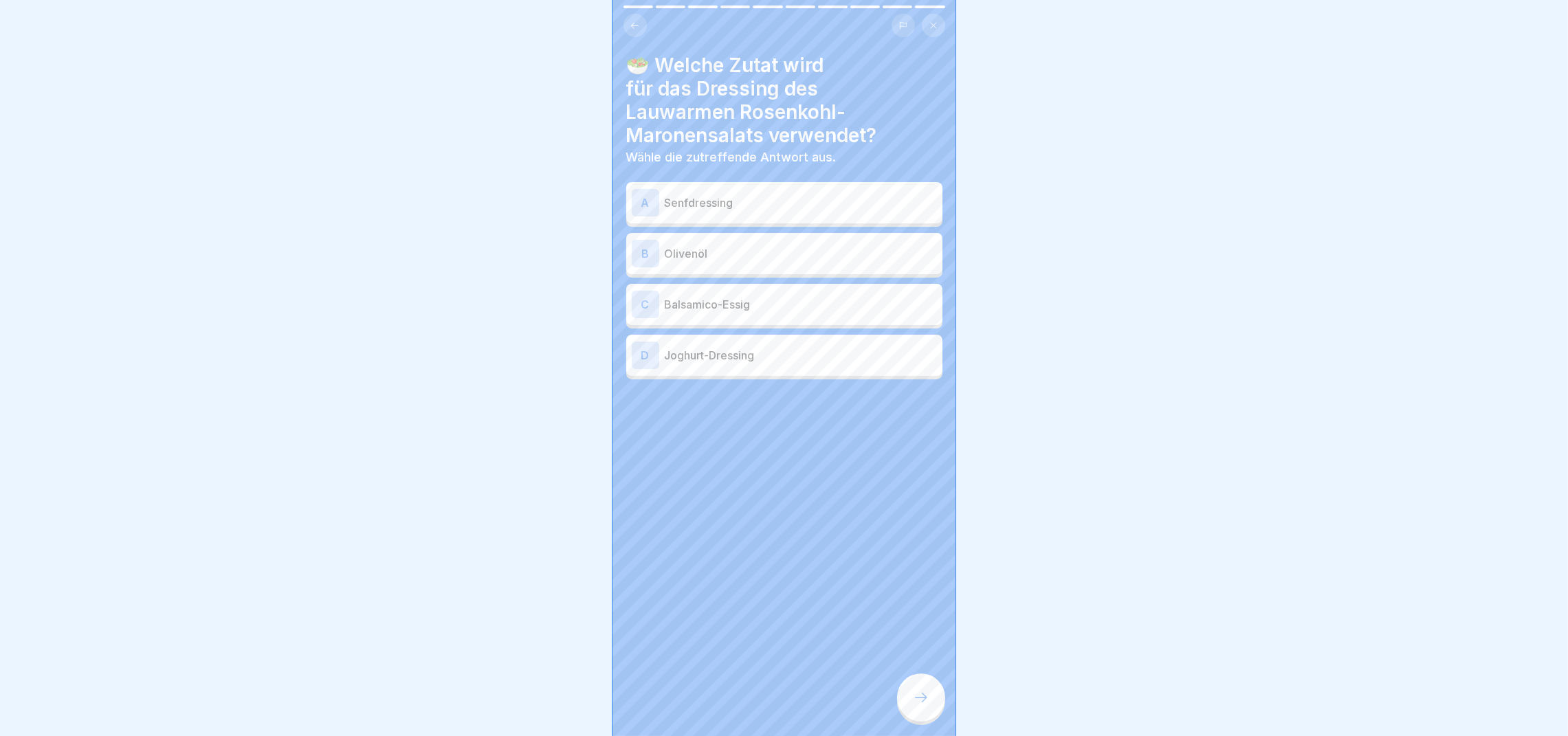
click at [708, 196] on p "Senfdressing" at bounding box center [801, 202] width 272 height 16
click at [935, 703] on div at bounding box center [921, 697] width 48 height 48
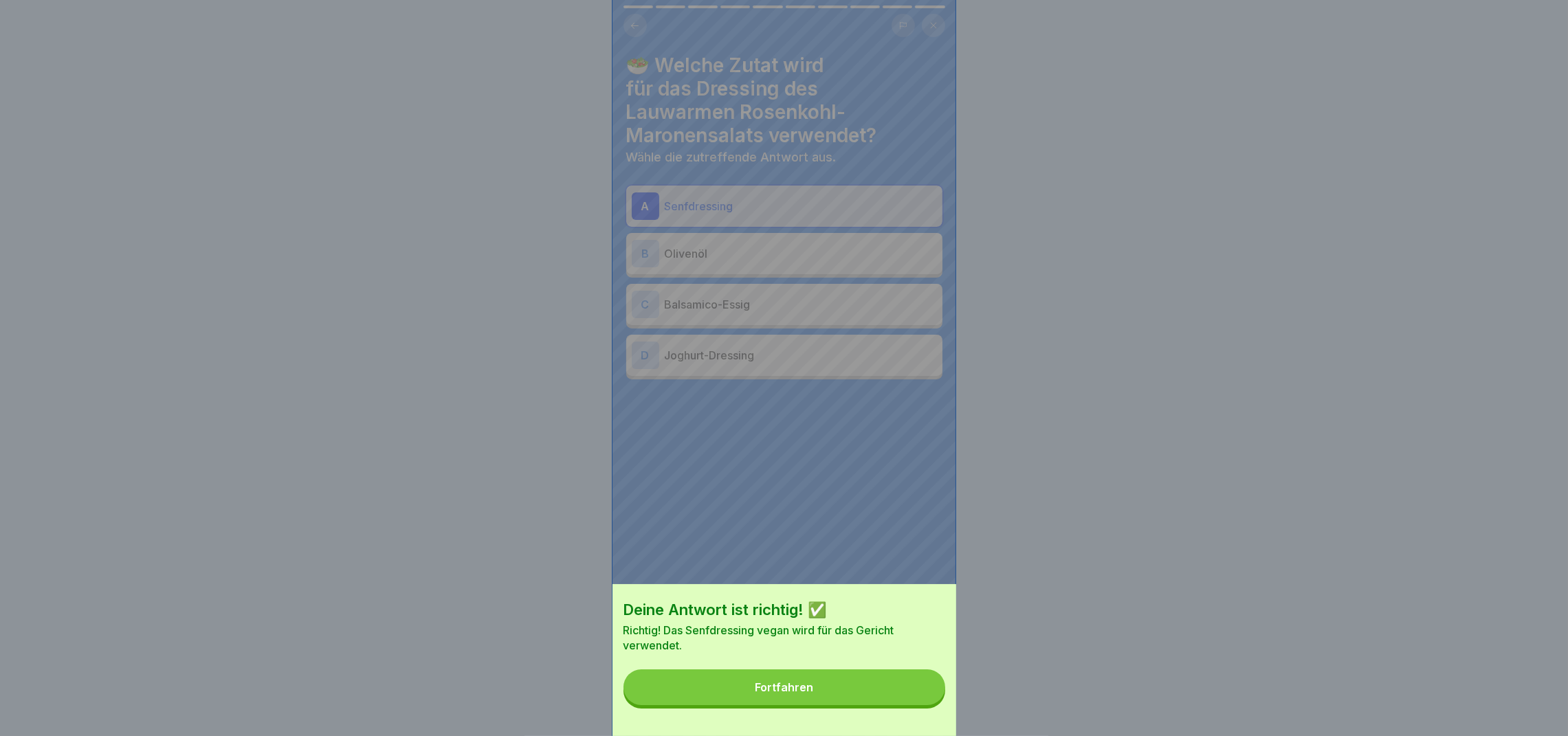
click at [836, 690] on button "Fortfahren" at bounding box center [784, 688] width 322 height 36
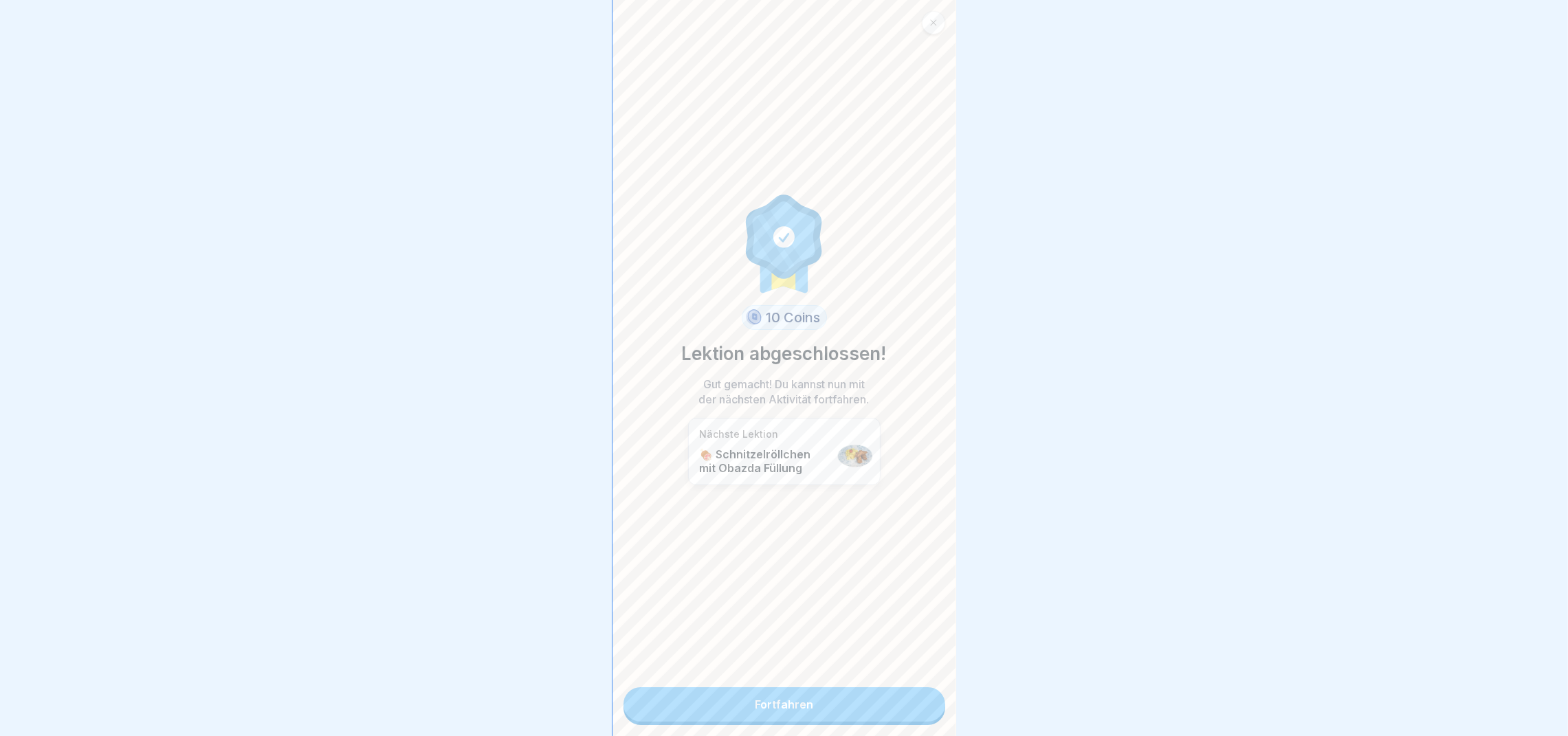
click at [831, 696] on link "Fortfahren" at bounding box center [784, 705] width 322 height 34
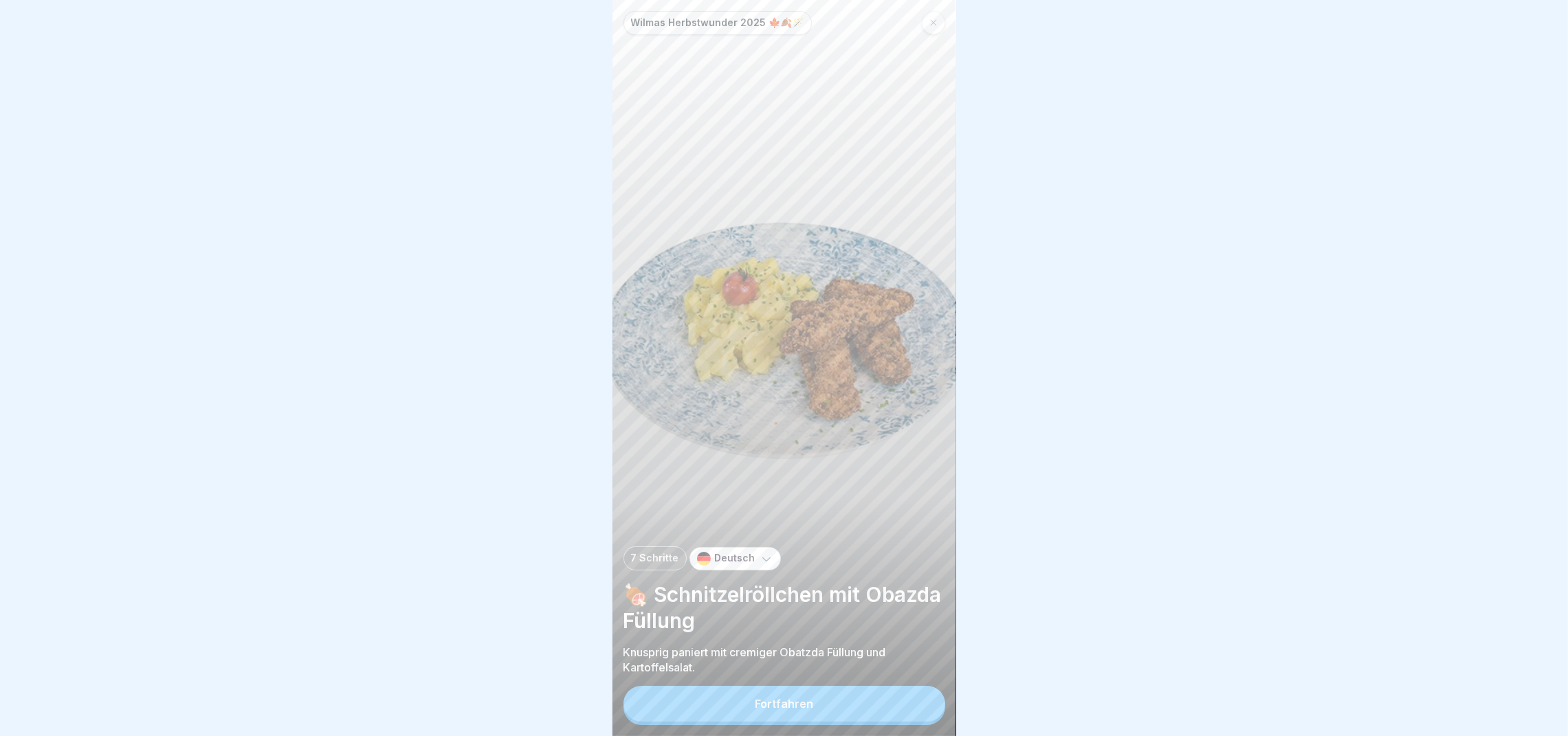
click at [820, 717] on button "Fortfahren" at bounding box center [784, 704] width 322 height 36
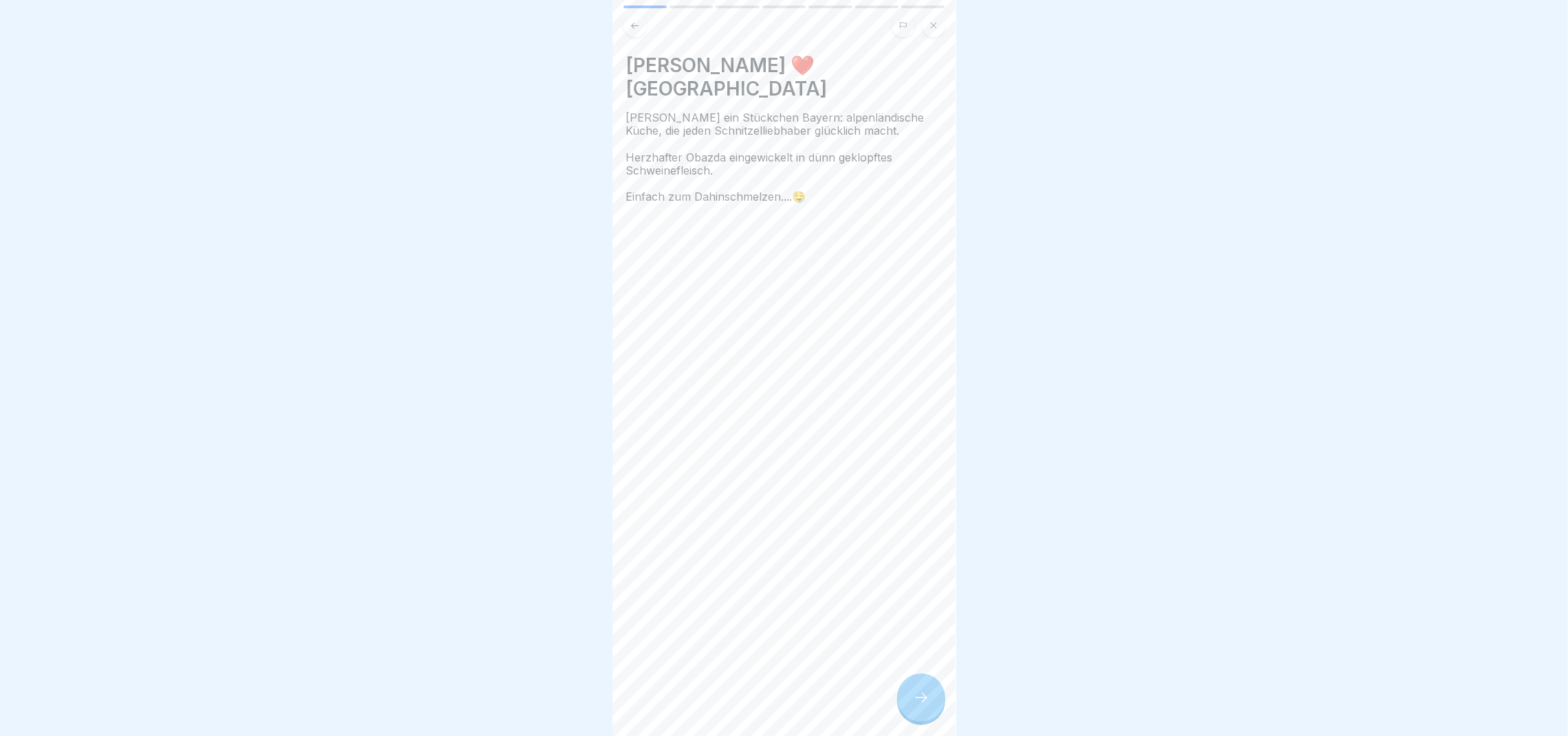
click at [916, 706] on icon at bounding box center [920, 697] width 16 height 16
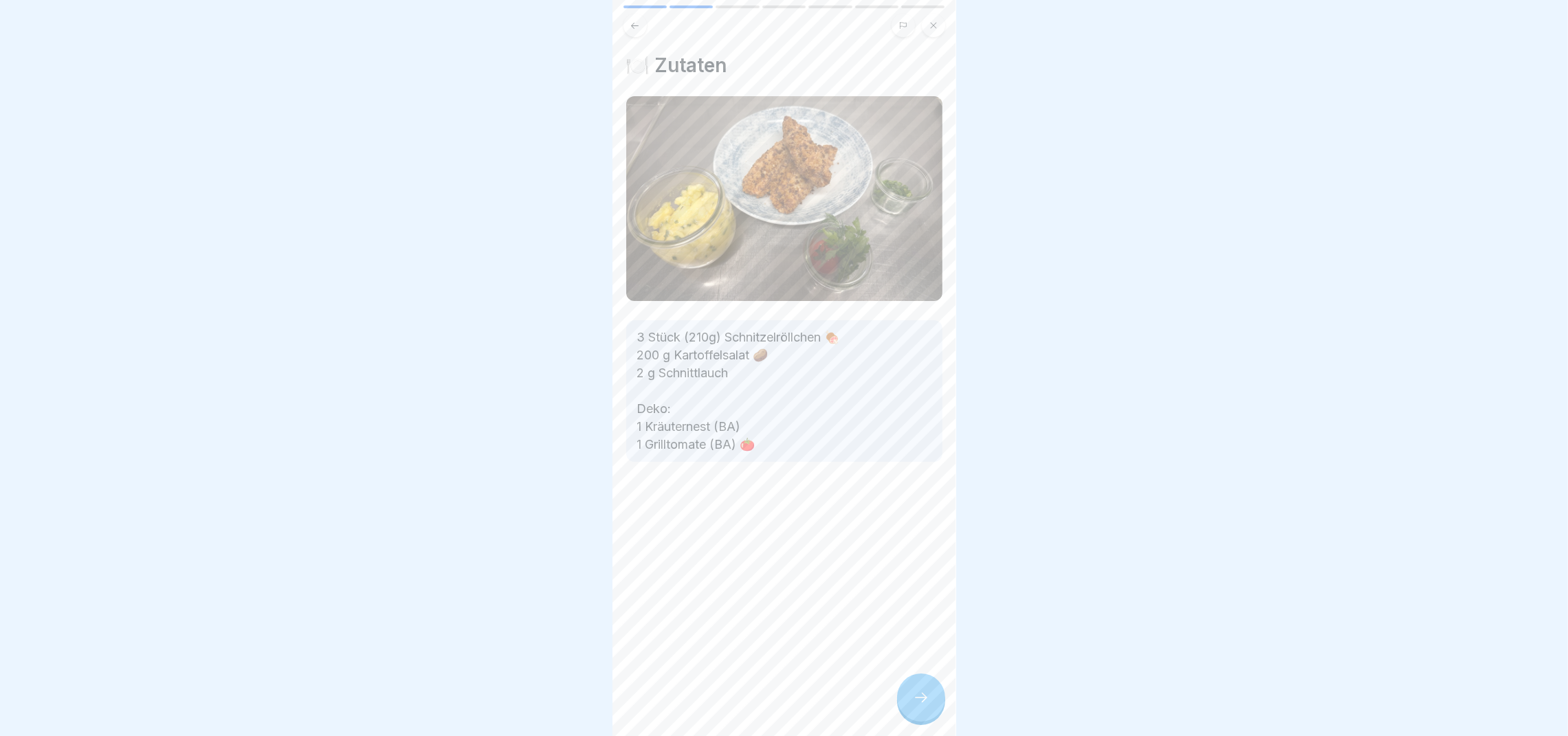
click at [916, 706] on icon at bounding box center [920, 697] width 16 height 16
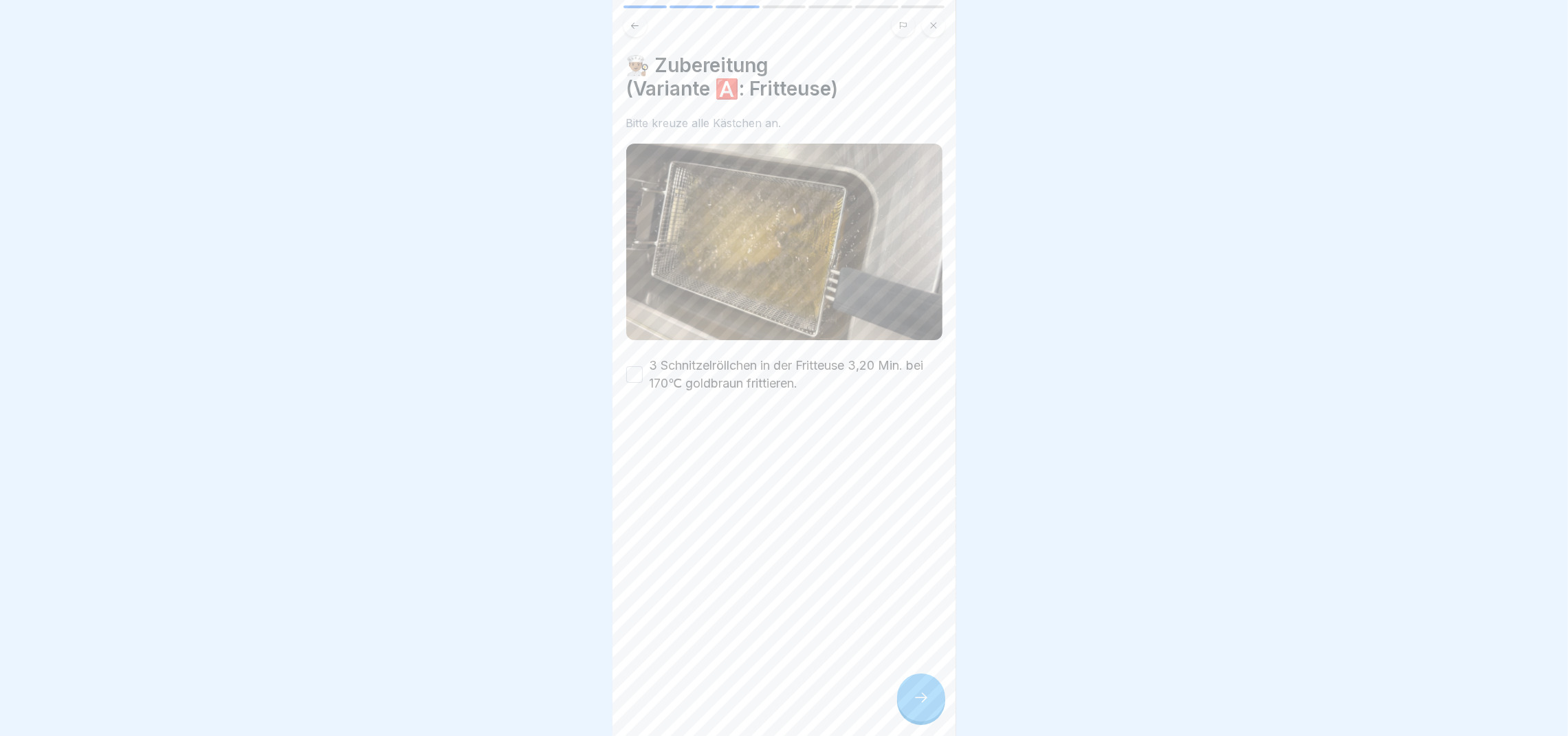
click at [634, 368] on button "3 Schnitzelröllchen in der Fritteuse 3,20 Min. bei 170℃ goldbraun frittieren." at bounding box center [634, 374] width 16 height 16
click at [916, 706] on icon at bounding box center [920, 697] width 16 height 16
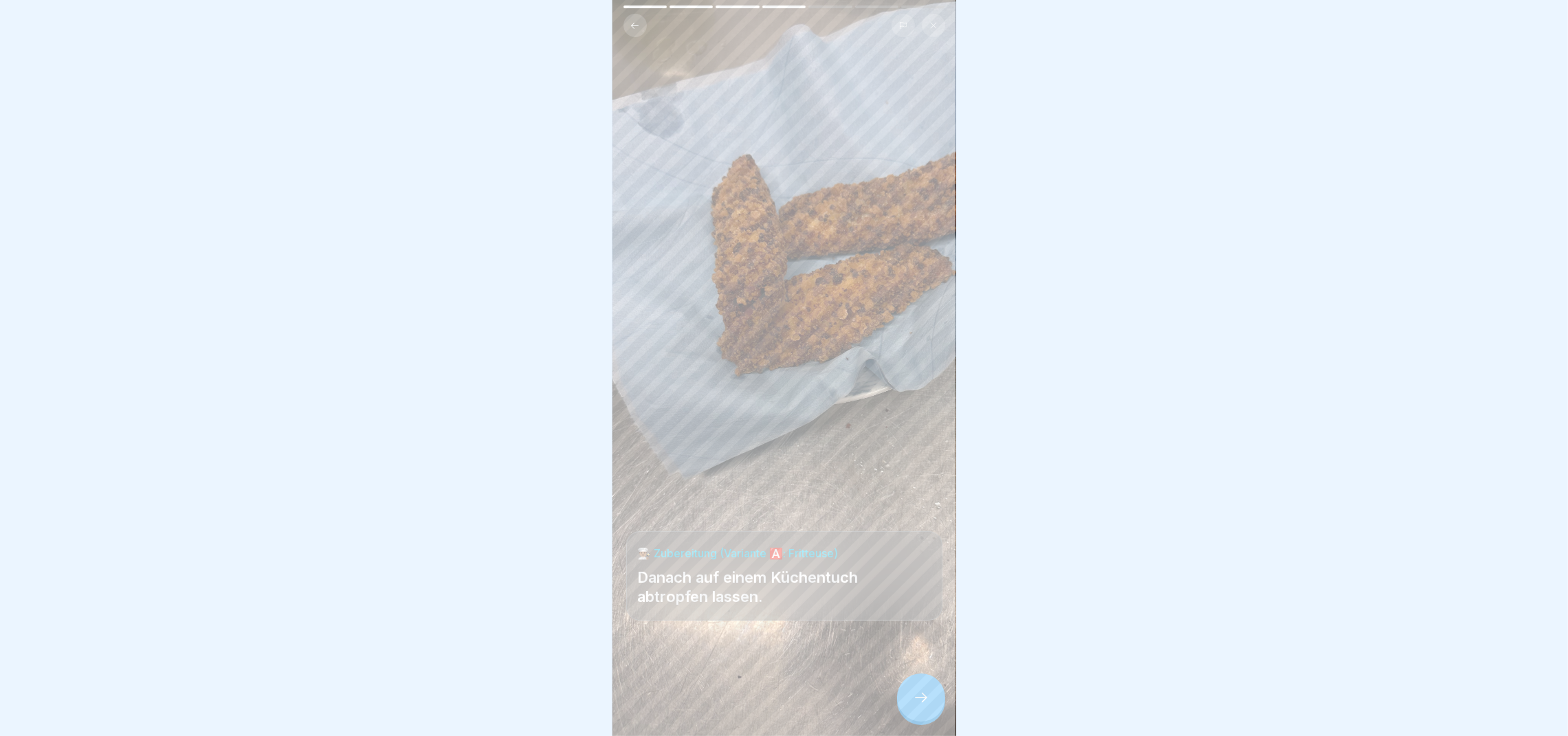
click at [916, 706] on icon at bounding box center [920, 697] width 16 height 16
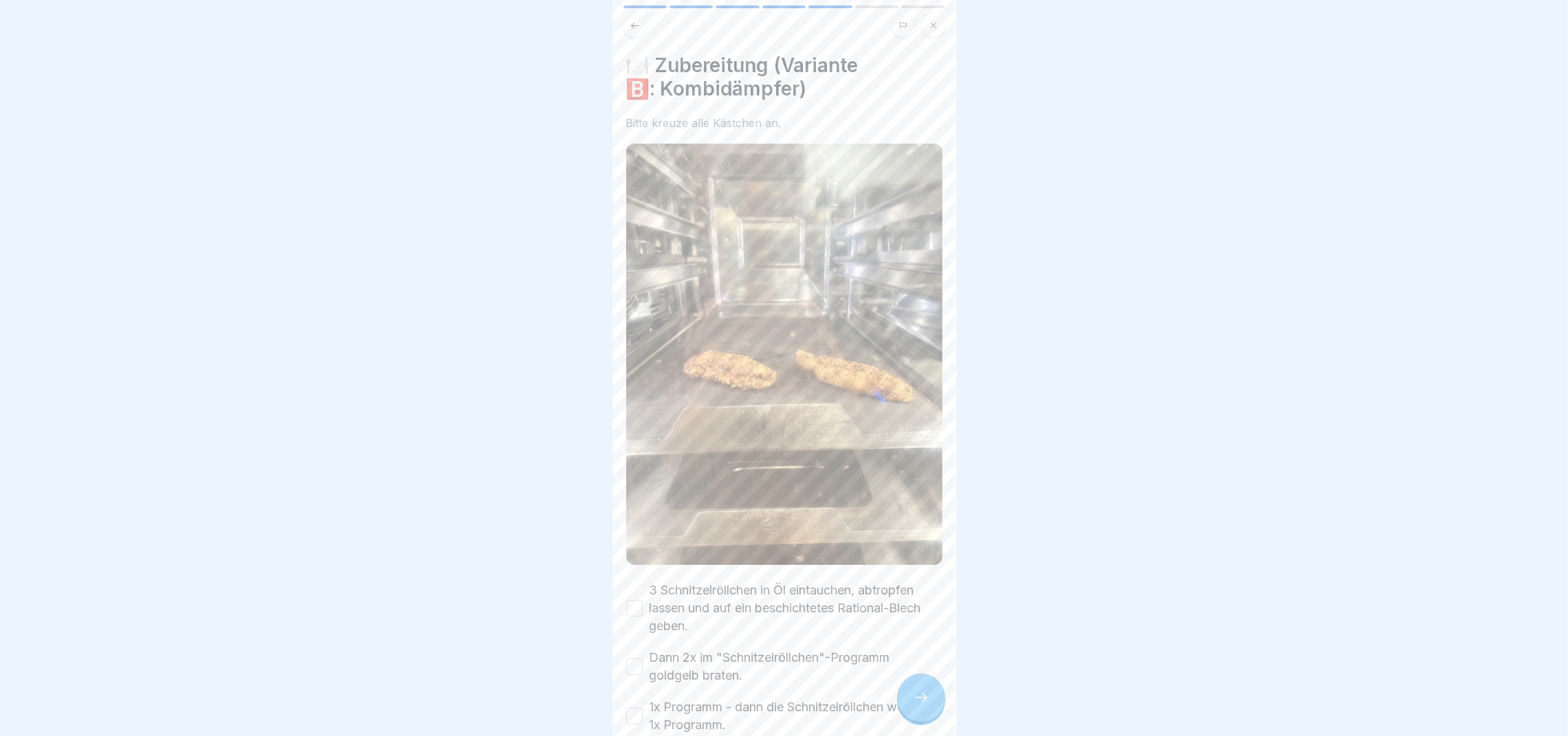
click at [916, 706] on icon at bounding box center [920, 697] width 16 height 16
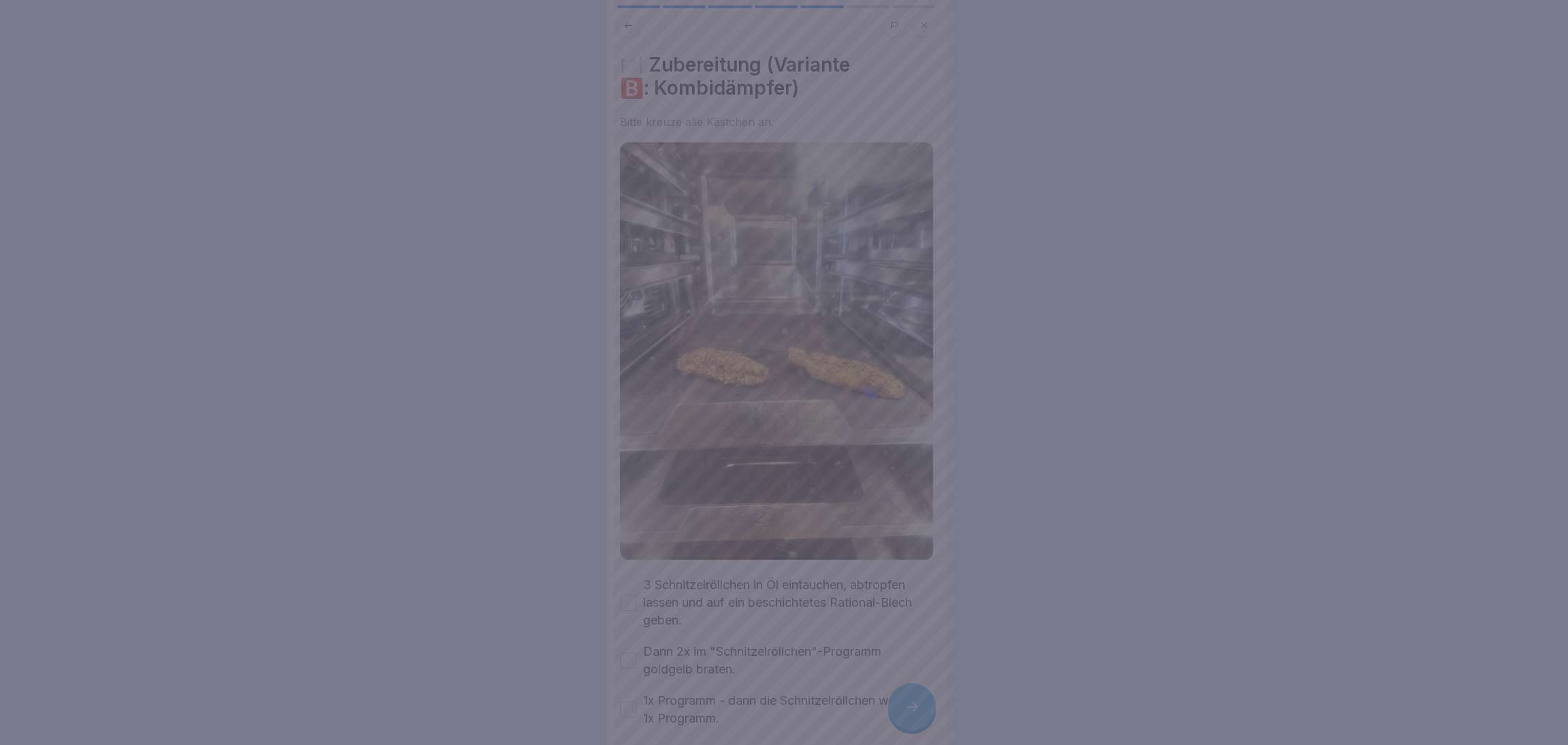
click at [846, 517] on div at bounding box center [784, 372] width 1568 height 745
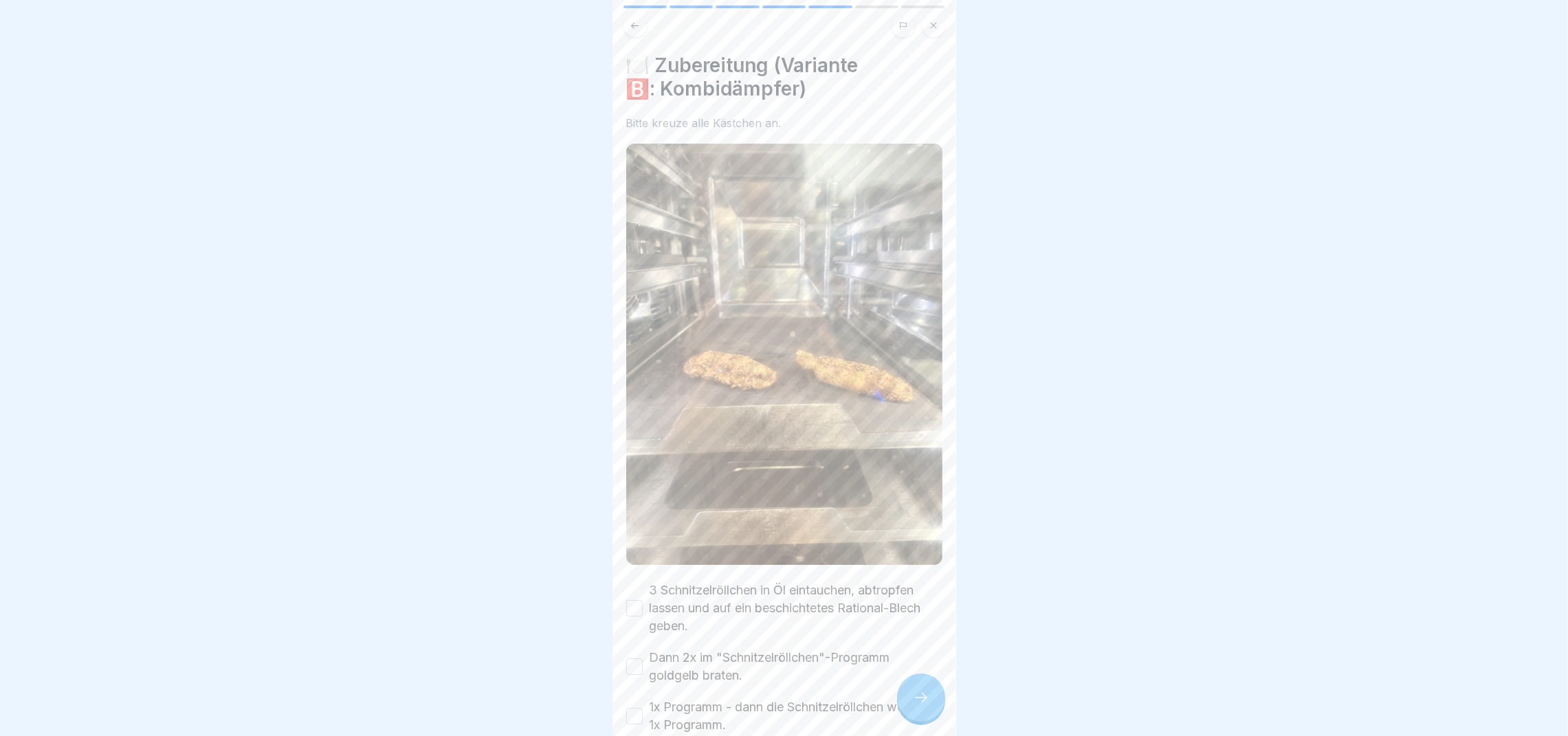
click at [633, 600] on button "3 Schnitzelröllchen in Öl eintauchen, abtropfen lassen und auf ein beschichtete…" at bounding box center [634, 608] width 16 height 16
click at [636, 655] on div "Dann 2x im "Schnitzelröllchen"-Programm goldgelb braten." at bounding box center [784, 667] width 316 height 36
click at [635, 708] on button "1x Programm - dann die Schnitzelröllchen wenden - 1x Programm." at bounding box center [634, 715] width 16 height 16
click at [633, 658] on button "Dann 2x im "Schnitzelröllchen"-Programm goldgelb braten." at bounding box center [634, 666] width 16 height 16
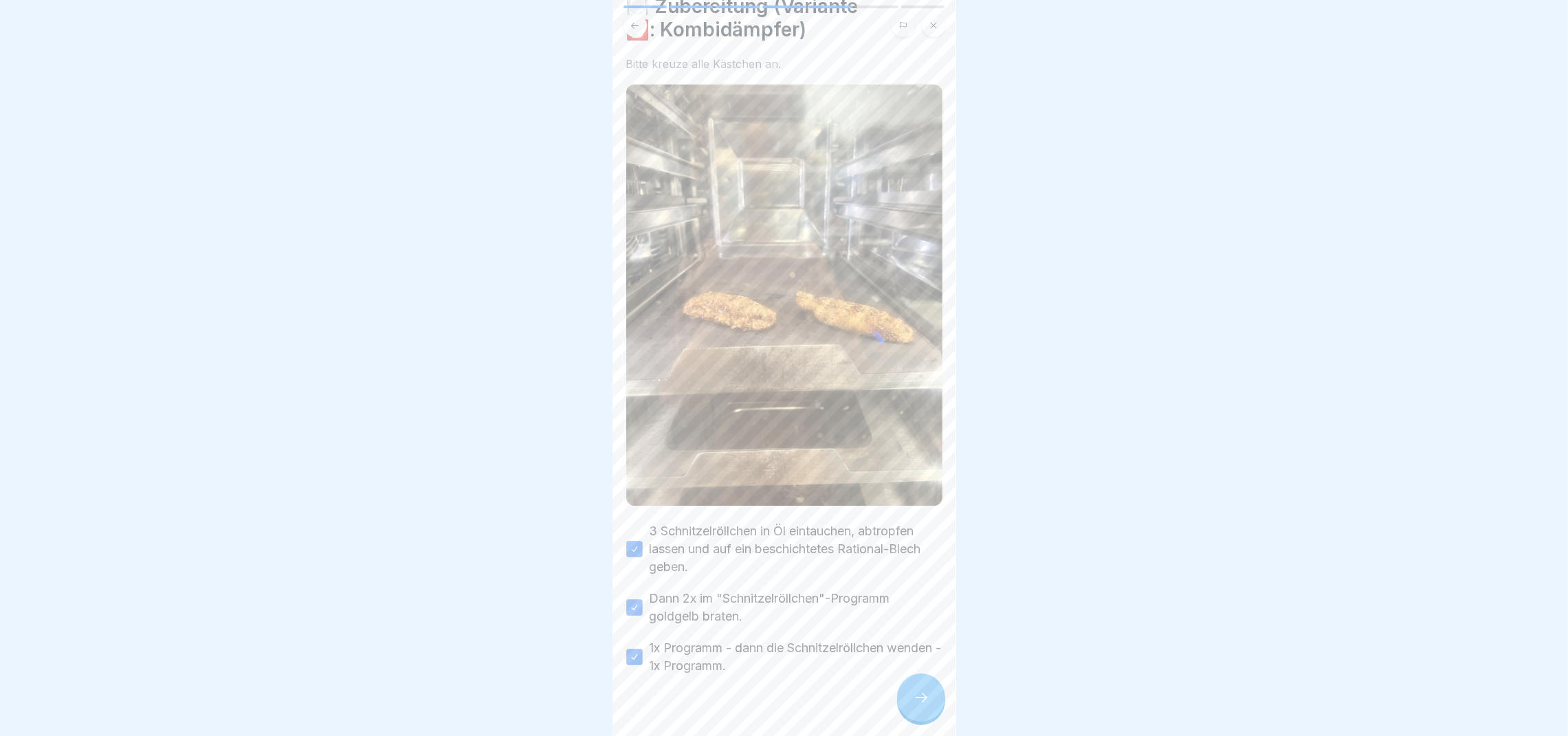
click at [913, 706] on icon at bounding box center [920, 697] width 16 height 16
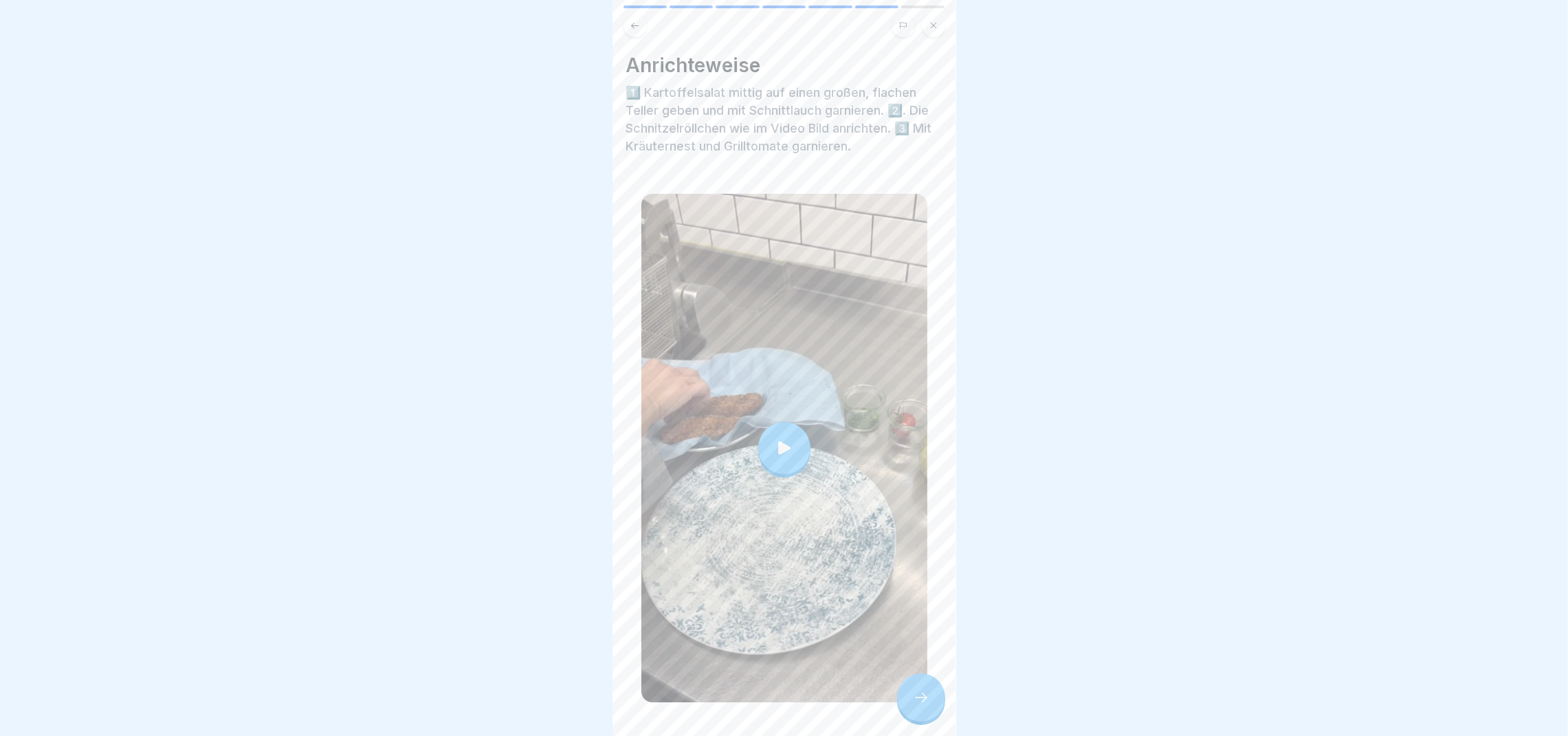
click at [766, 430] on div at bounding box center [784, 448] width 52 height 52
click at [926, 694] on div at bounding box center [921, 697] width 48 height 48
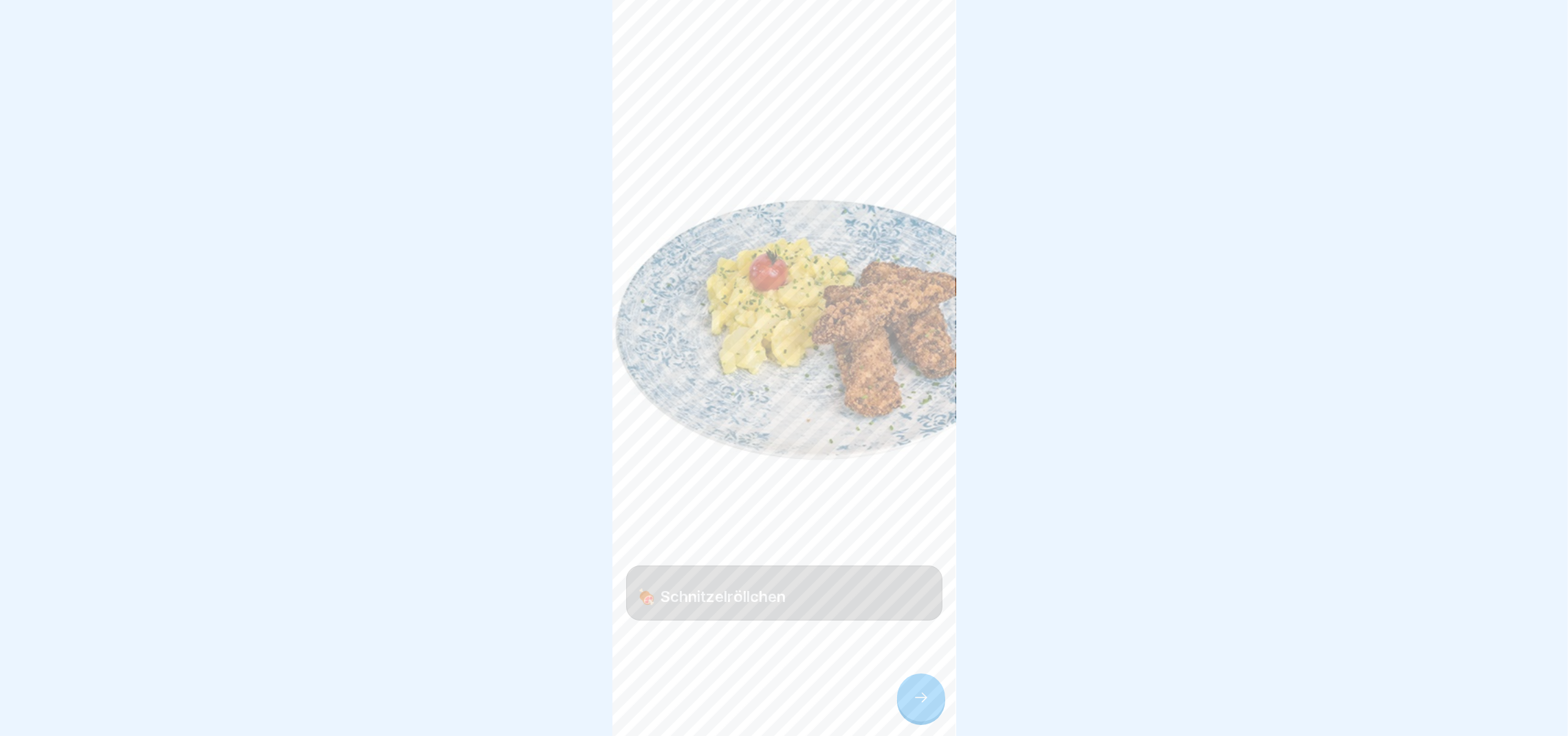
click at [911, 703] on div at bounding box center [921, 697] width 48 height 48
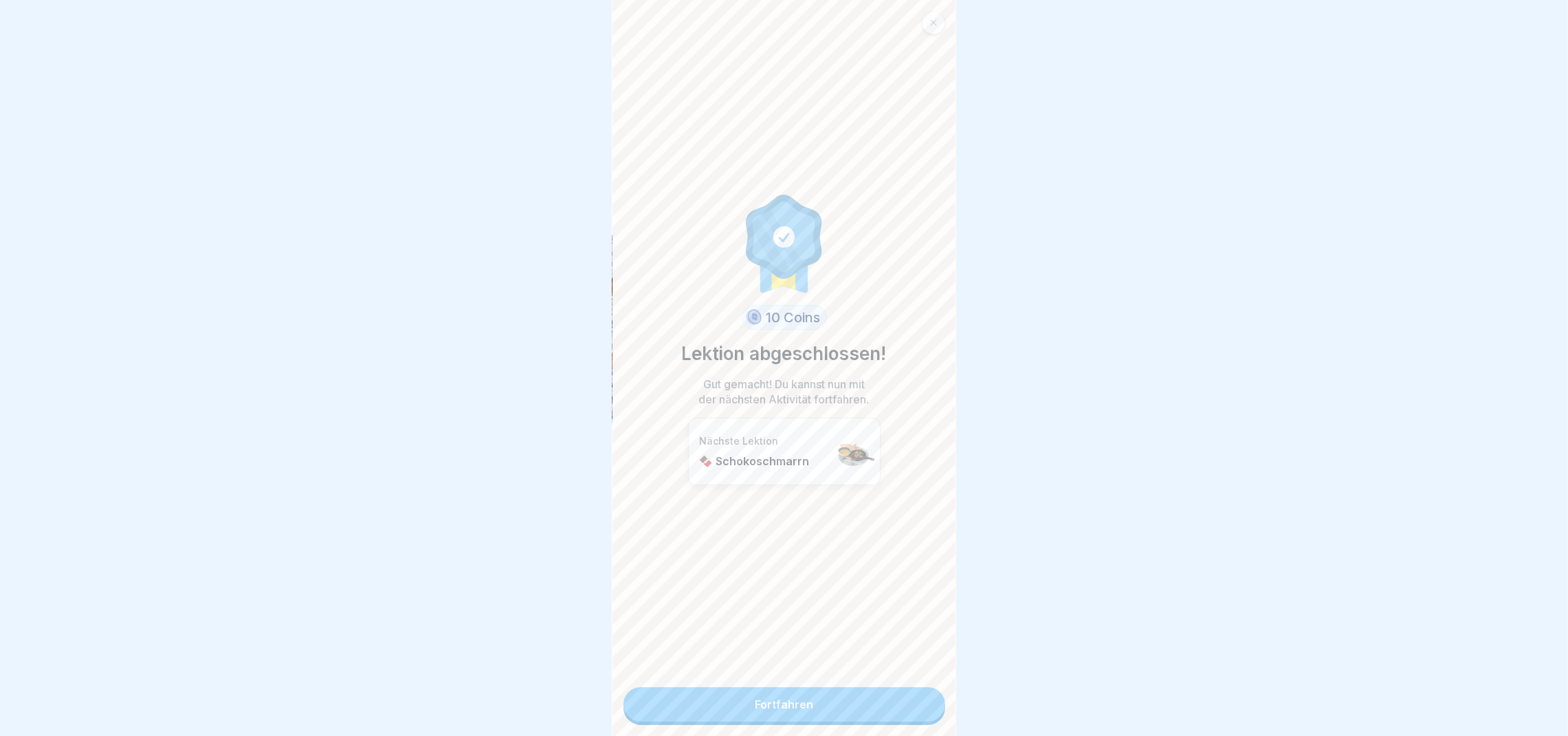
click at [860, 706] on link "Fortfahren" at bounding box center [784, 705] width 322 height 34
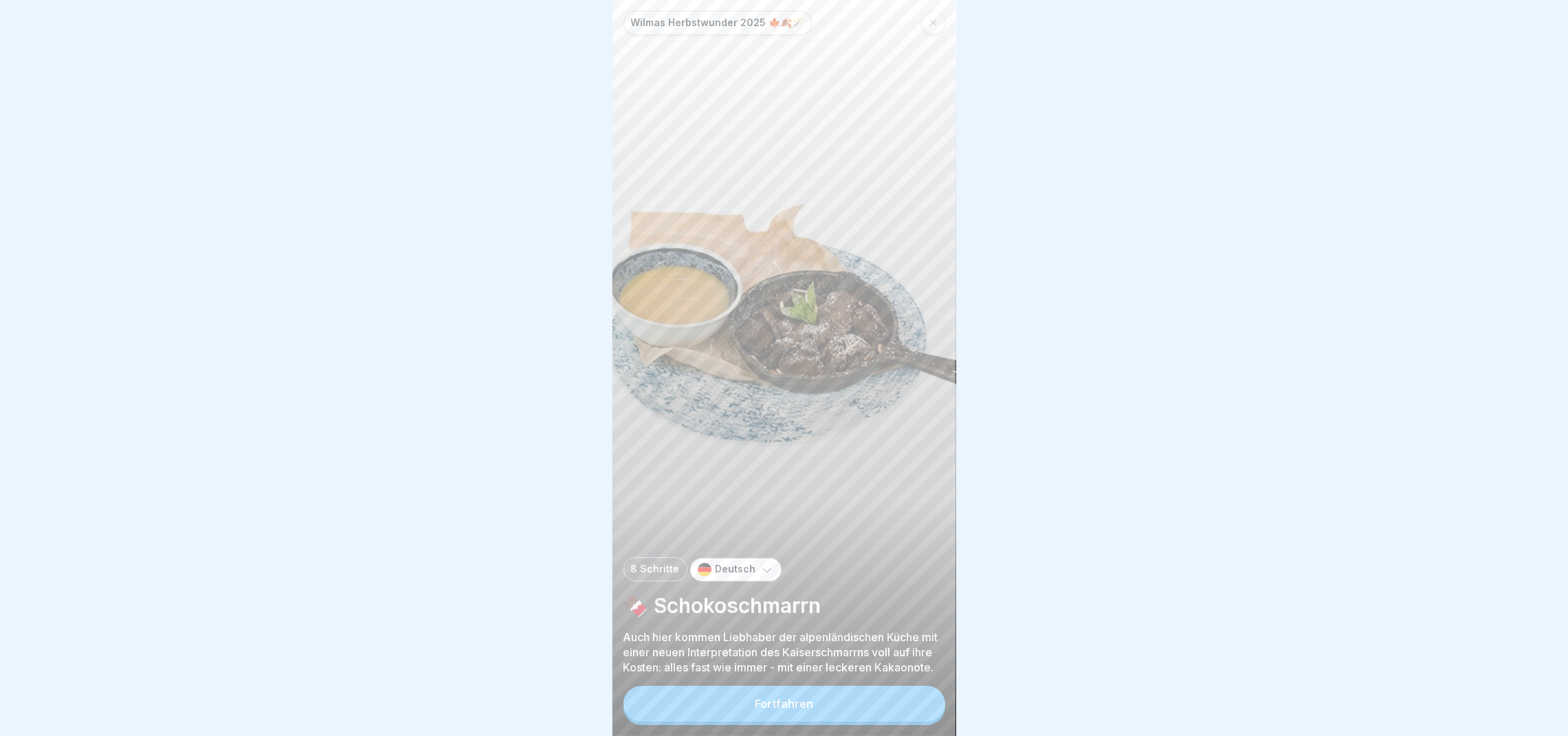
click at [838, 715] on button "Fortfahren" at bounding box center [784, 704] width 322 height 36
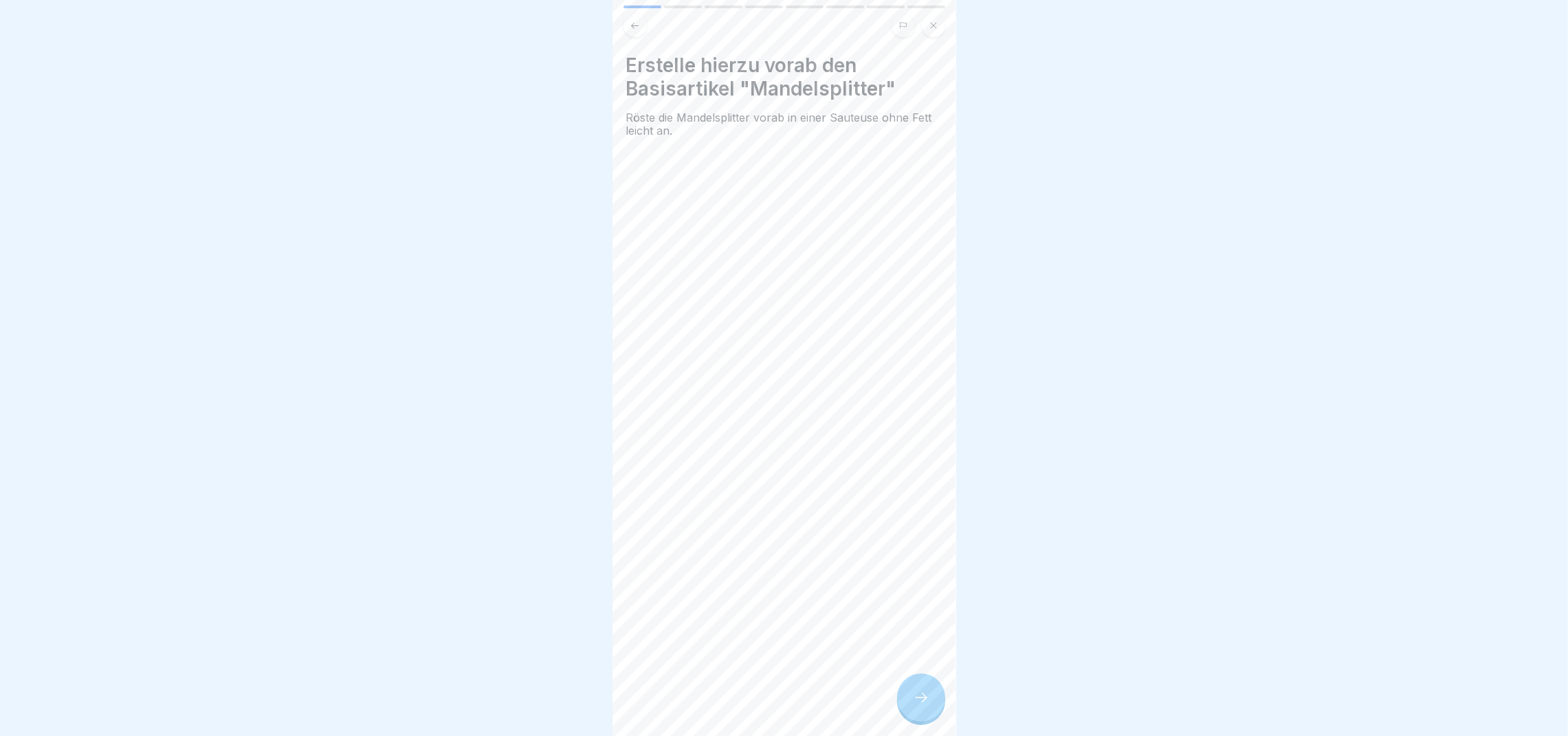
click at [925, 706] on icon at bounding box center [920, 697] width 16 height 16
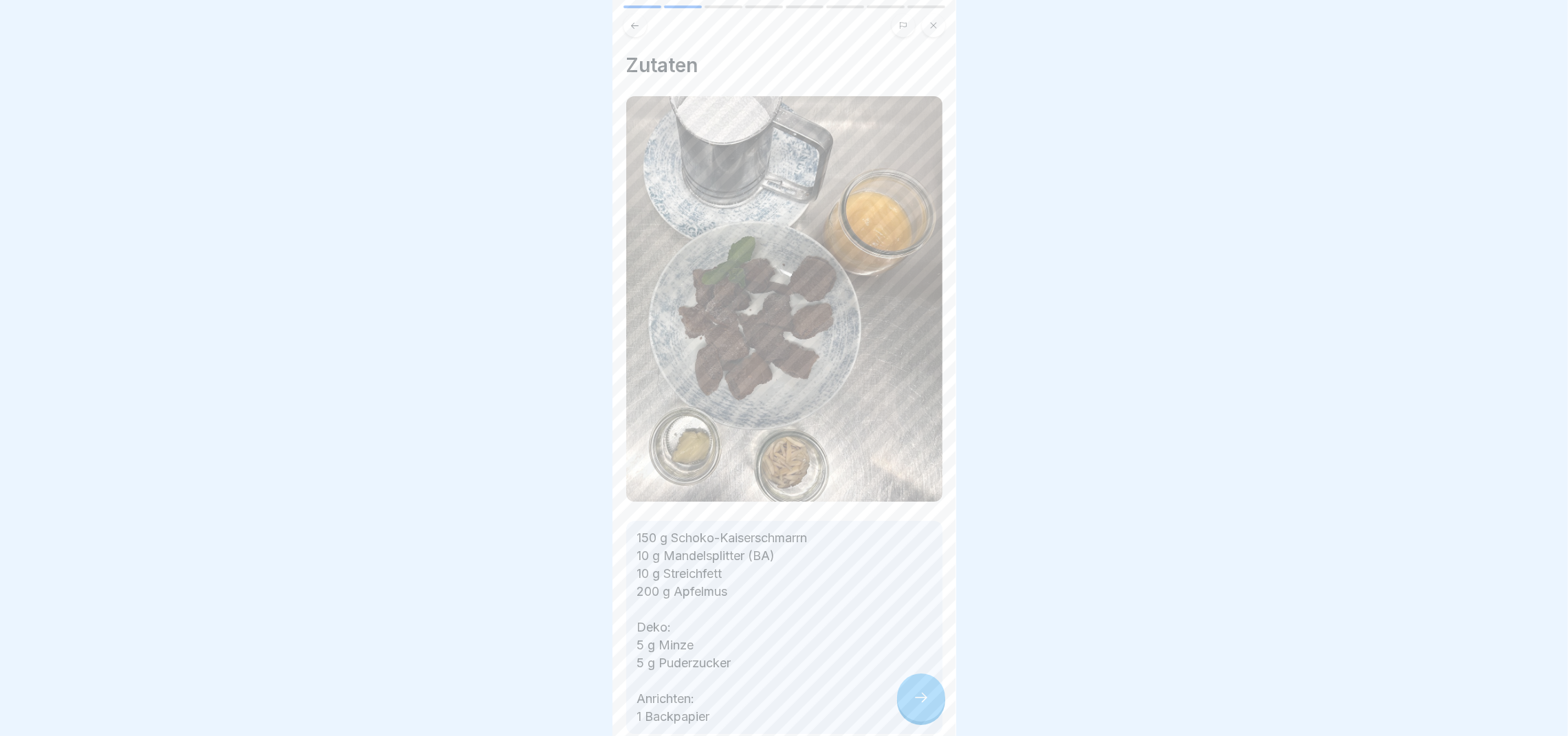
scroll to position [77, 0]
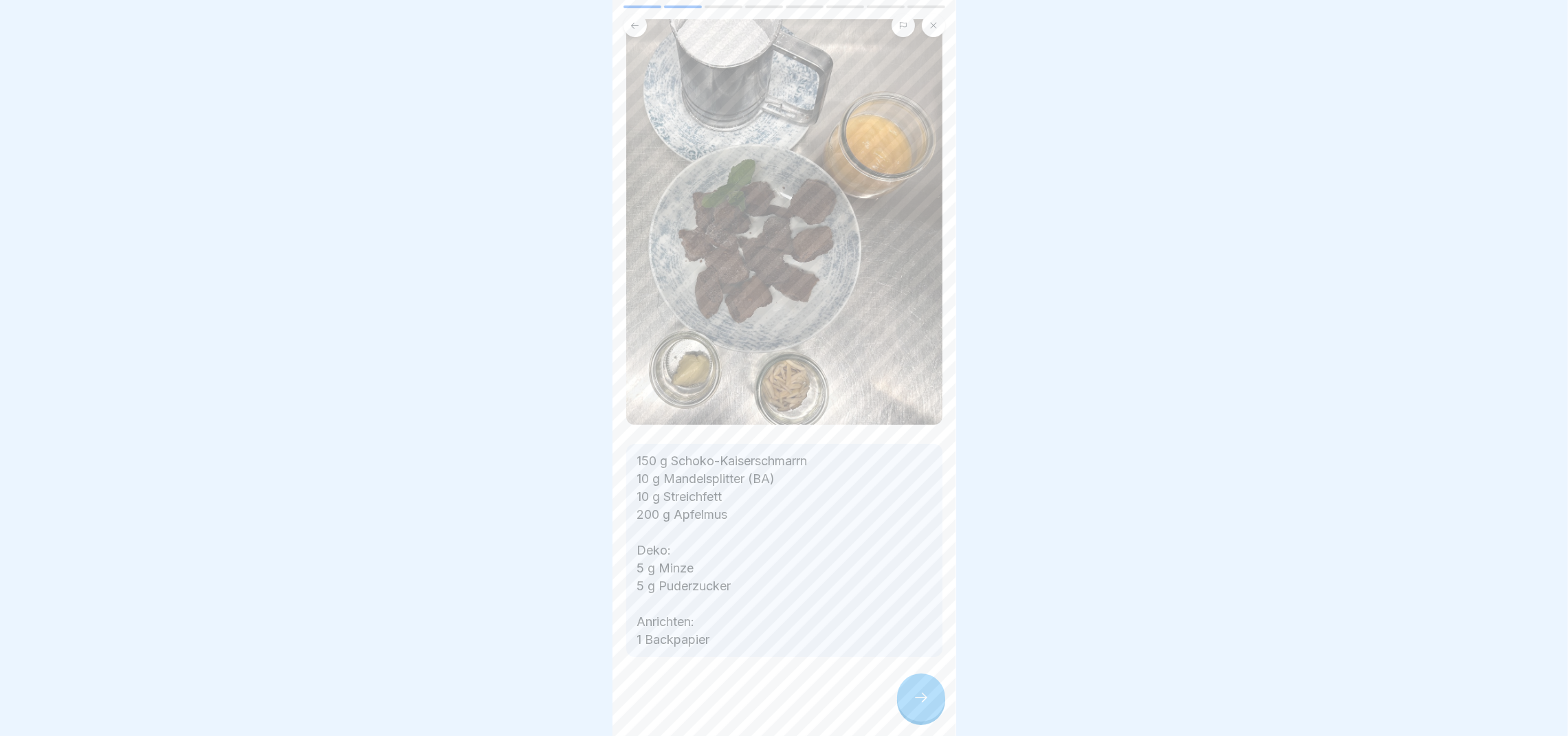
click at [918, 706] on icon at bounding box center [920, 697] width 16 height 16
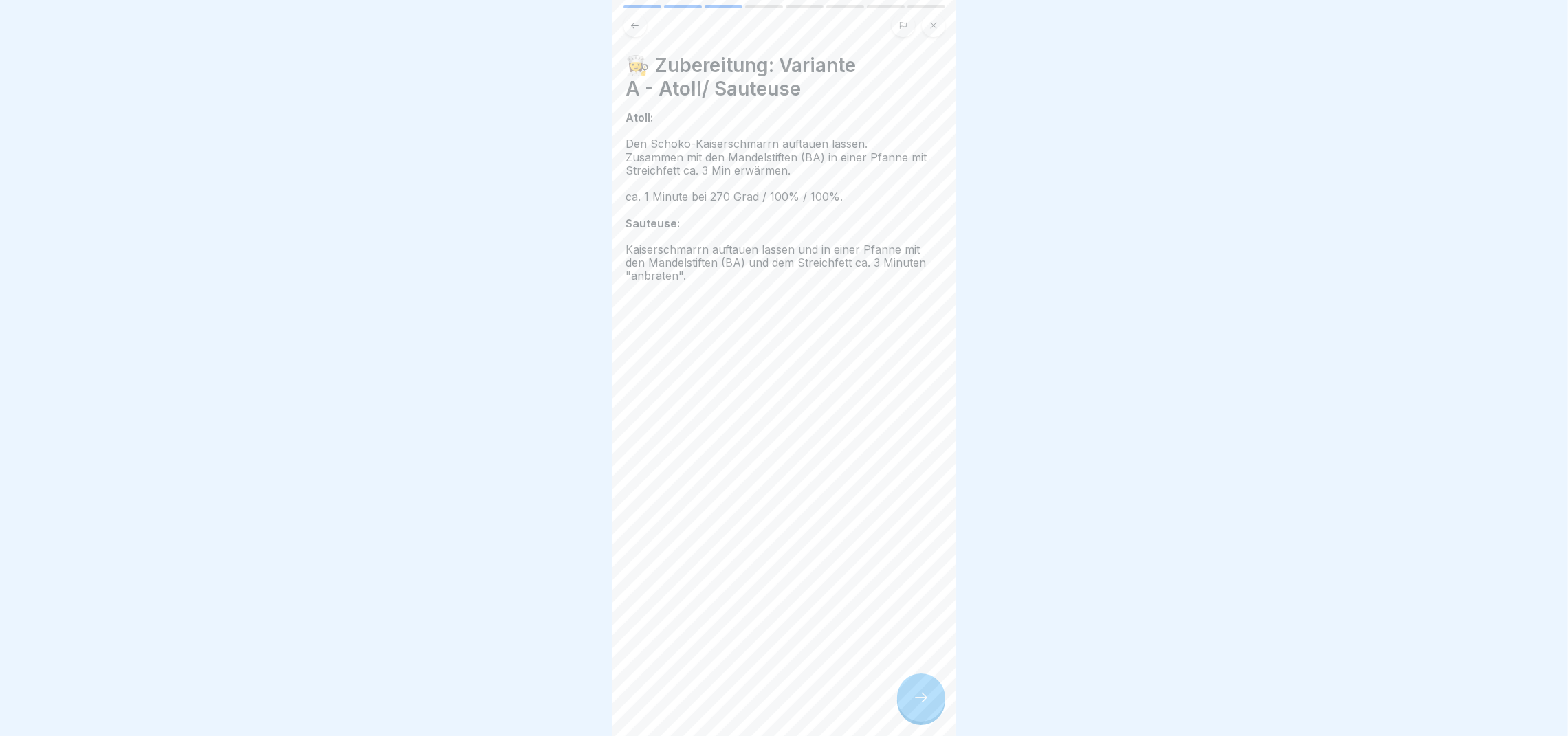
click at [922, 722] on div at bounding box center [921, 697] width 48 height 48
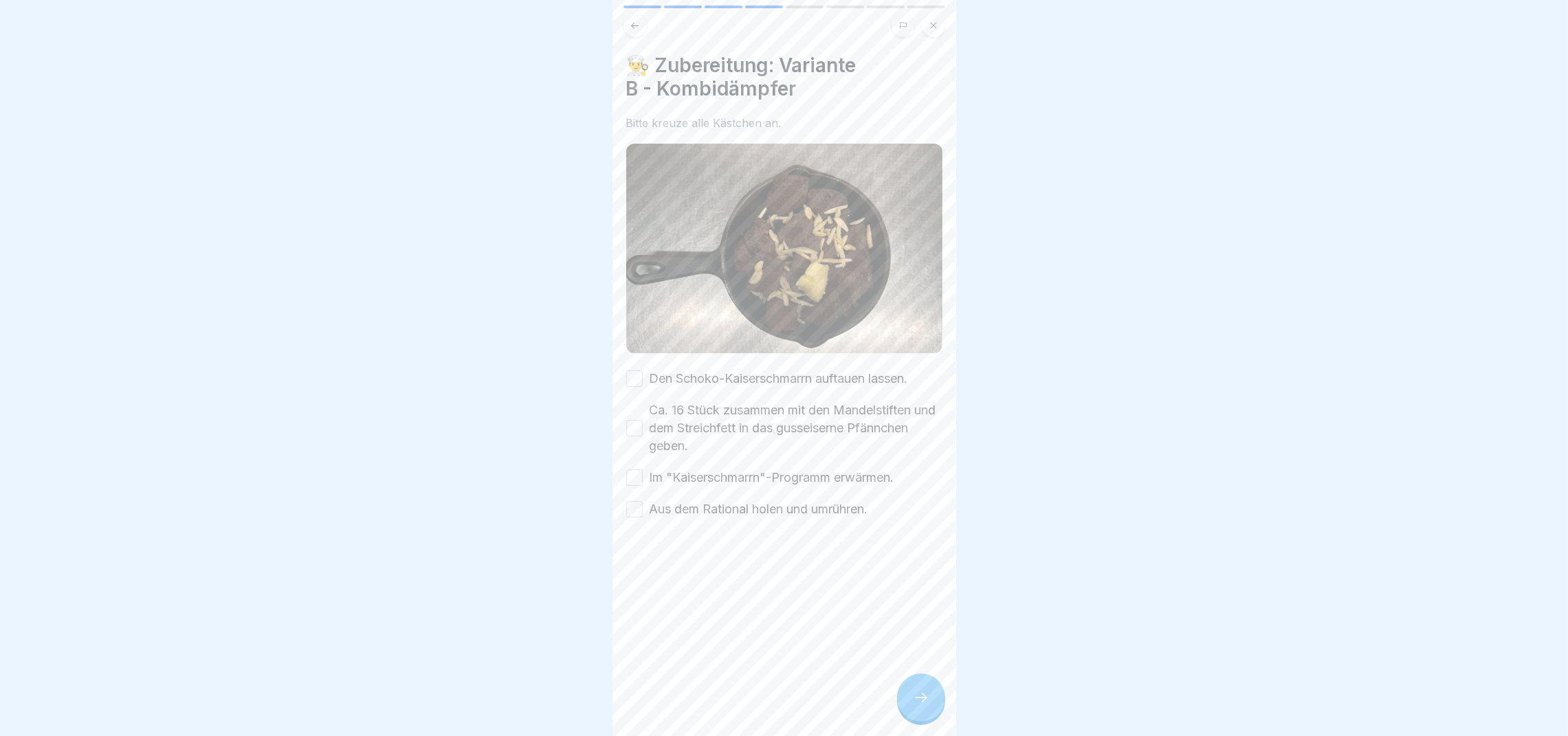
click at [626, 370] on div "Den Schoko-Kaiserschmarrn auftauen lassen." at bounding box center [766, 378] width 282 height 18
click at [635, 371] on button "Den Schoko-Kaiserschmarrn auftauen lassen." at bounding box center [634, 378] width 16 height 16
click at [637, 420] on button "Ca. 16 Stück zusammen mit den Mandelstiften und dem Streichfett in das gusseise…" at bounding box center [634, 428] width 16 height 16
click at [634, 469] on button "Im "Kaiserschmarrn"-Programm erwärmen." at bounding box center [634, 477] width 16 height 16
click at [634, 505] on button "Aus dem Rational holen und umrühren." at bounding box center [634, 508] width 16 height 16
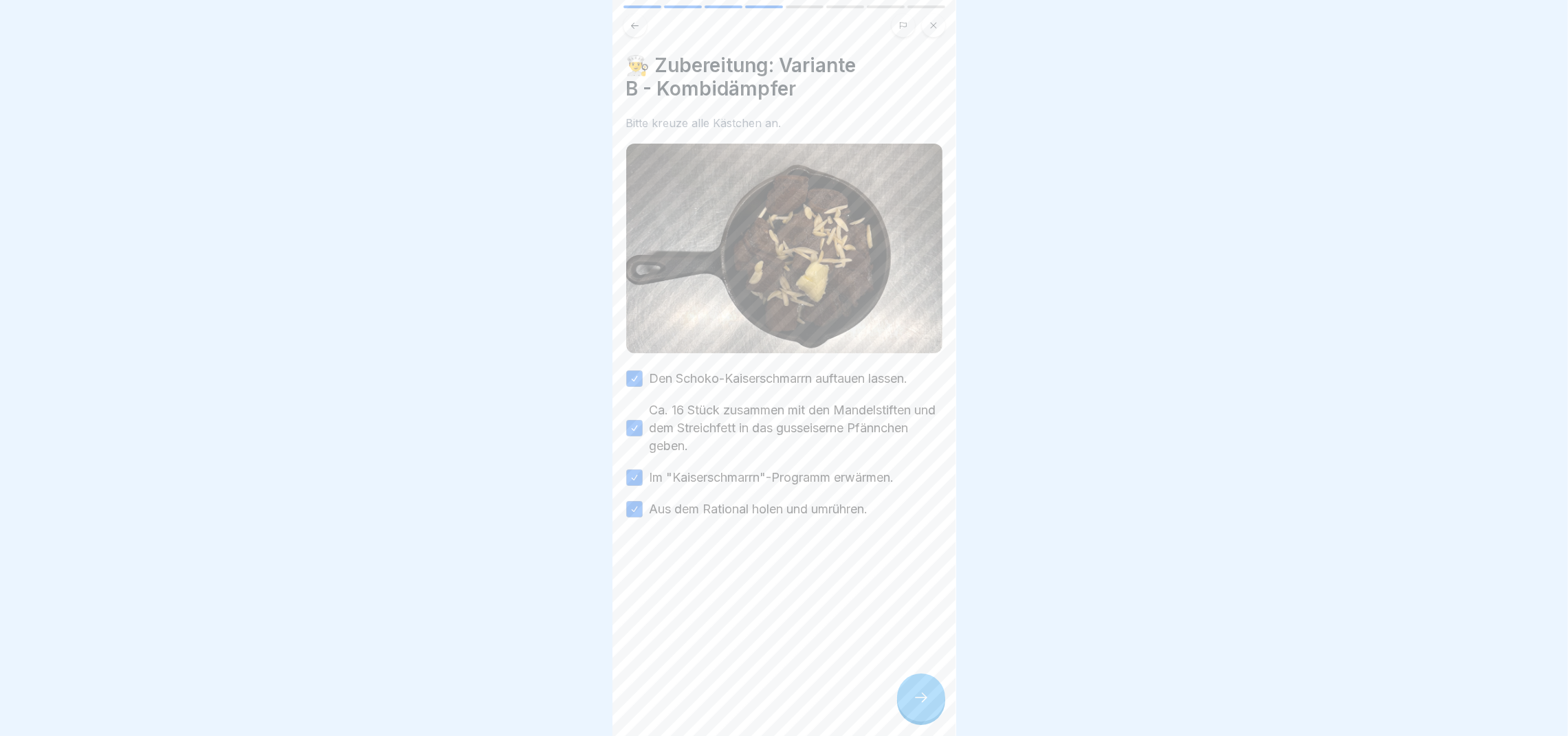
click at [925, 706] on icon at bounding box center [920, 697] width 16 height 16
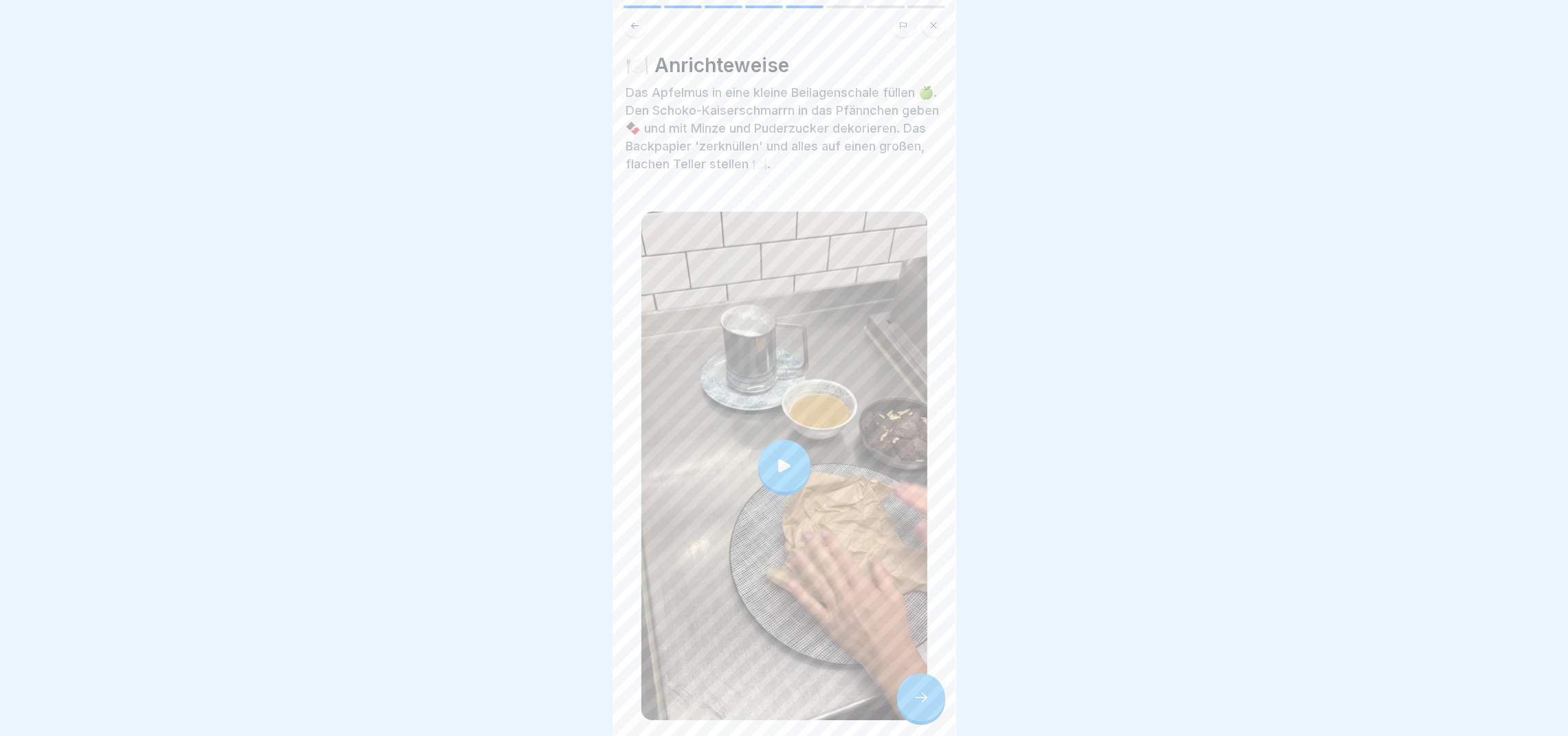
click at [781, 459] on icon at bounding box center [784, 466] width 12 height 13
click at [919, 694] on div at bounding box center [921, 697] width 48 height 48
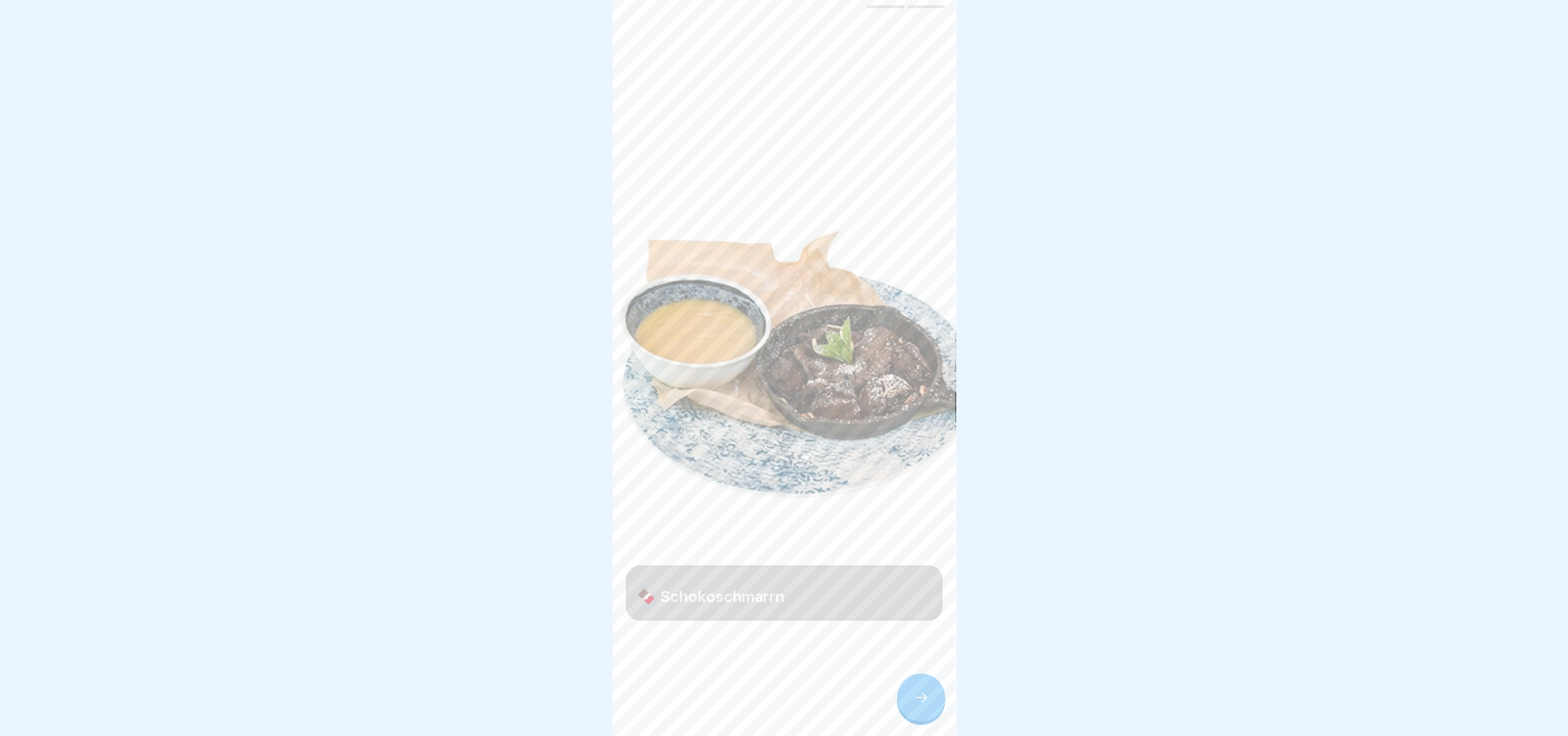
click at [919, 703] on div at bounding box center [921, 697] width 48 height 48
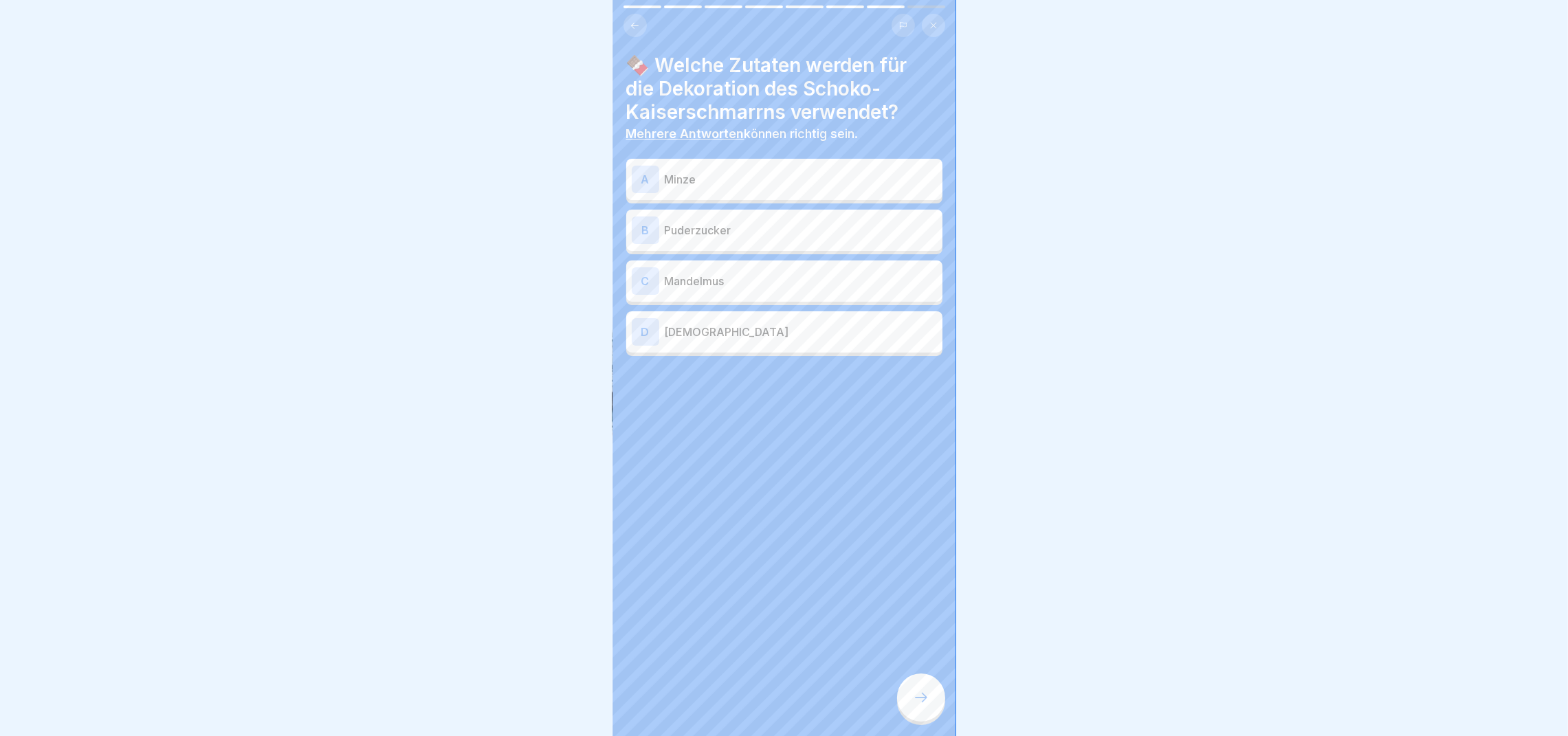
click at [667, 171] on p "Minze" at bounding box center [801, 178] width 272 height 16
click at [675, 218] on div "B Puderzucker" at bounding box center [784, 230] width 305 height 28
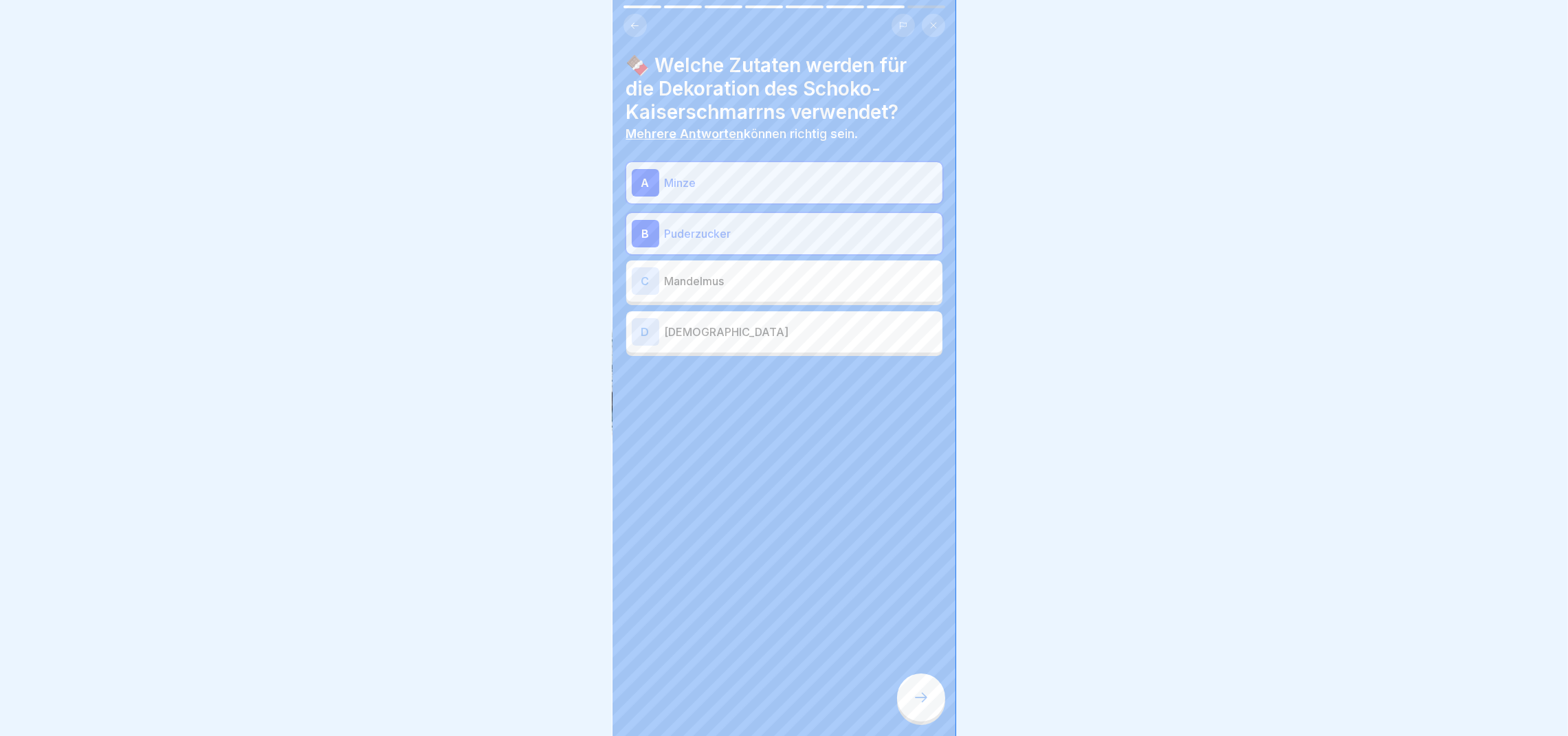
click at [923, 722] on div at bounding box center [921, 697] width 48 height 48
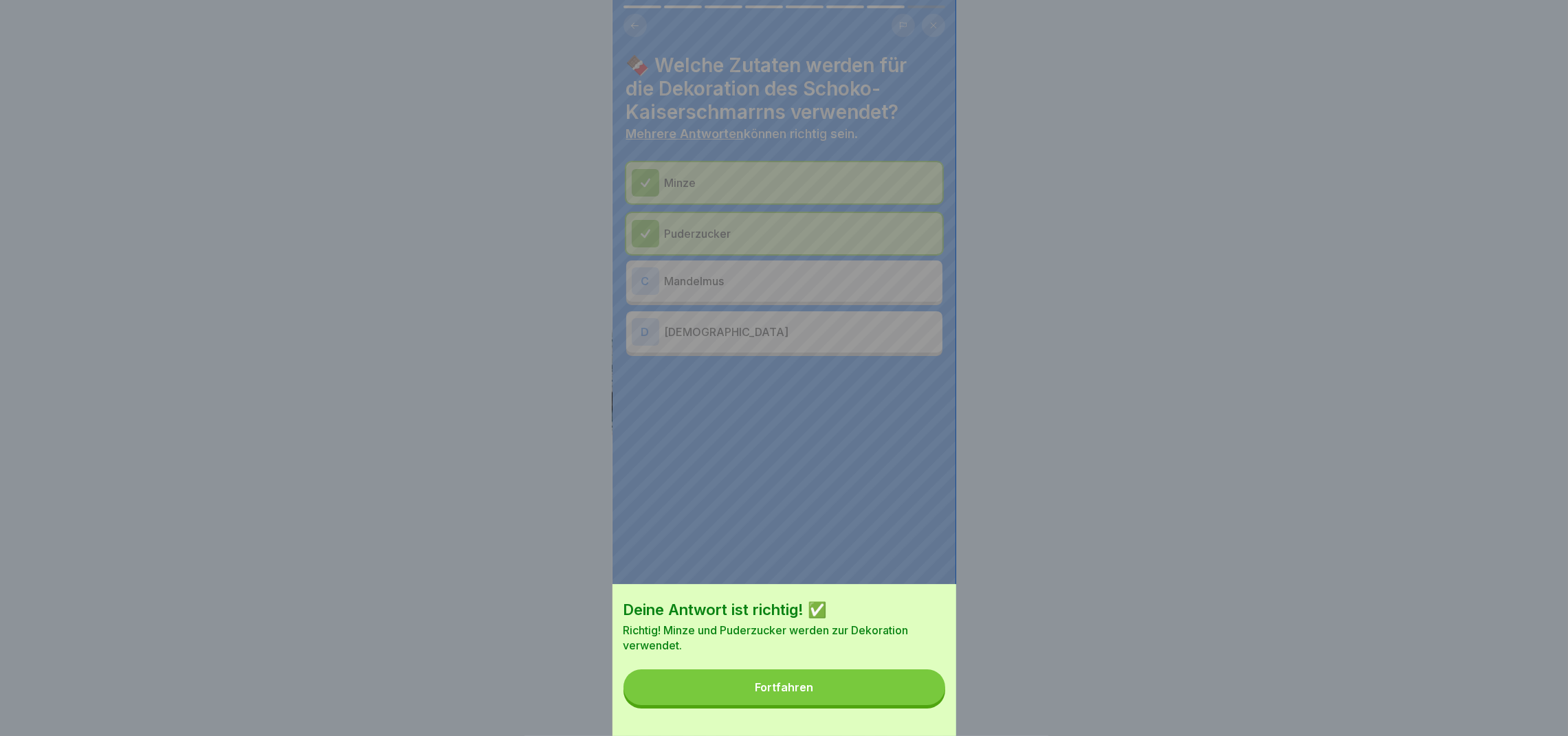
click at [885, 706] on button "Fortfahren" at bounding box center [784, 688] width 322 height 36
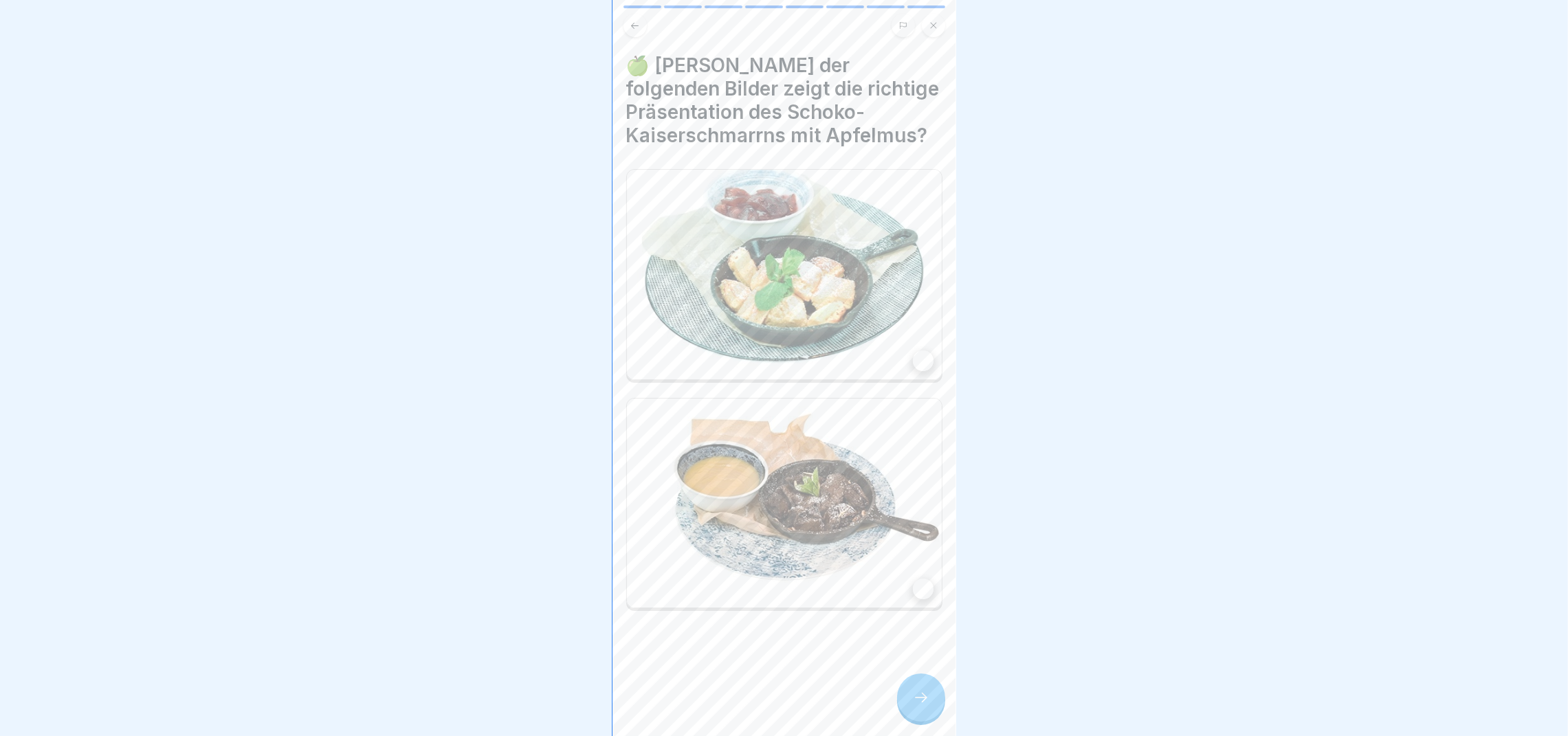
click at [823, 438] on img at bounding box center [784, 503] width 315 height 210
click at [920, 706] on icon at bounding box center [920, 697] width 16 height 16
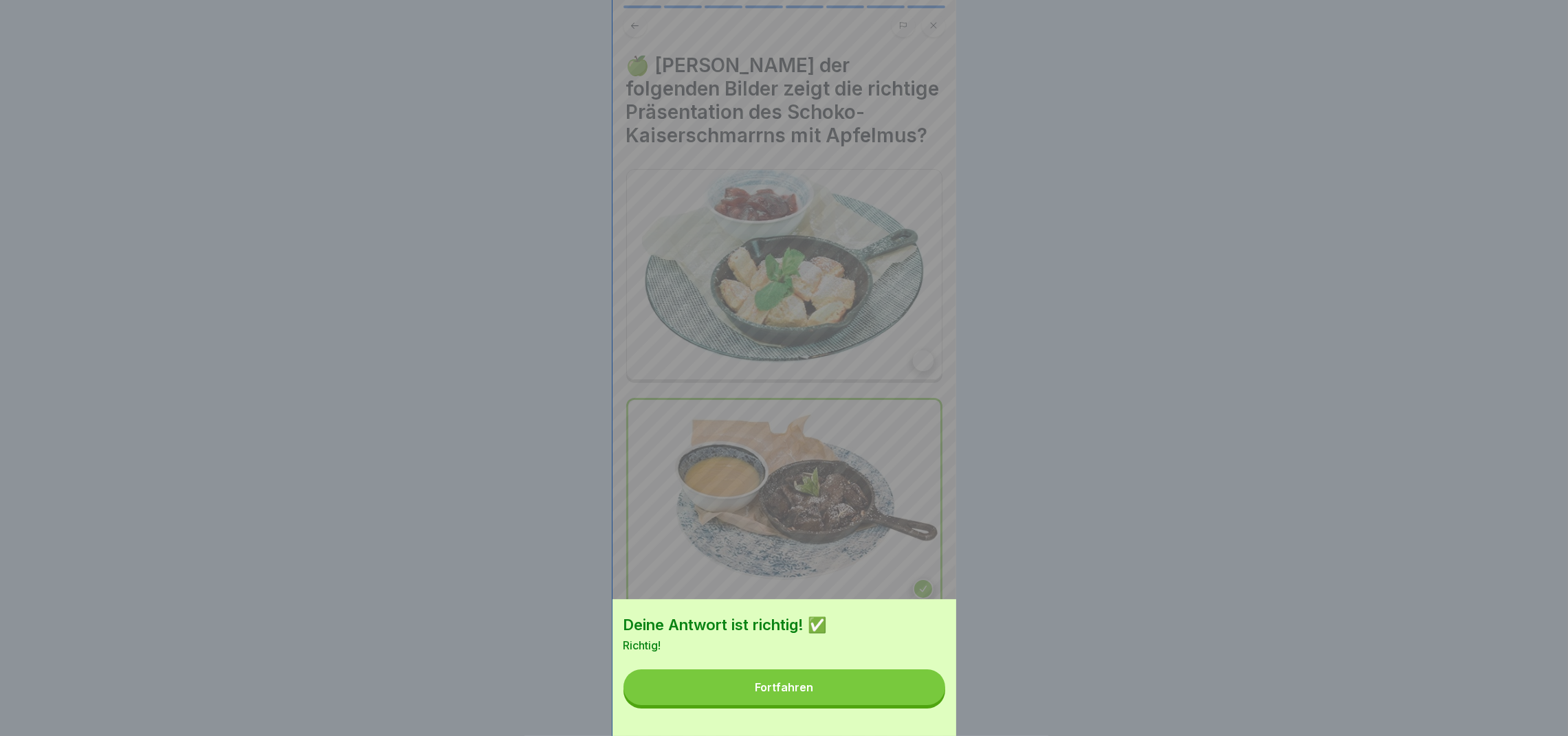
click at [895, 706] on button "Fortfahren" at bounding box center [784, 688] width 322 height 36
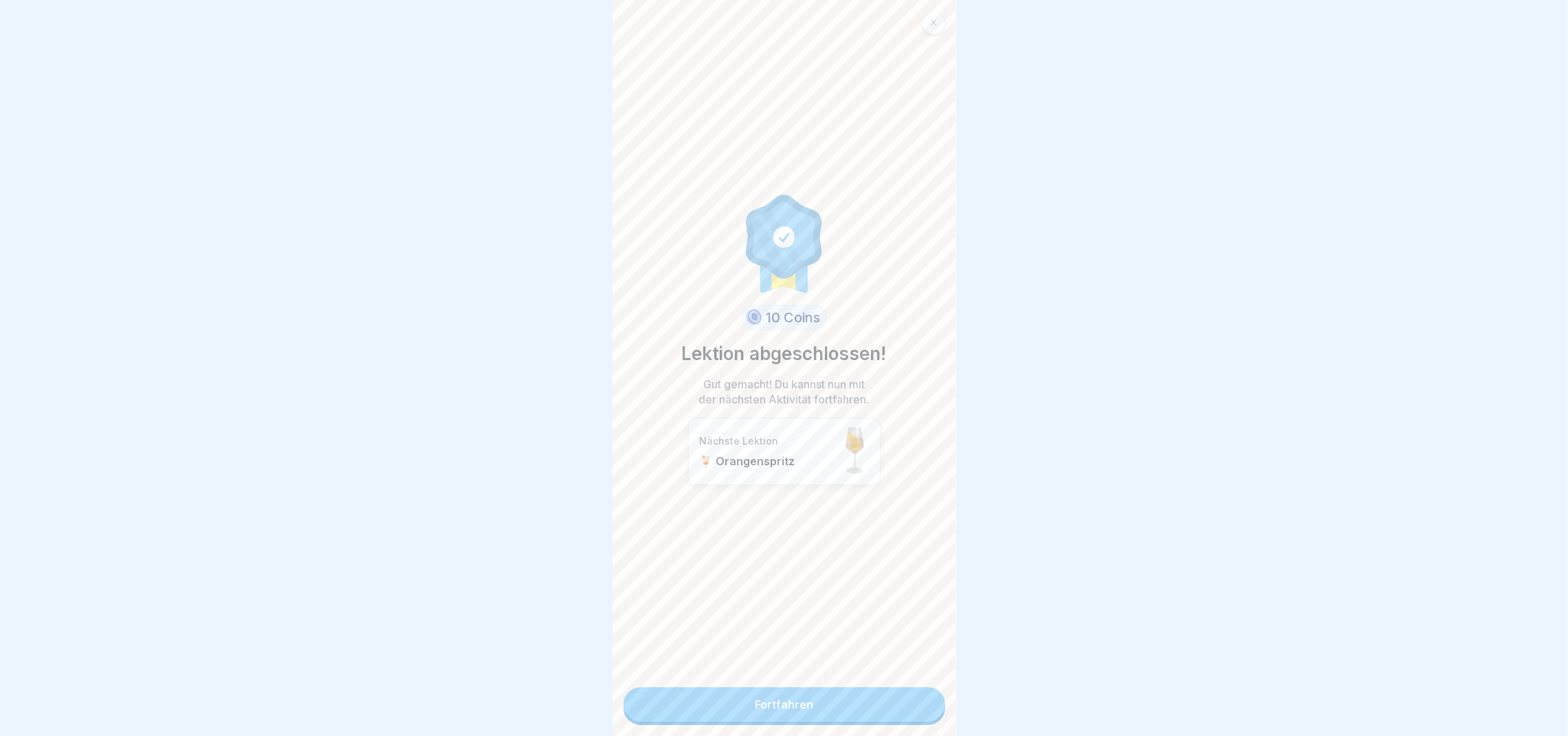
click at [895, 709] on link "Fortfahren" at bounding box center [784, 705] width 322 height 34
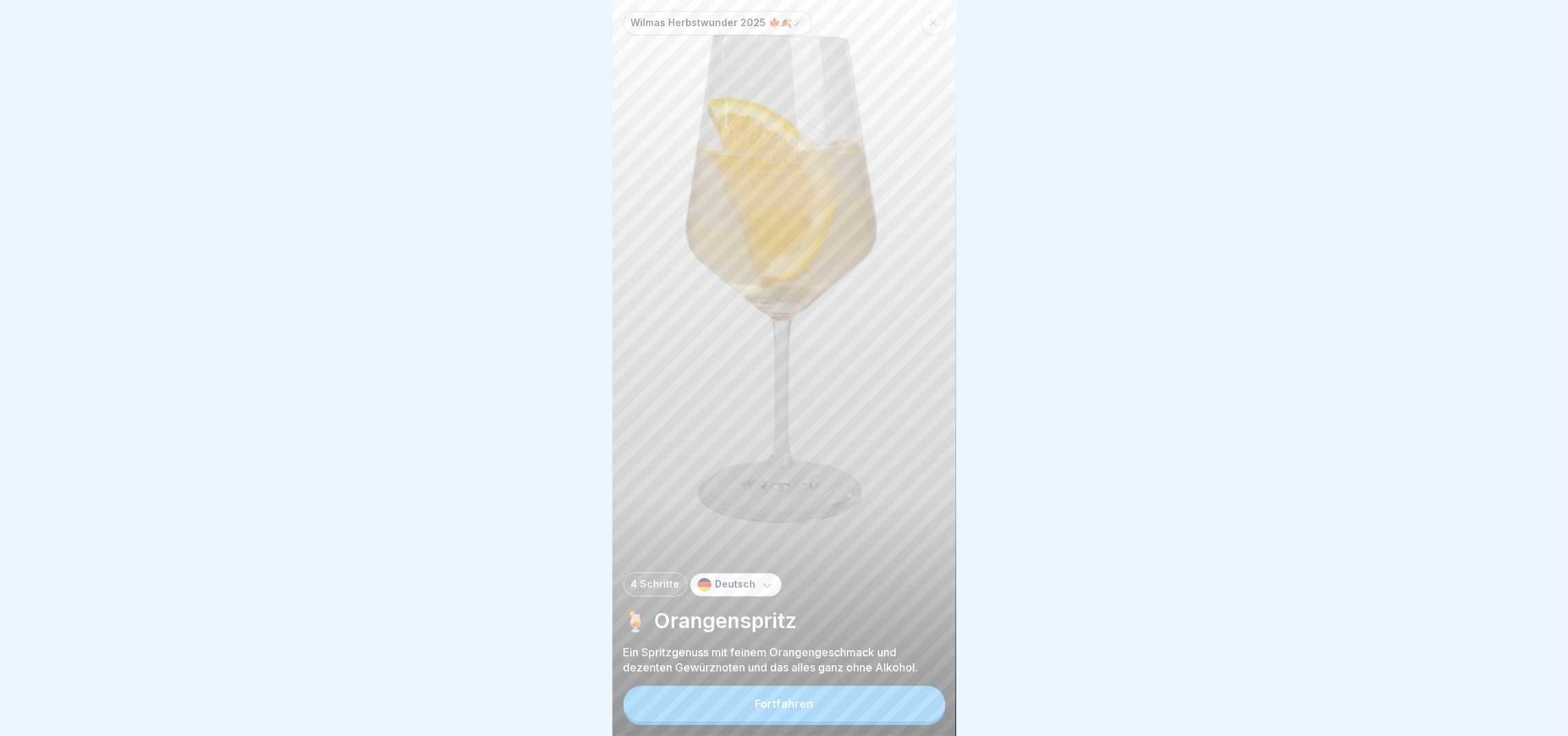
click at [895, 709] on button "Fortfahren" at bounding box center [784, 704] width 322 height 36
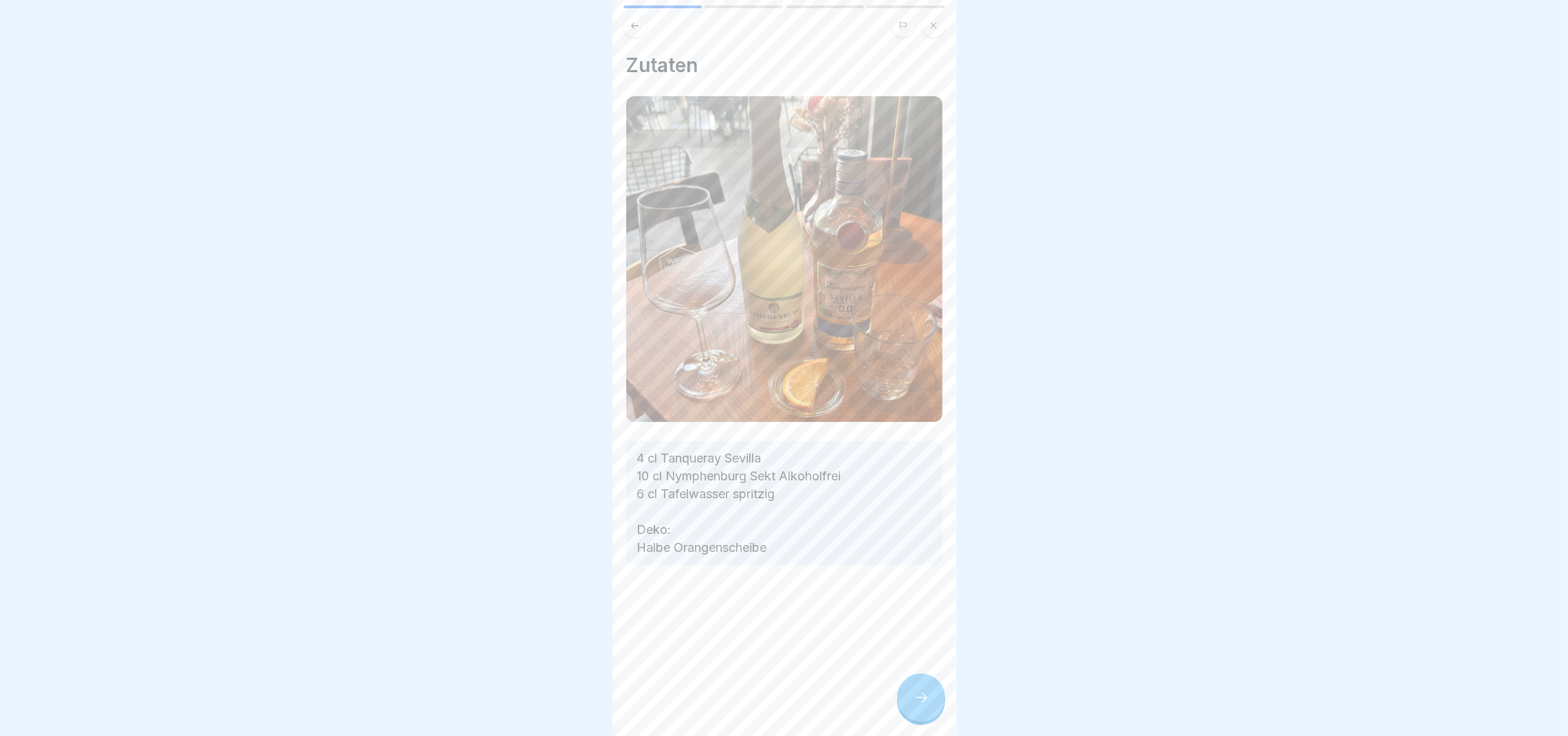
click at [913, 706] on icon at bounding box center [920, 697] width 16 height 16
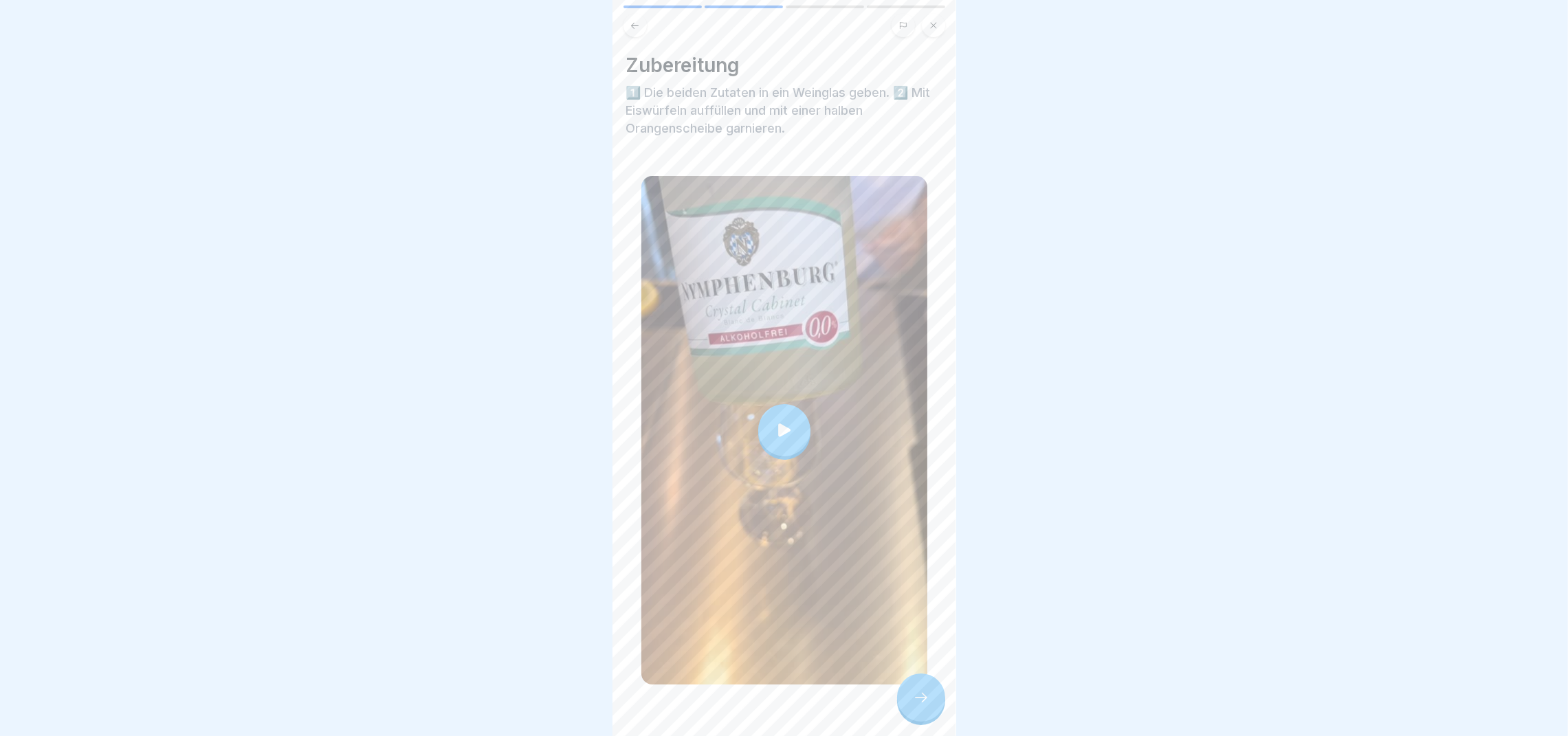
click at [758, 446] on div at bounding box center [784, 431] width 286 height 508
click at [931, 706] on div at bounding box center [921, 697] width 48 height 48
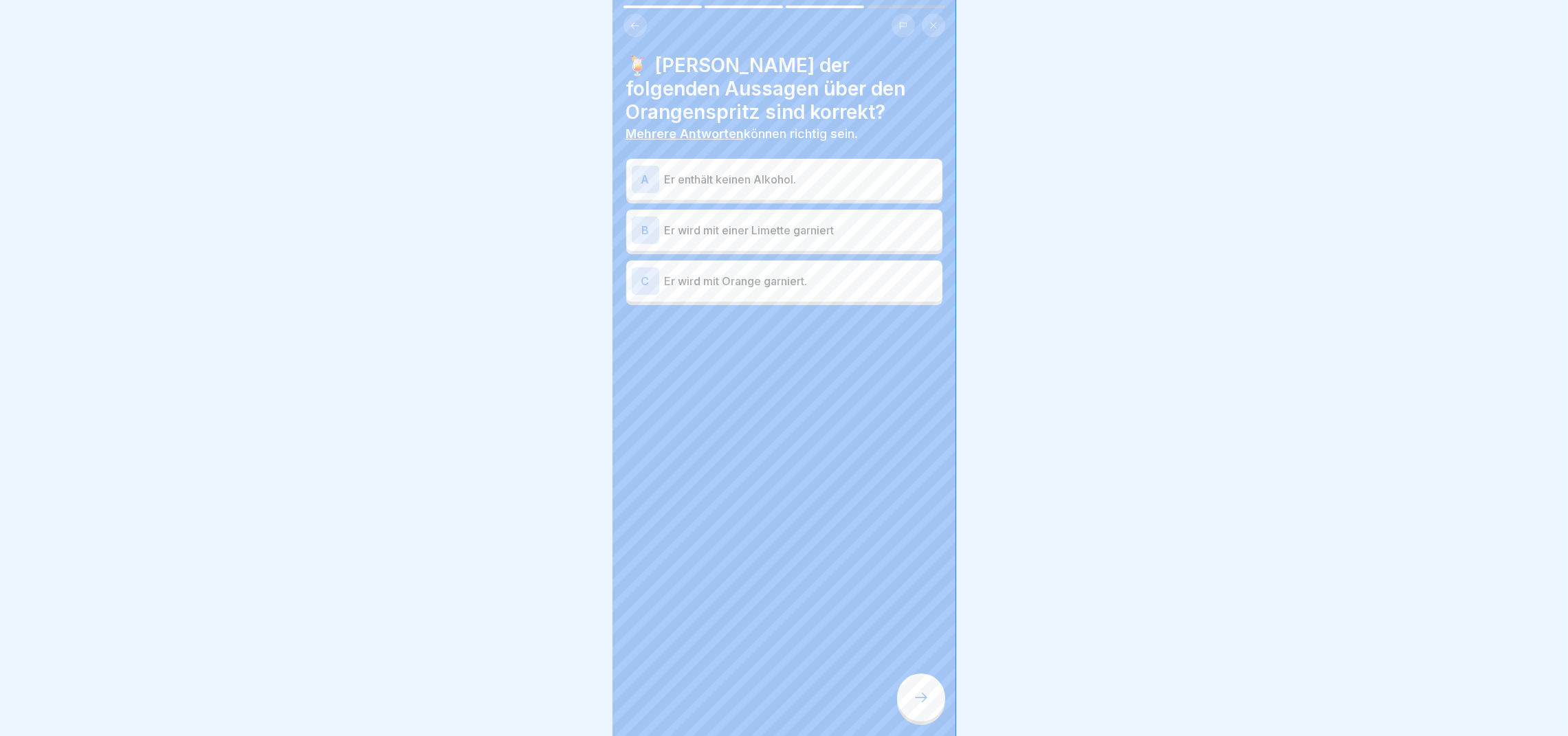
click at [703, 163] on div "A Er enthält keinen Alkohol." at bounding box center [784, 178] width 316 height 41
click at [735, 293] on div "C Er wird mit Orange garniert." at bounding box center [784, 281] width 305 height 28
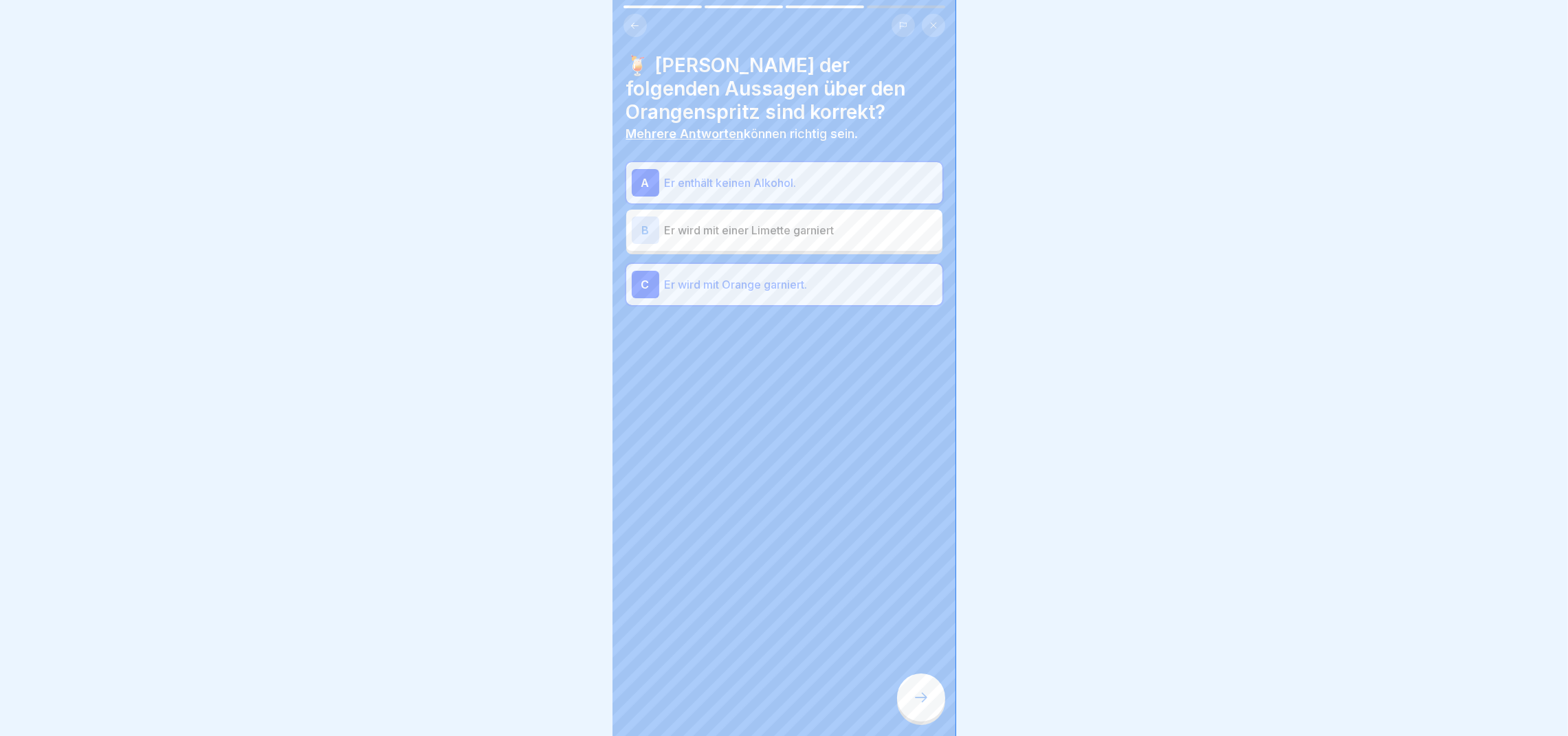
click at [935, 722] on div at bounding box center [921, 697] width 48 height 48
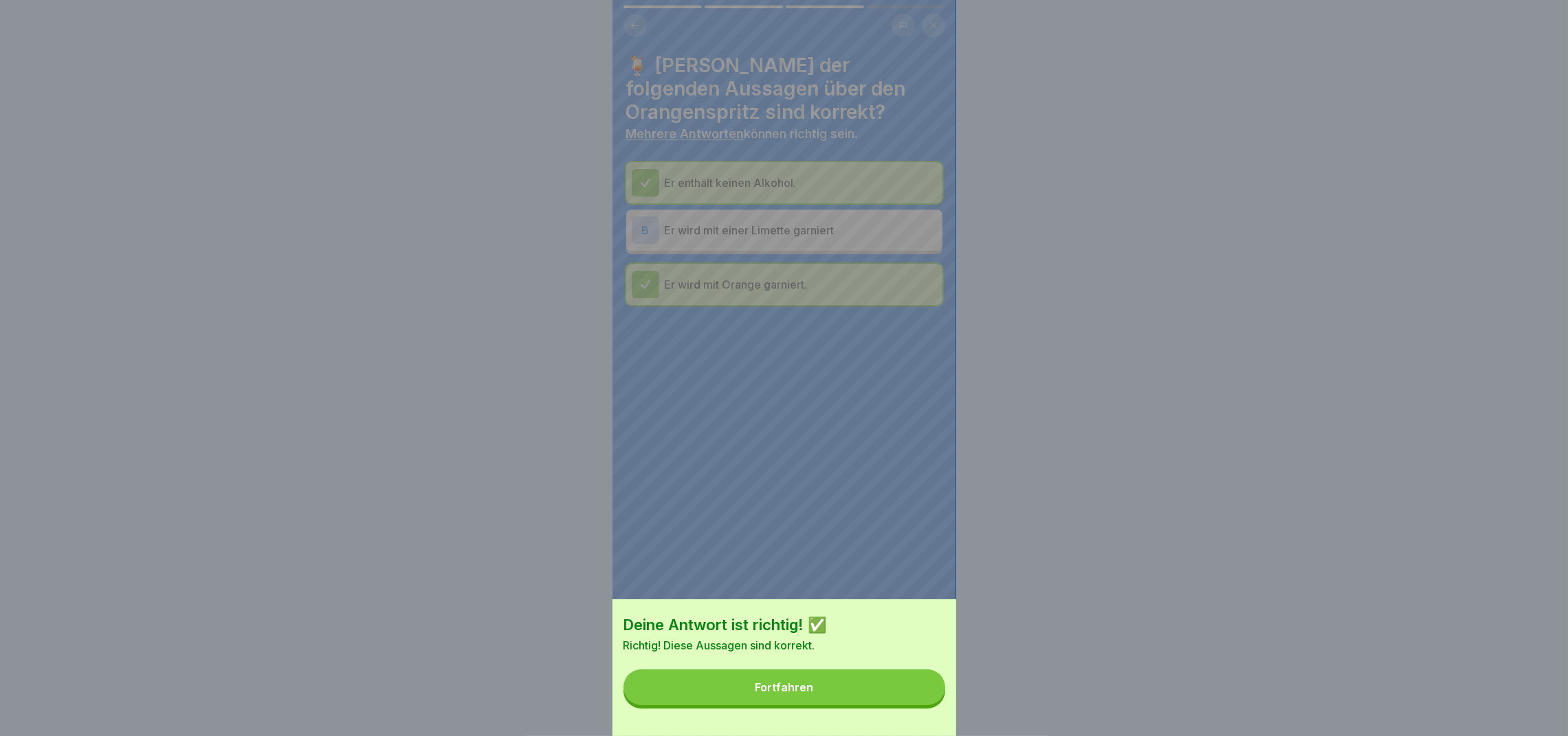
click at [885, 699] on button "Fortfahren" at bounding box center [784, 688] width 322 height 36
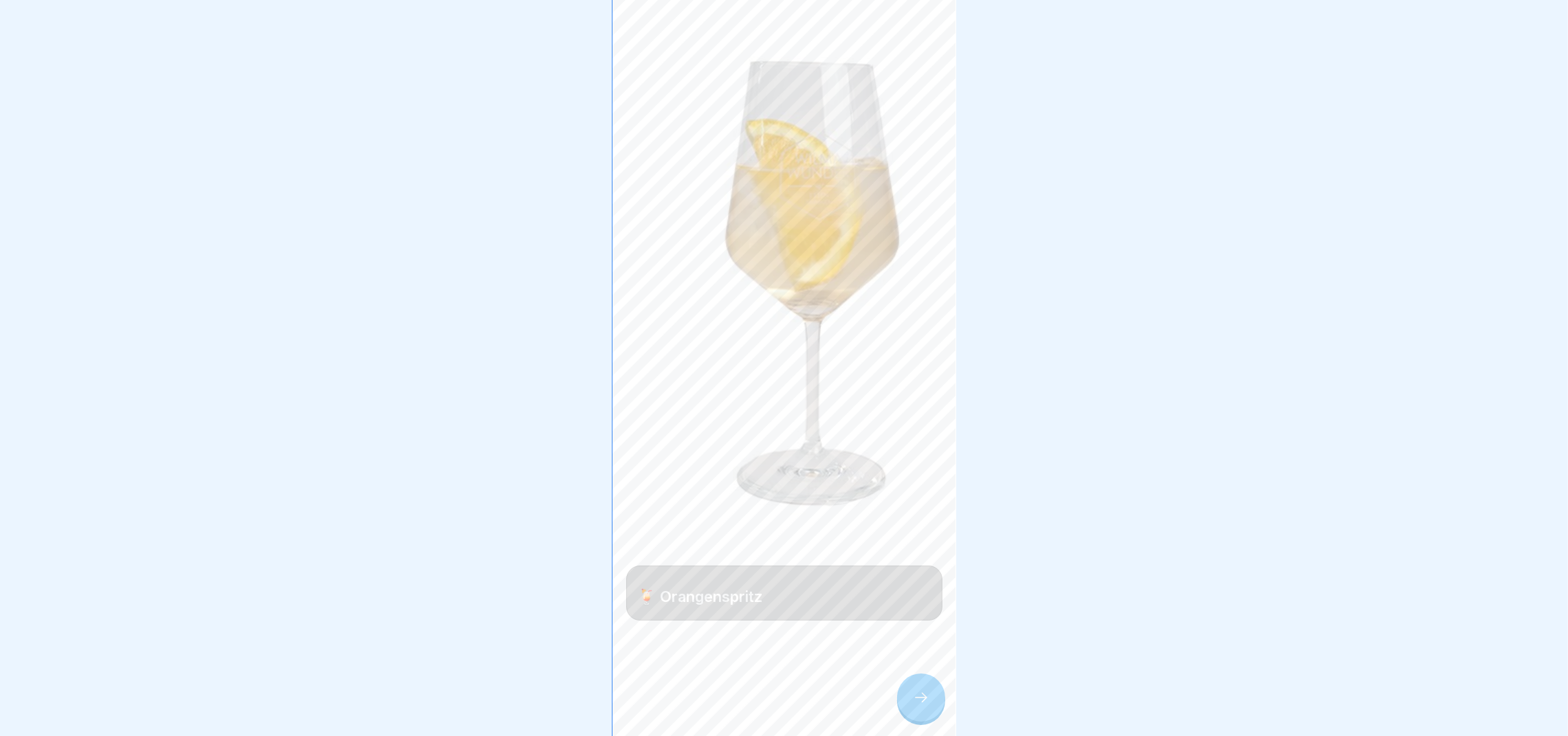
click at [917, 706] on icon at bounding box center [920, 697] width 16 height 16
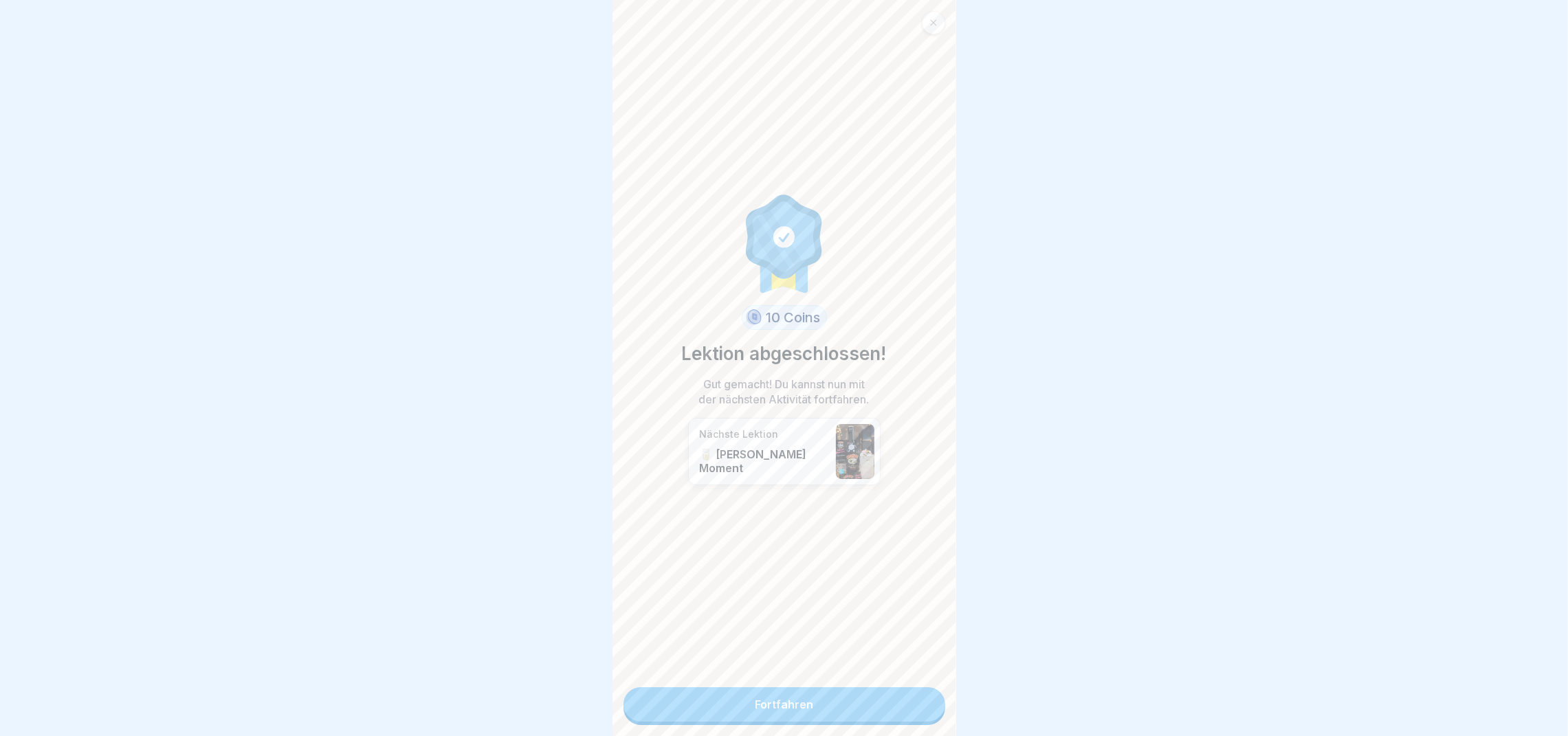
click at [885, 708] on link "Fortfahren" at bounding box center [784, 705] width 322 height 34
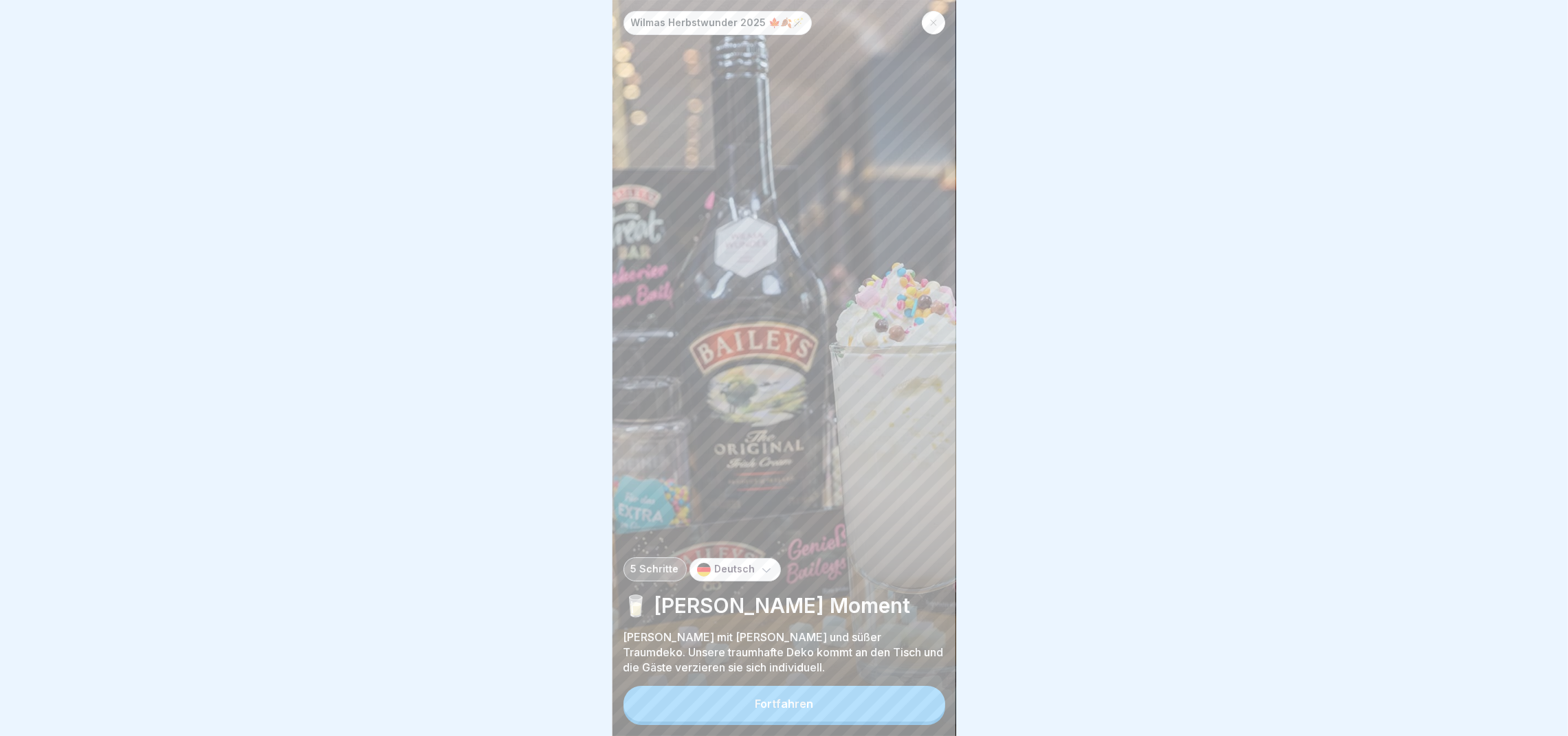
click at [885, 708] on button "Fortfahren" at bounding box center [784, 704] width 322 height 36
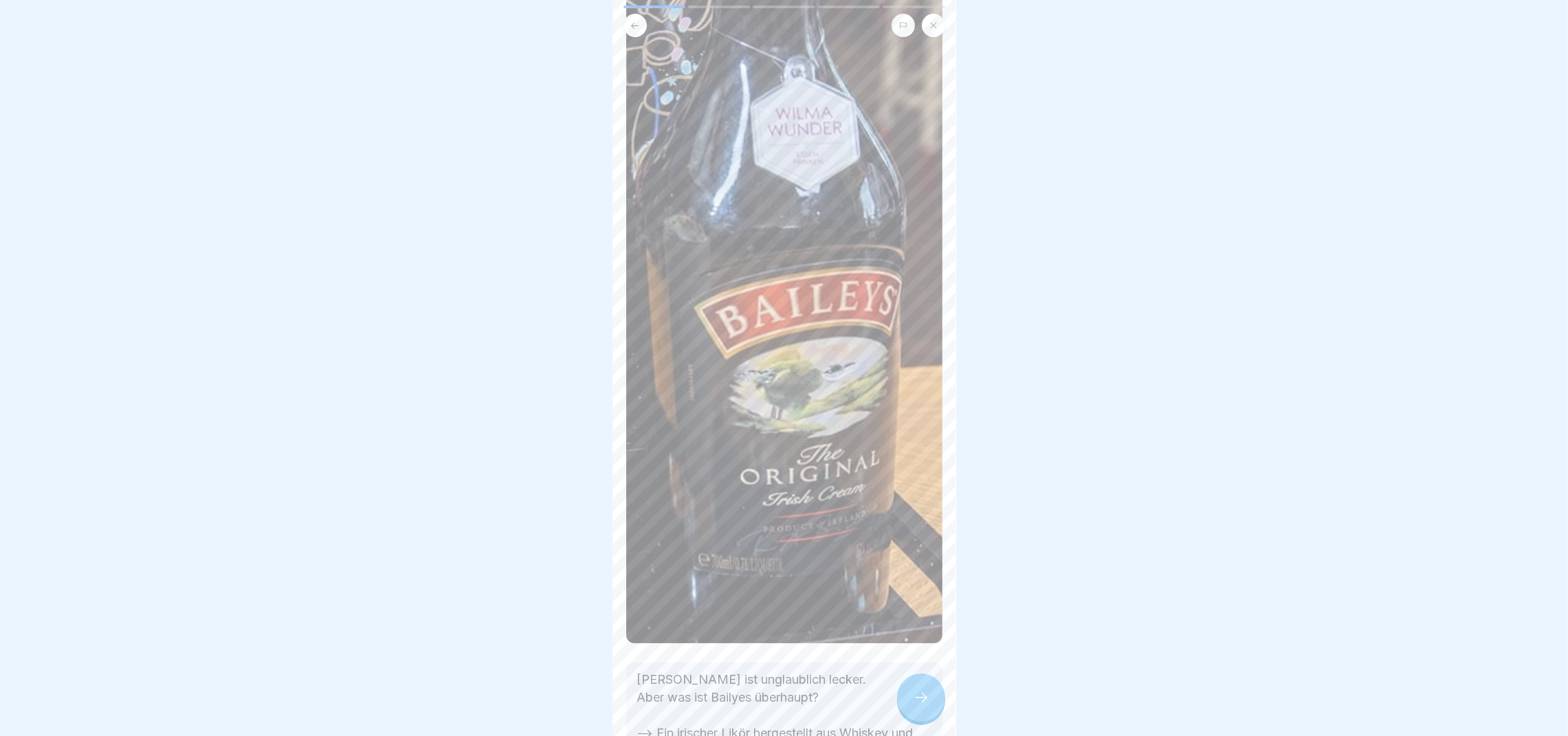
scroll to position [440, 0]
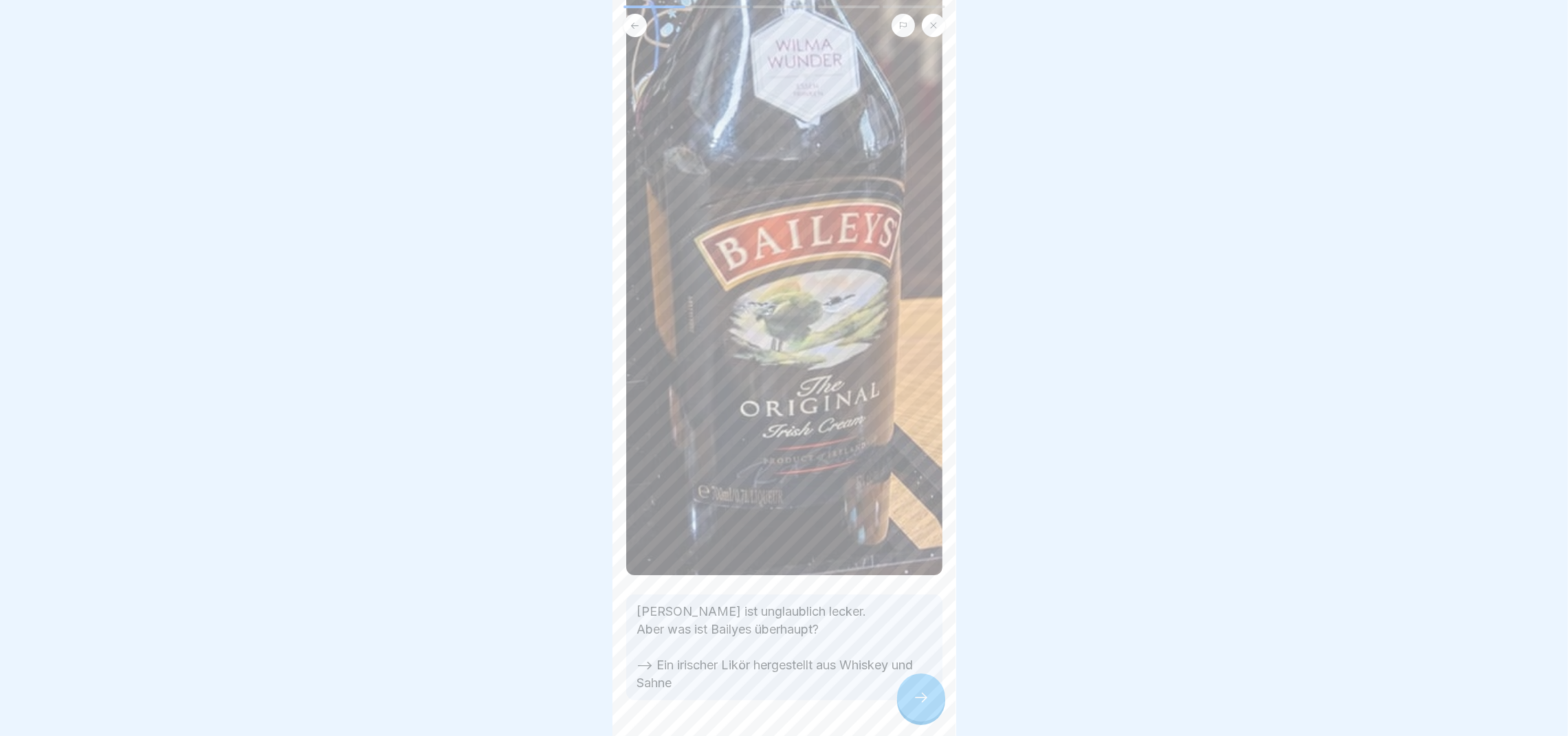
click at [904, 710] on div at bounding box center [921, 697] width 48 height 48
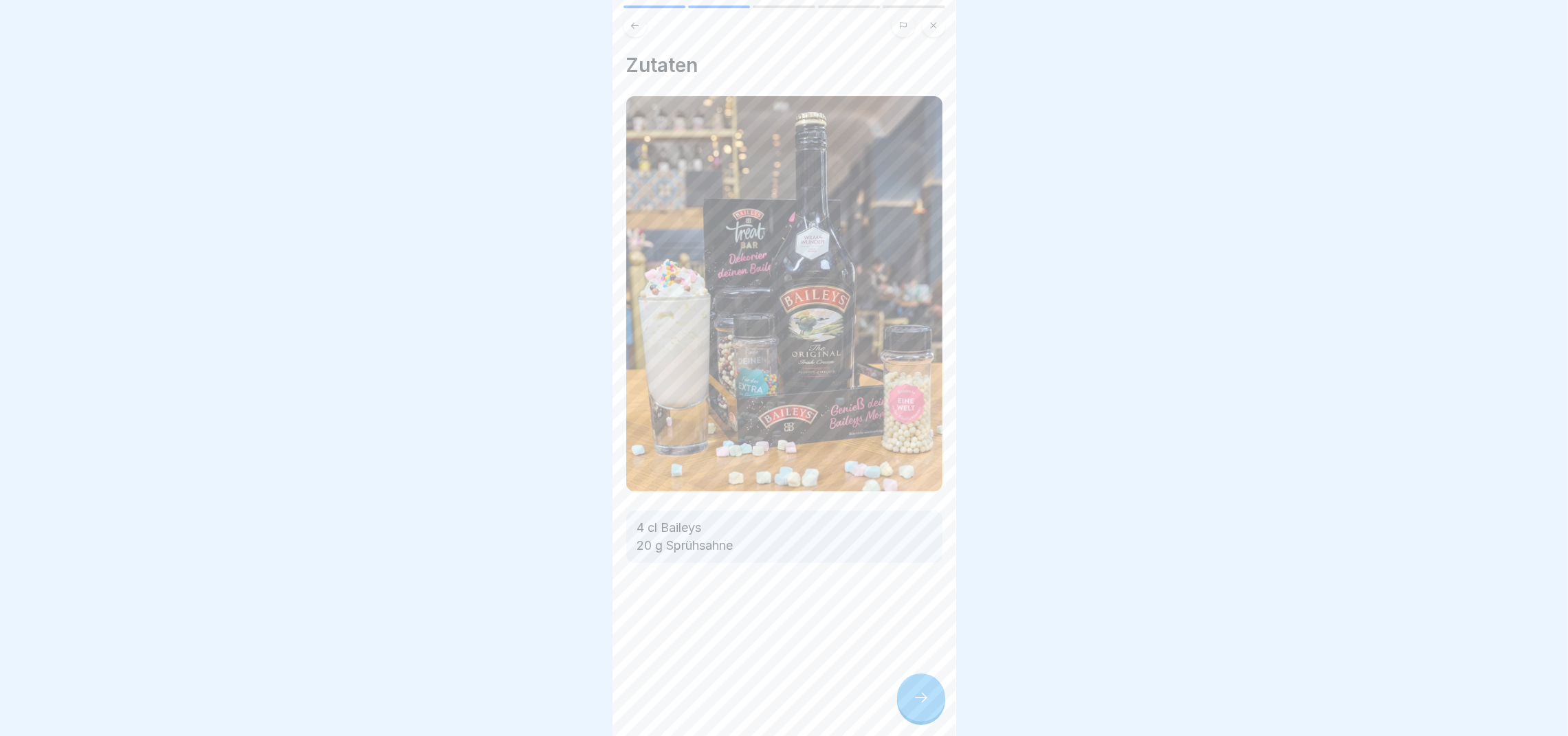
click at [917, 706] on icon at bounding box center [920, 697] width 16 height 16
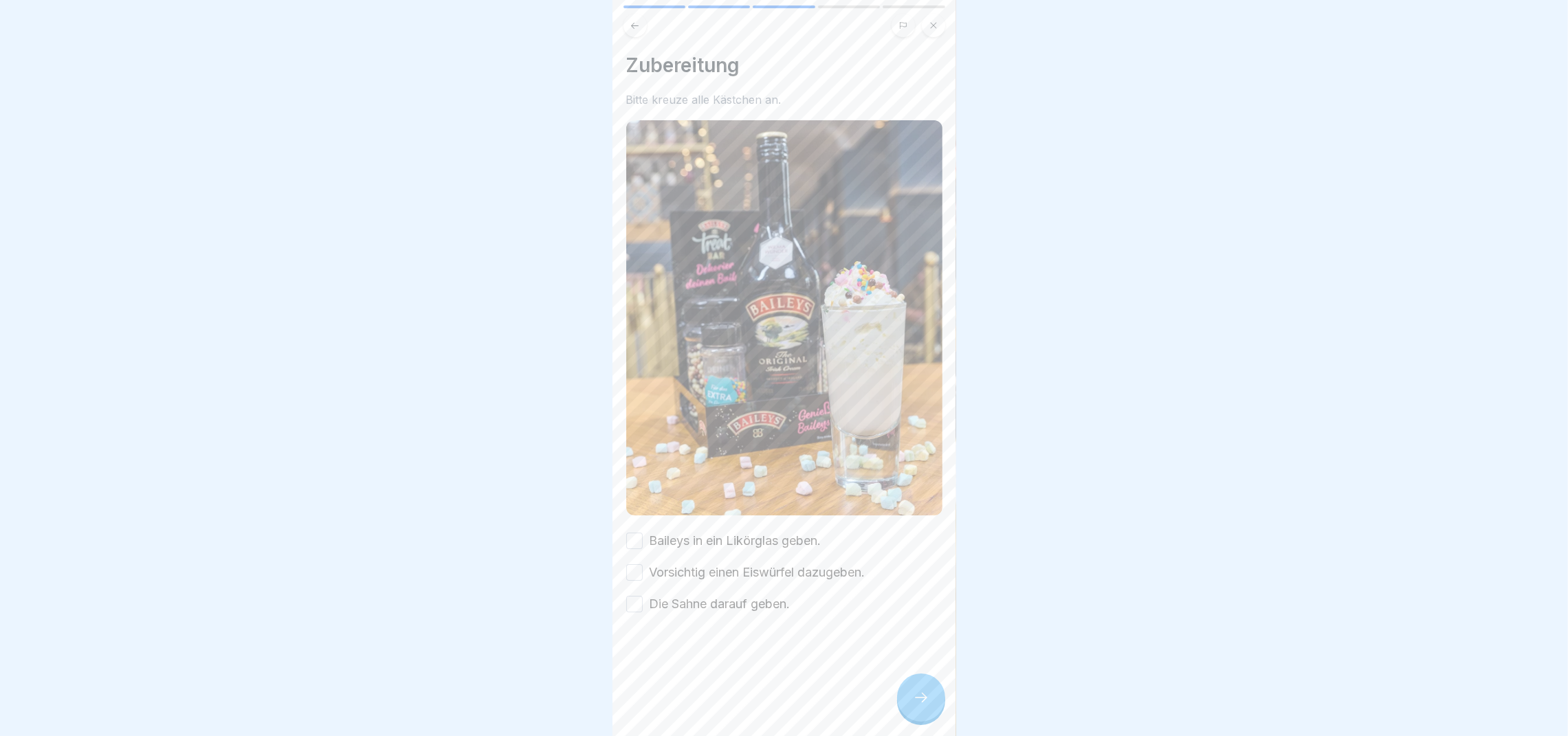
click at [738, 532] on label "Baileys in ein Likörglas geben." at bounding box center [735, 541] width 172 height 18
click at [643, 533] on button "Baileys in ein Likörglas geben." at bounding box center [634, 541] width 16 height 16
click at [737, 563] on label "Vorsichtig einen Eiswürfel dazugeben." at bounding box center [758, 572] width 216 height 18
click at [643, 564] on button "Vorsichtig einen Eiswürfel dazugeben." at bounding box center [634, 572] width 16 height 16
click at [712, 596] on label "Die Sahne darauf geben." at bounding box center [720, 604] width 141 height 18
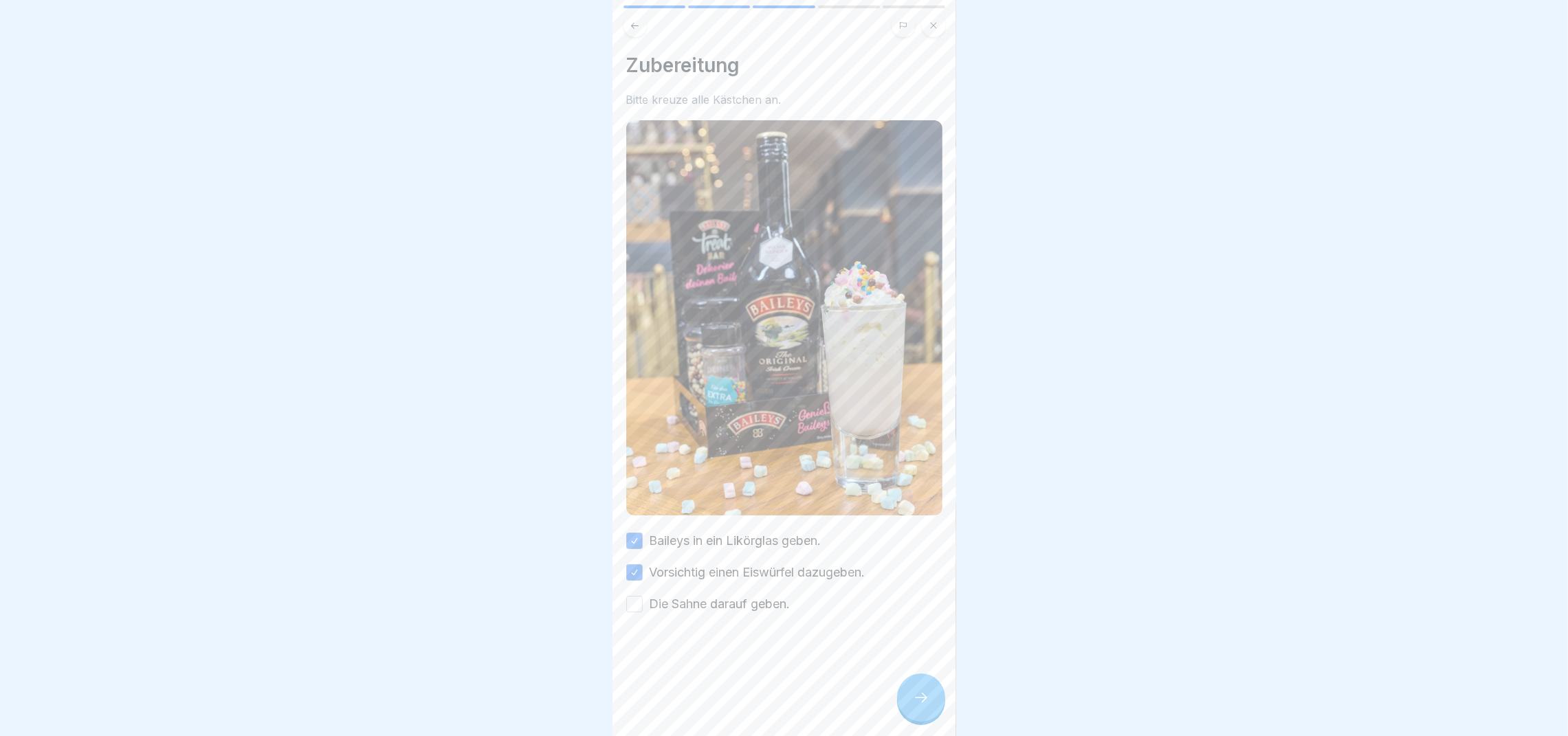
click at [643, 596] on button "Die Sahne darauf geben." at bounding box center [634, 603] width 16 height 16
click at [939, 711] on div at bounding box center [921, 697] width 48 height 48
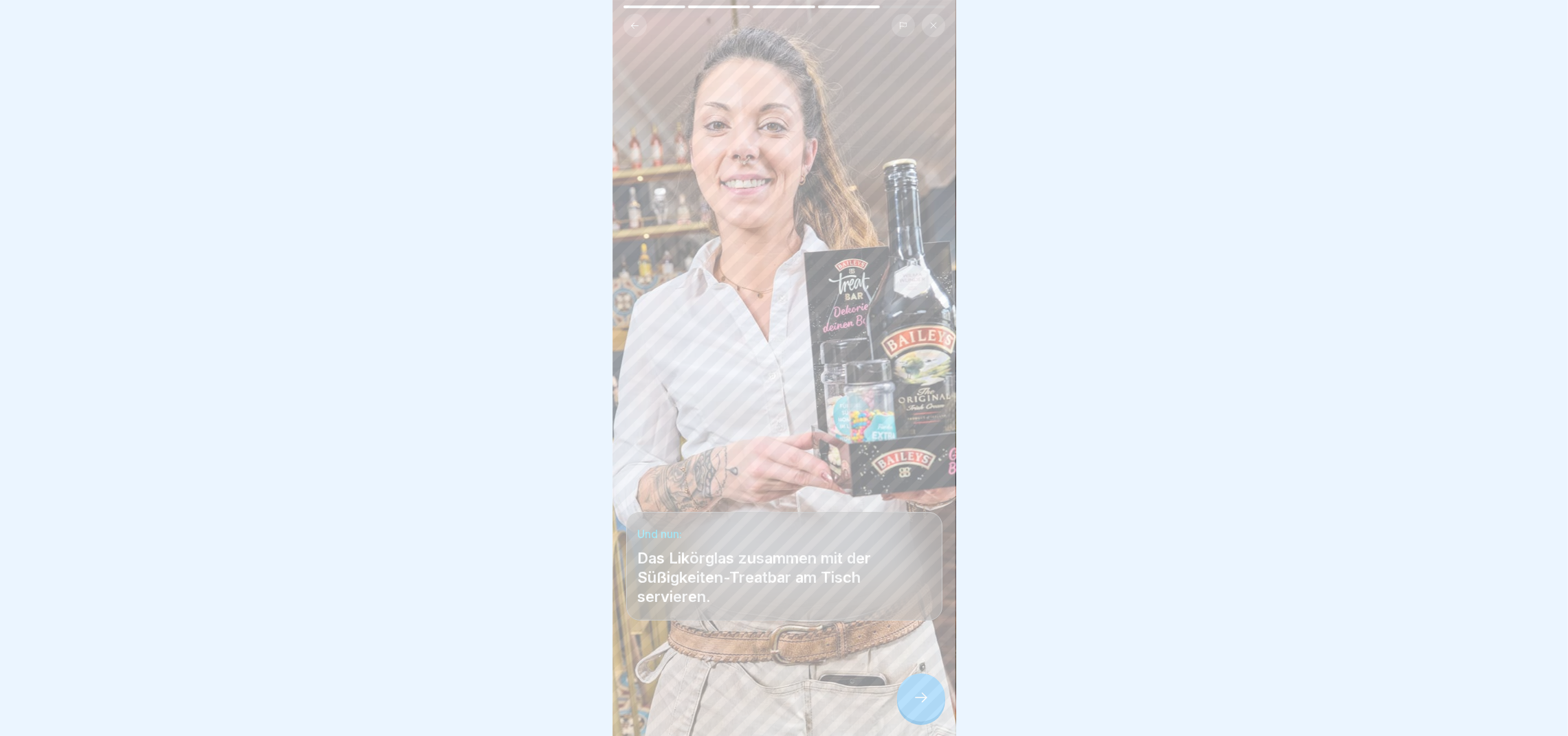
click at [907, 714] on div at bounding box center [921, 697] width 48 height 48
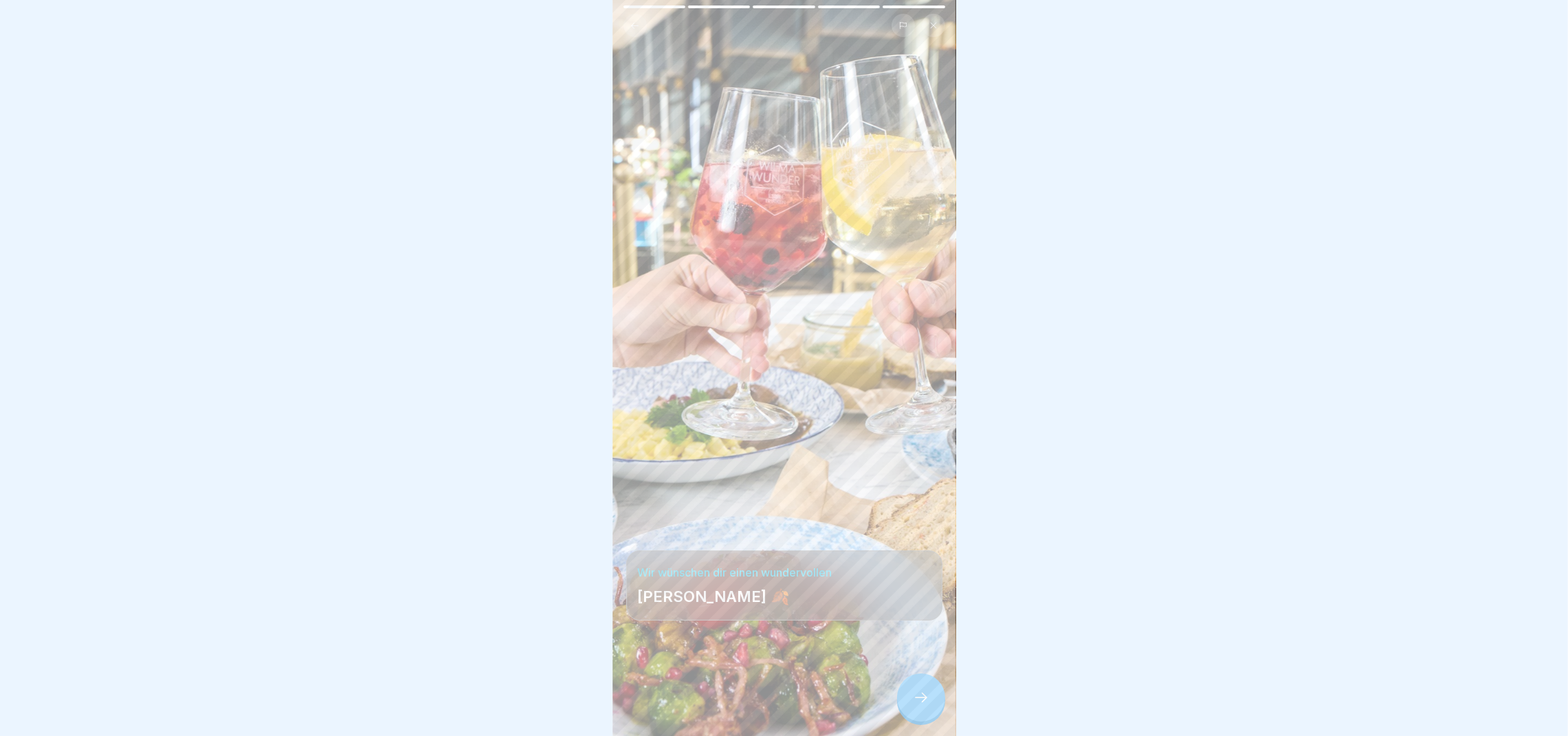
click at [907, 714] on div at bounding box center [921, 697] width 48 height 48
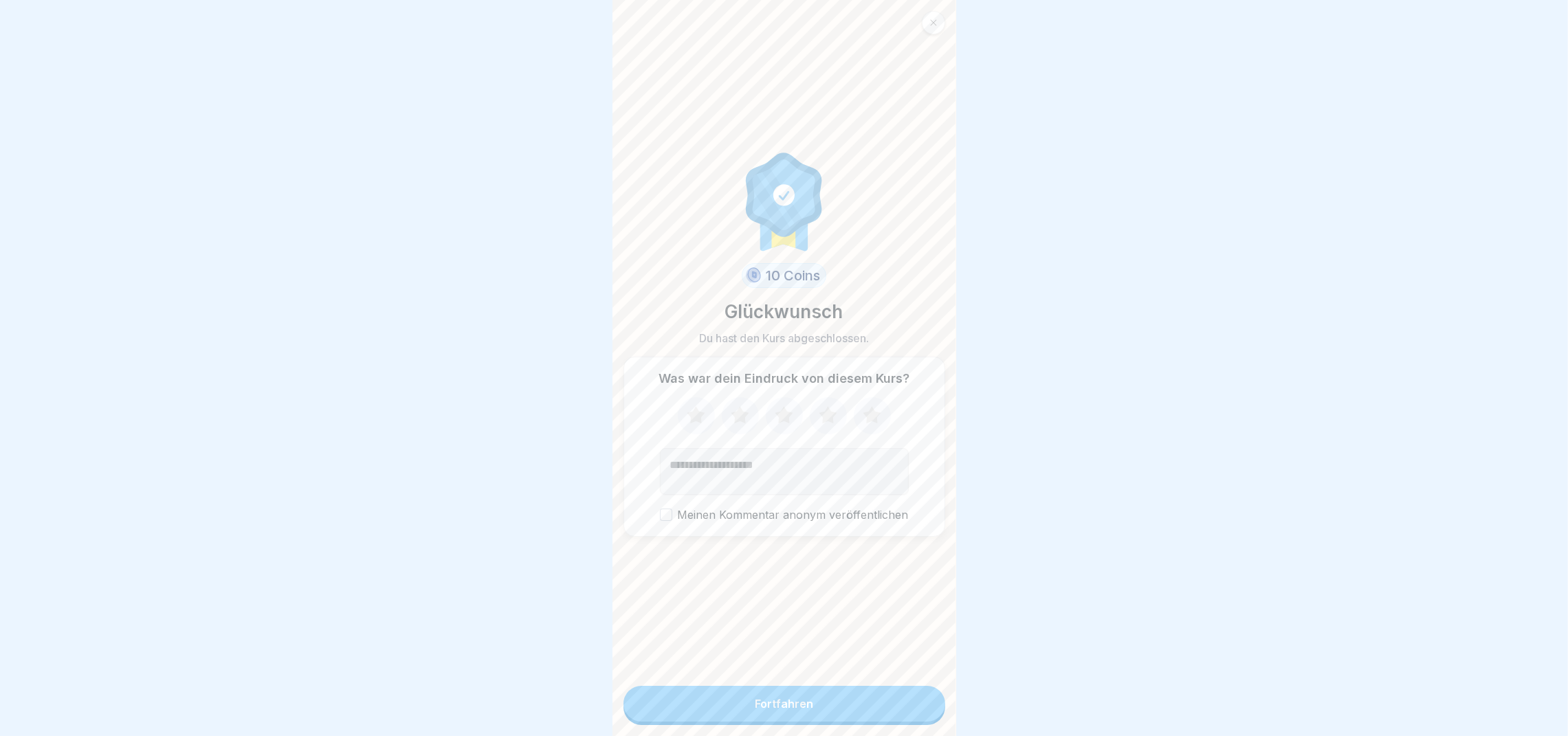
click at [883, 720] on button "Fortfahren" at bounding box center [784, 704] width 322 height 36
click at [799, 707] on button "Fortfahren" at bounding box center [784, 704] width 322 height 36
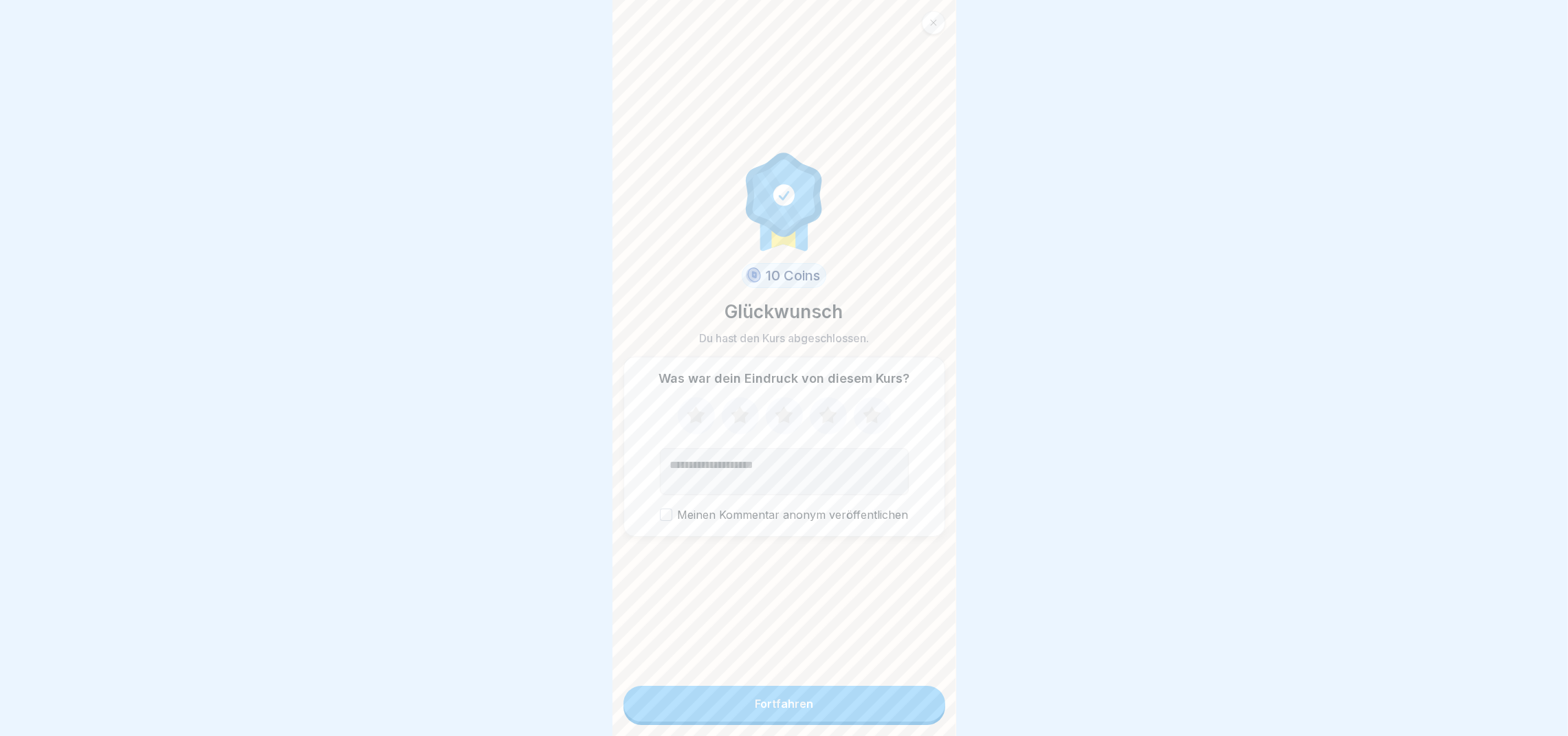
scroll to position [15, 0]
